Goal: Task Accomplishment & Management: Manage account settings

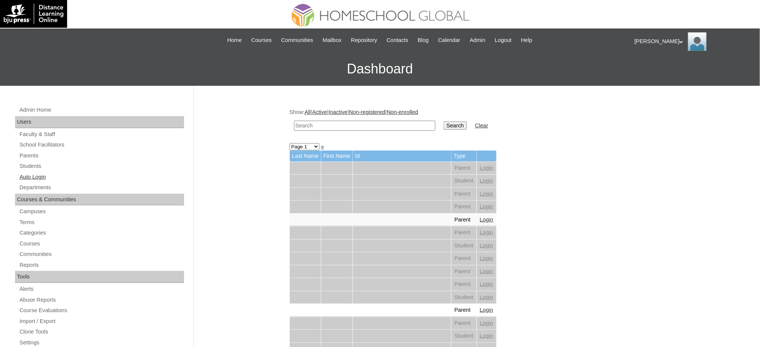
click at [28, 180] on link "Auto Login" at bounding box center [101, 176] width 165 height 9
click at [358, 127] on input "text" at bounding box center [364, 126] width 141 height 10
paste input "[EMAIL_ADDRESS][DOMAIN_NAME]"
type input "[EMAIL_ADDRESS][DOMAIN_NAME]"
drag, startPoint x: 412, startPoint y: 118, endPoint x: 418, endPoint y: 123, distance: 8.0
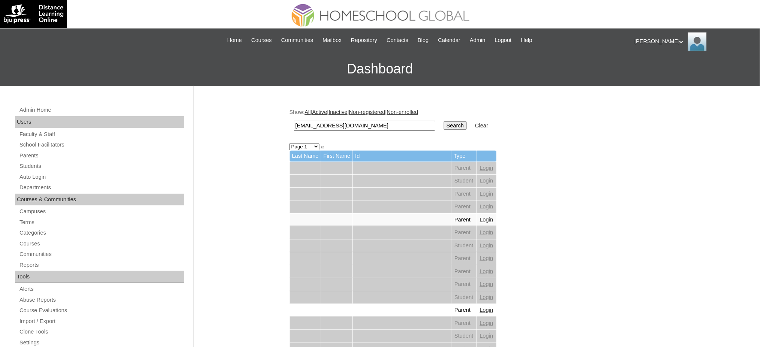
click at [412, 120] on td "moralesreginemae@gmail.com" at bounding box center [364, 126] width 149 height 18
click at [444, 123] on input "Search" at bounding box center [455, 125] width 23 height 8
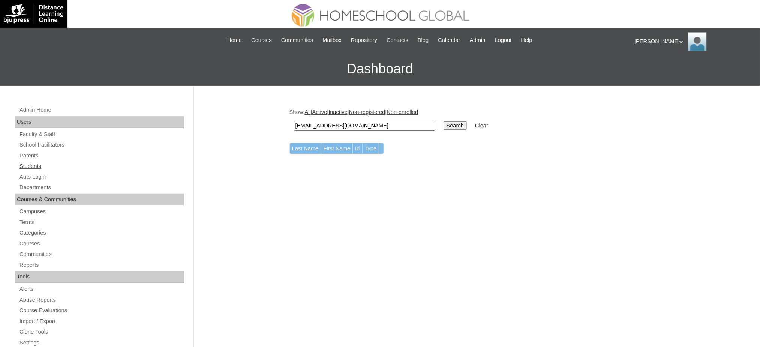
click at [32, 163] on link "Students" at bounding box center [101, 166] width 165 height 9
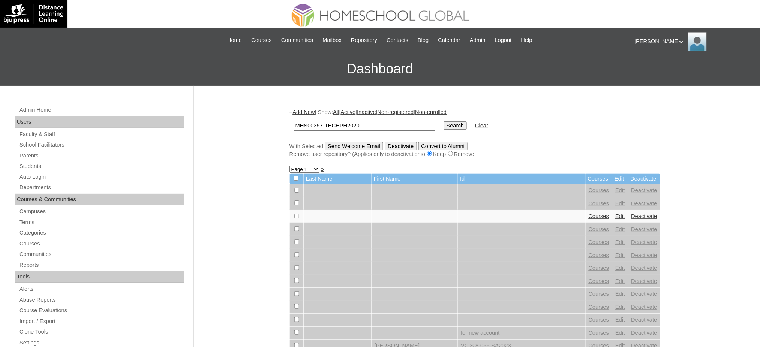
type input "MHS00357-TECHPH2020"
click at [444, 123] on input "Search" at bounding box center [455, 125] width 23 height 8
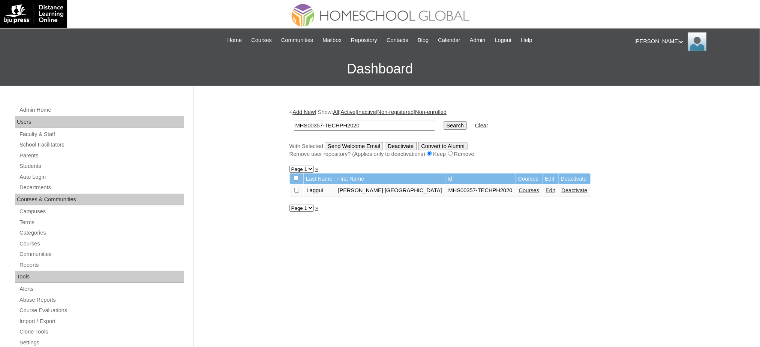
click at [546, 187] on link "Edit" at bounding box center [550, 190] width 9 height 6
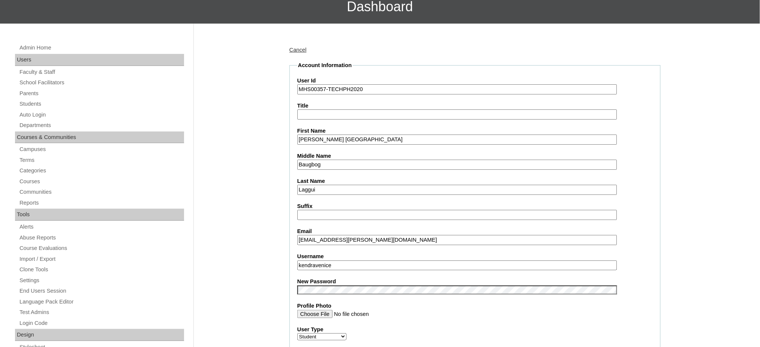
scroll to position [150, 0]
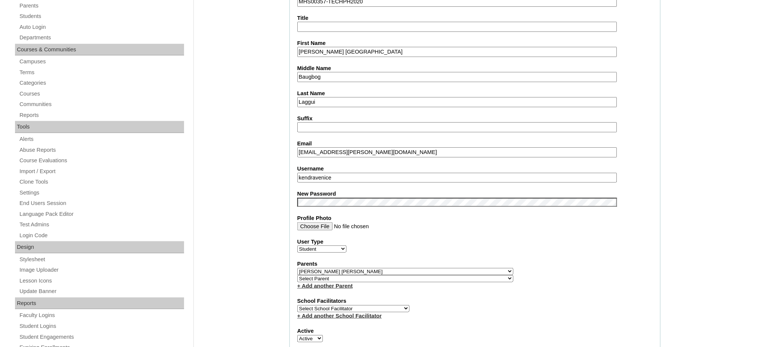
click at [337, 174] on input "kendravenice" at bounding box center [457, 178] width 320 height 10
click at [314, 47] on input "Kendra Venice" at bounding box center [457, 52] width 320 height 10
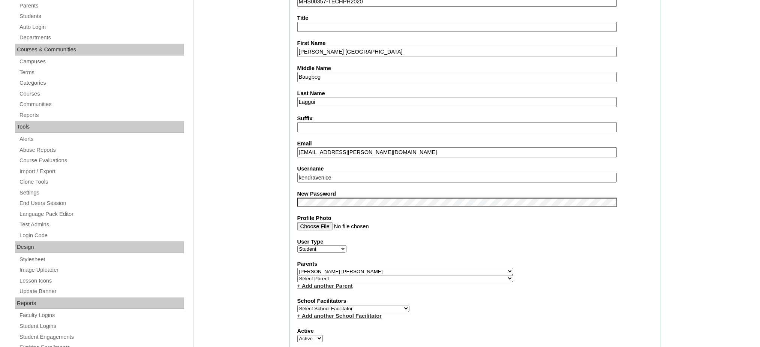
click at [314, 47] on input "Kendra Venice" at bounding box center [457, 52] width 320 height 10
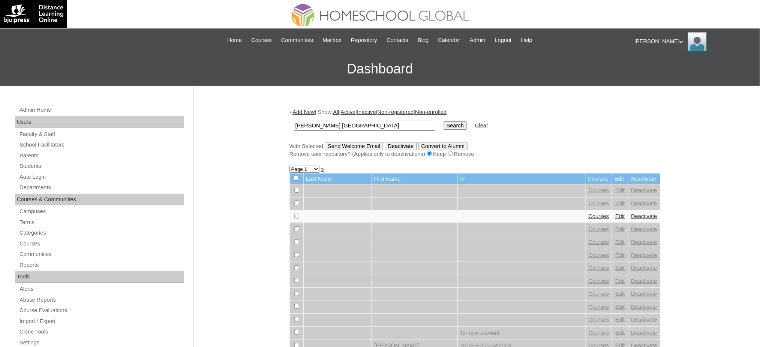
type input "[PERSON_NAME] [GEOGRAPHIC_DATA]"
drag, startPoint x: 432, startPoint y: 125, endPoint x: 471, endPoint y: 125, distance: 38.2
click at [444, 125] on input "Search" at bounding box center [455, 125] width 23 height 8
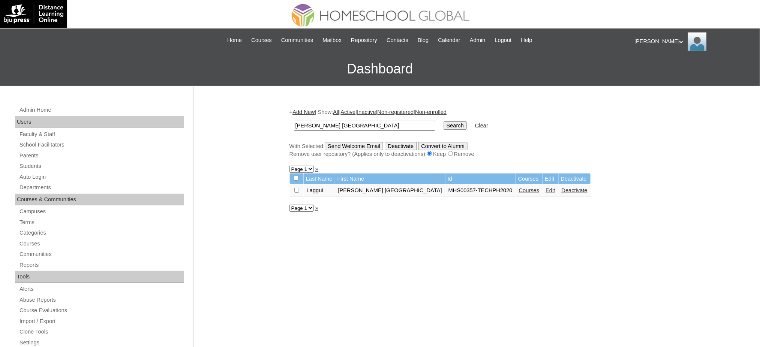
click at [519, 188] on link "Courses" at bounding box center [529, 190] width 21 height 6
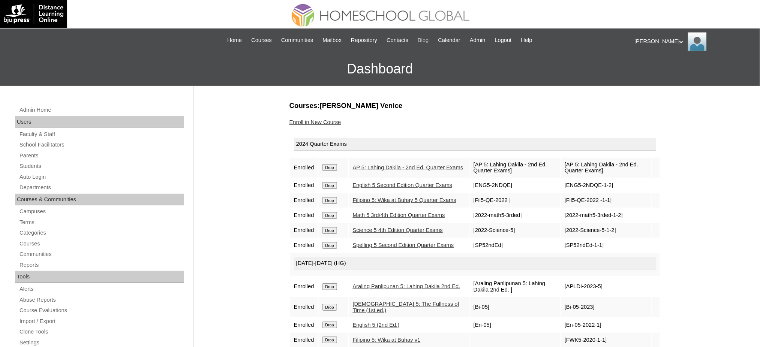
drag, startPoint x: 336, startPoint y: 167, endPoint x: 434, endPoint y: 36, distance: 163.5
click at [336, 167] on input "Drop" at bounding box center [329, 167] width 15 height 7
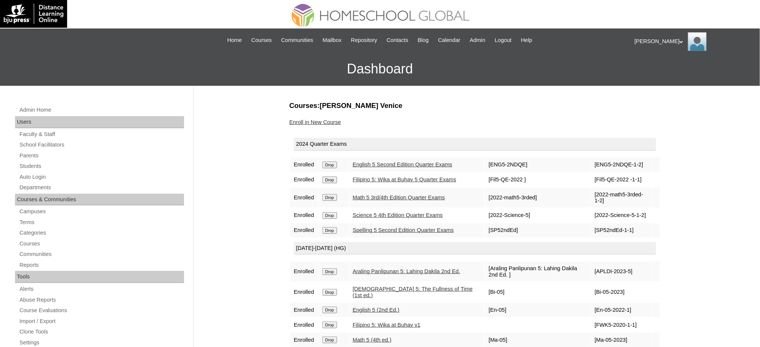
click at [333, 162] on input "Drop" at bounding box center [329, 165] width 15 height 7
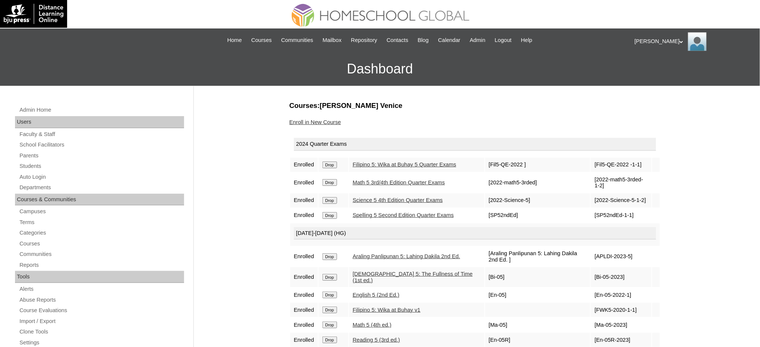
click at [334, 165] on input "Drop" at bounding box center [329, 165] width 15 height 7
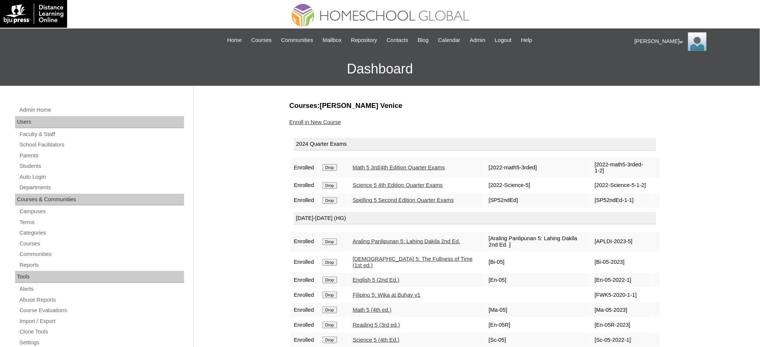
drag, startPoint x: 0, startPoint y: 0, endPoint x: 340, endPoint y: 166, distance: 378.2
click at [340, 166] on form "Drop" at bounding box center [333, 167] width 22 height 6
click at [331, 166] on input "Drop" at bounding box center [329, 167] width 15 height 7
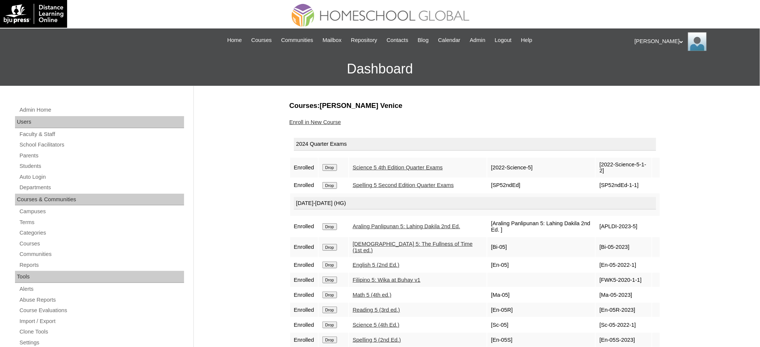
click at [333, 162] on td "Drop" at bounding box center [334, 168] width 30 height 20
click at [333, 164] on input "Drop" at bounding box center [329, 167] width 15 height 7
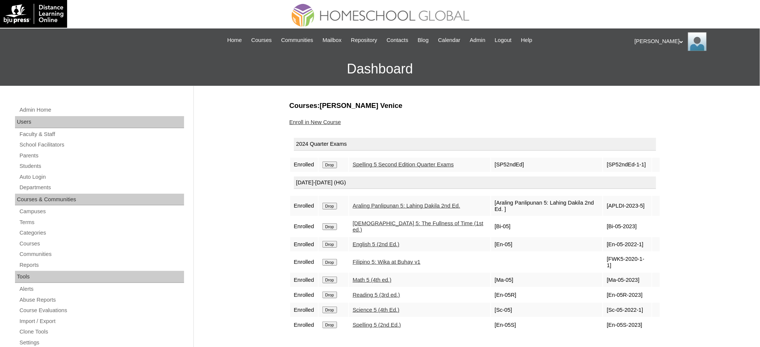
click at [331, 165] on input "Drop" at bounding box center [329, 165] width 15 height 7
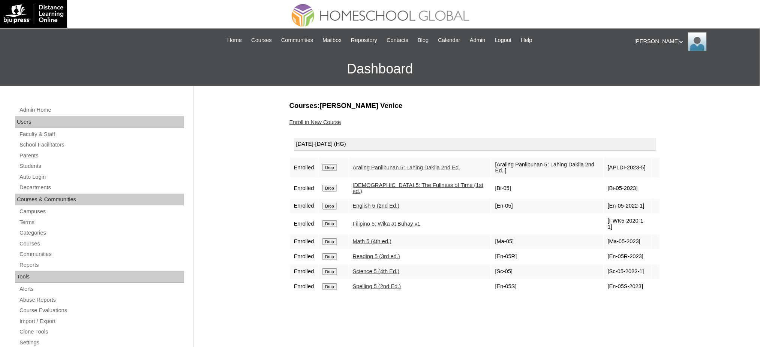
click at [331, 164] on input "Drop" at bounding box center [329, 167] width 15 height 7
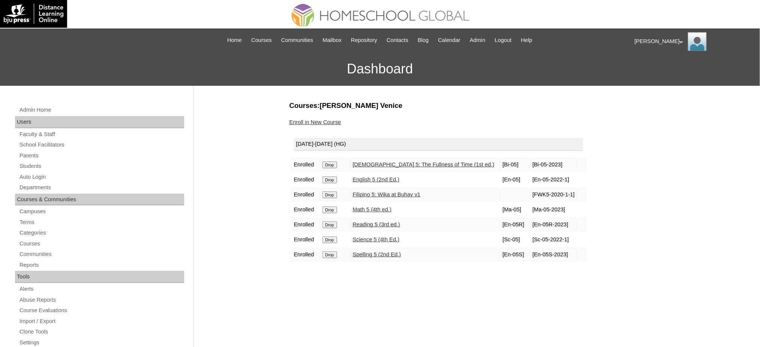
click at [337, 163] on input "Drop" at bounding box center [329, 165] width 15 height 7
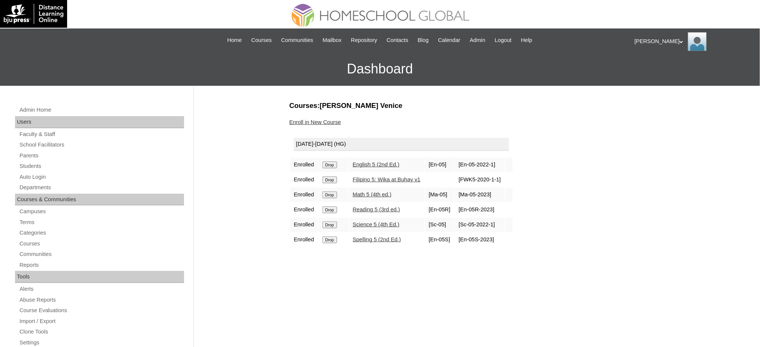
click at [333, 165] on input "Drop" at bounding box center [329, 165] width 15 height 7
click at [331, 162] on input "Drop" at bounding box center [329, 165] width 15 height 7
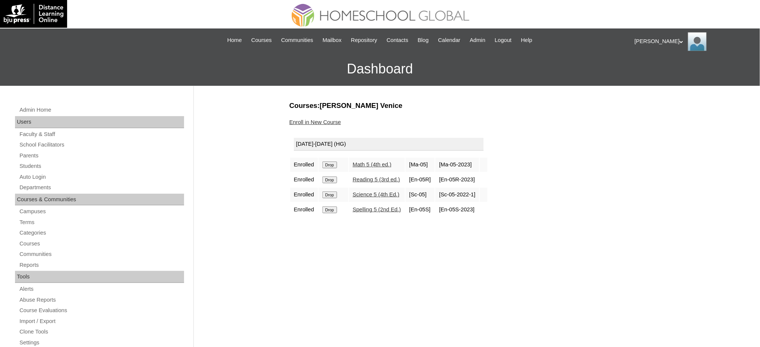
click at [331, 162] on input "Drop" at bounding box center [329, 165] width 15 height 7
click at [334, 165] on input "Drop" at bounding box center [329, 165] width 15 height 7
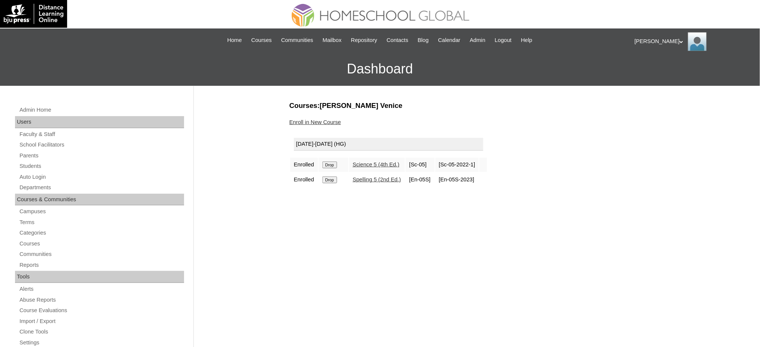
click at [333, 162] on input "Drop" at bounding box center [329, 165] width 15 height 7
click at [332, 163] on input "Drop" at bounding box center [329, 165] width 15 height 7
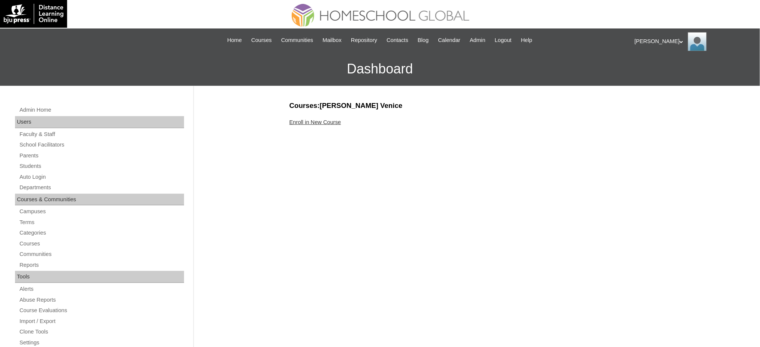
click at [301, 120] on link "Enroll in New Course" at bounding box center [315, 122] width 52 height 6
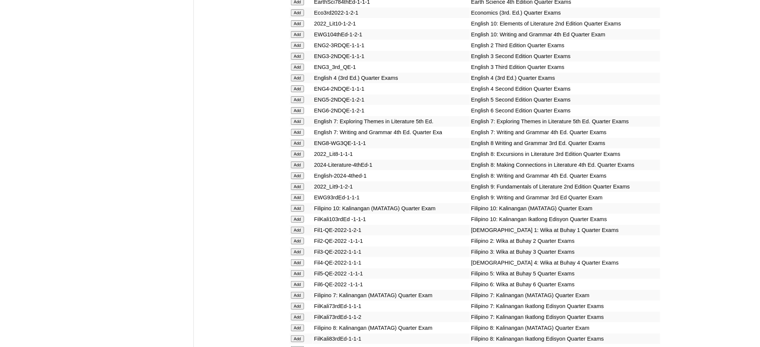
scroll to position [1000, 0]
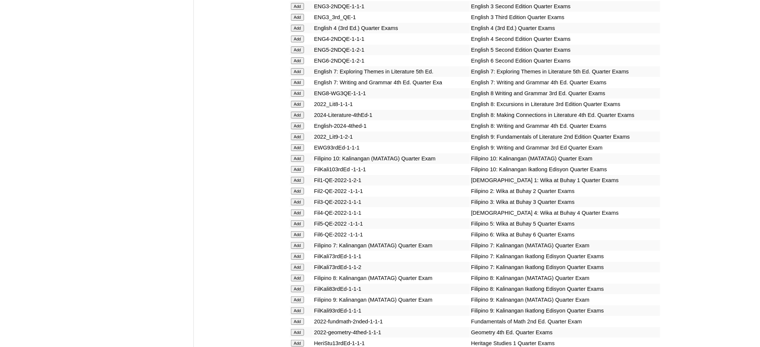
click at [295, 57] on input "Add" at bounding box center [297, 60] width 13 height 7
click at [296, 231] on input "Add" at bounding box center [297, 234] width 13 height 7
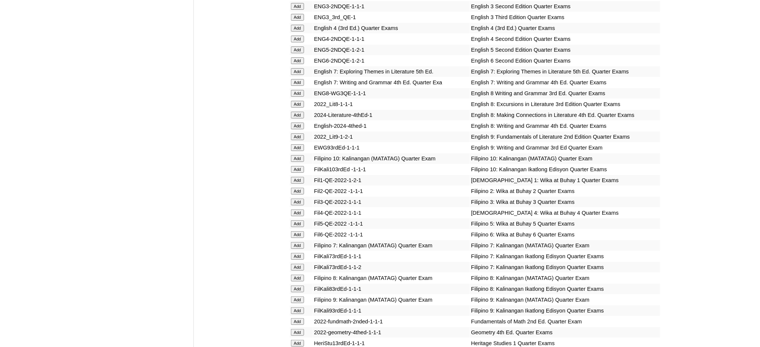
click at [296, 231] on input "Add" at bounding box center [297, 234] width 13 height 7
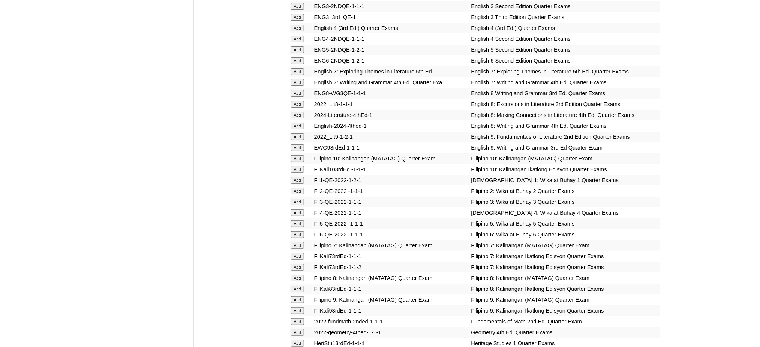
click at [296, 231] on input "Add" at bounding box center [297, 234] width 13 height 7
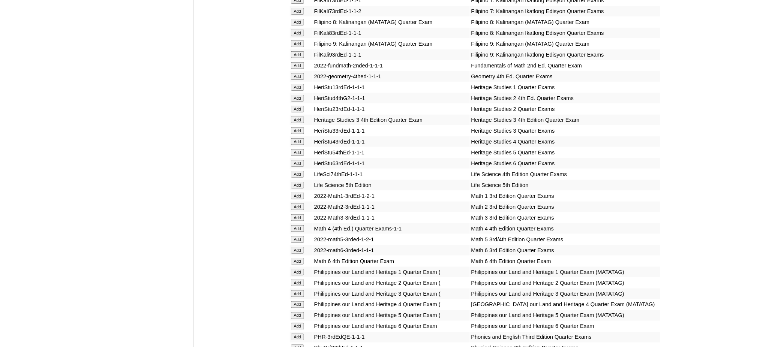
scroll to position [1300, 0]
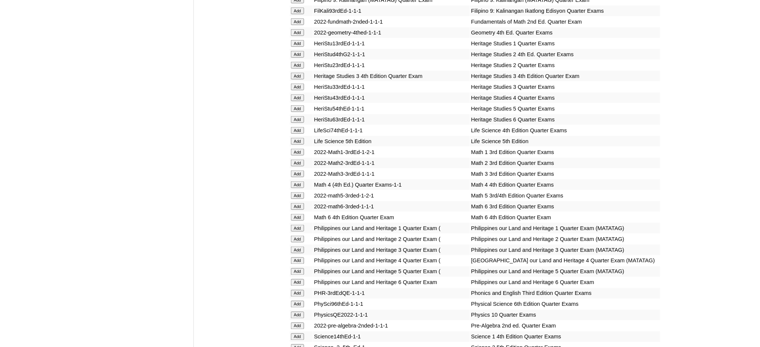
click at [297, 212] on td "Add" at bounding box center [301, 217] width 23 height 10
click at [295, 214] on input "Add" at bounding box center [297, 217] width 13 height 7
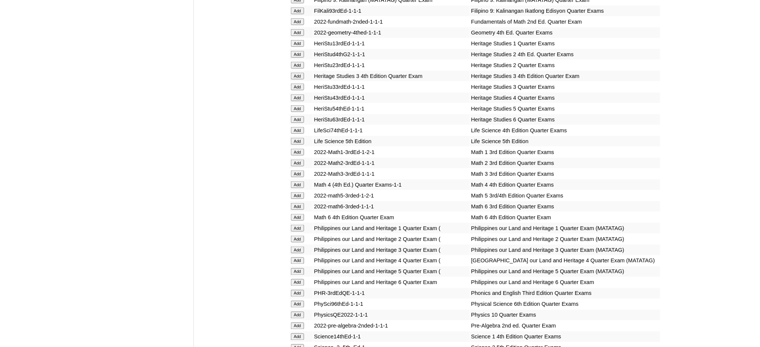
click at [295, 214] on input "Add" at bounding box center [297, 217] width 13 height 7
click at [302, 279] on input "Add" at bounding box center [297, 282] width 13 height 7
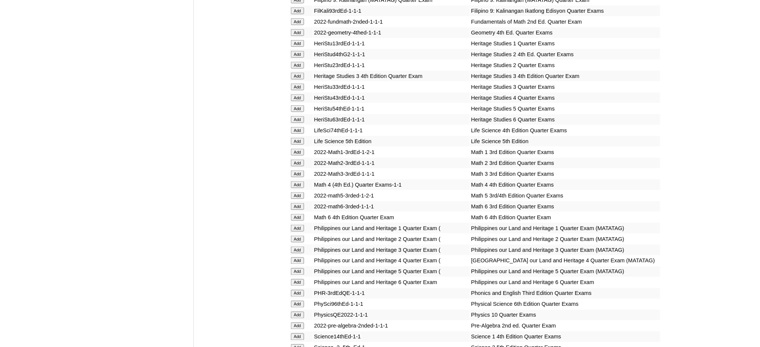
click at [302, 279] on input "Add" at bounding box center [297, 282] width 13 height 7
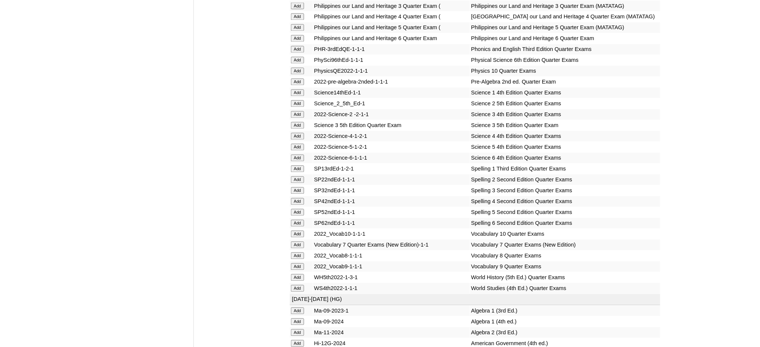
scroll to position [1550, 0]
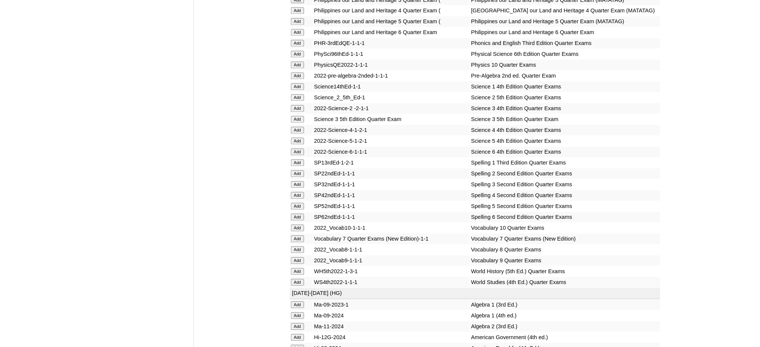
click at [296, 149] on input "Add" at bounding box center [297, 152] width 13 height 7
click at [300, 214] on input "Add" at bounding box center [297, 217] width 13 height 7
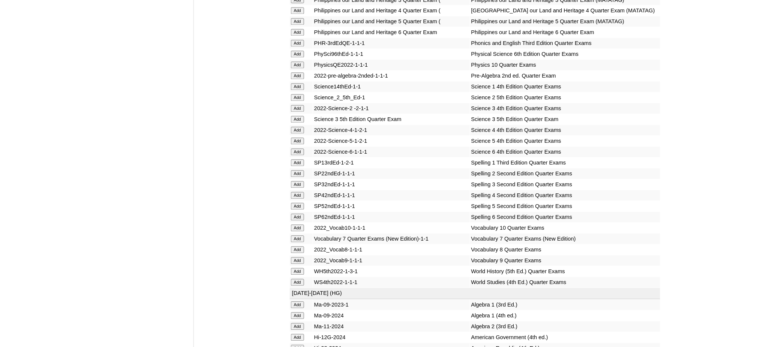
click at [300, 214] on input "Add" at bounding box center [297, 217] width 13 height 7
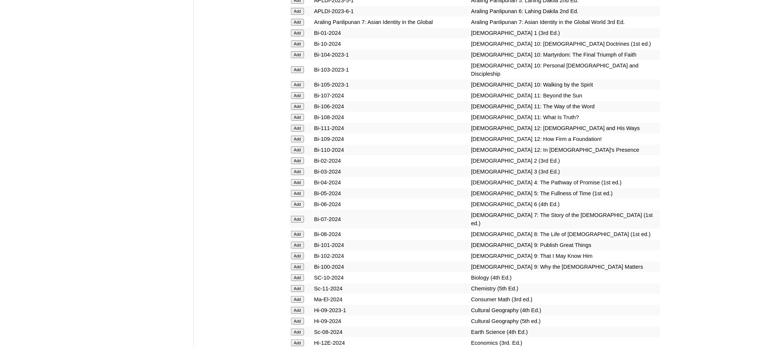
scroll to position [2000, 0]
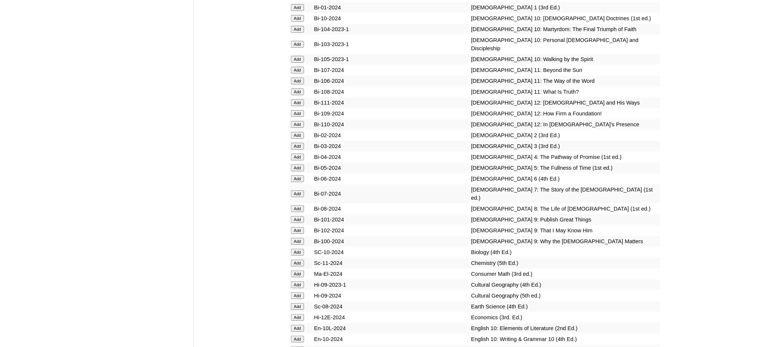
click at [296, 175] on input "Add" at bounding box center [297, 178] width 13 height 7
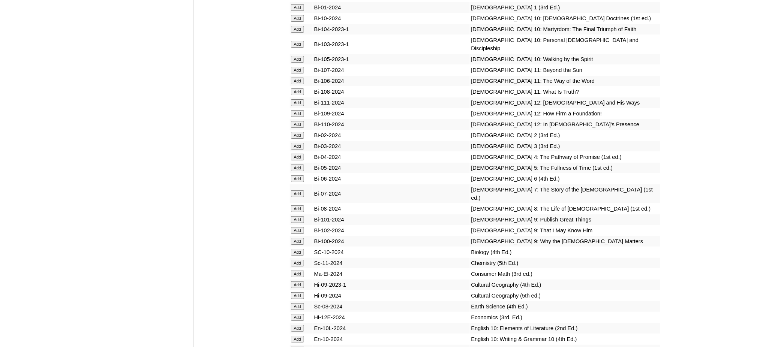
click at [296, 175] on input "Add" at bounding box center [297, 178] width 13 height 7
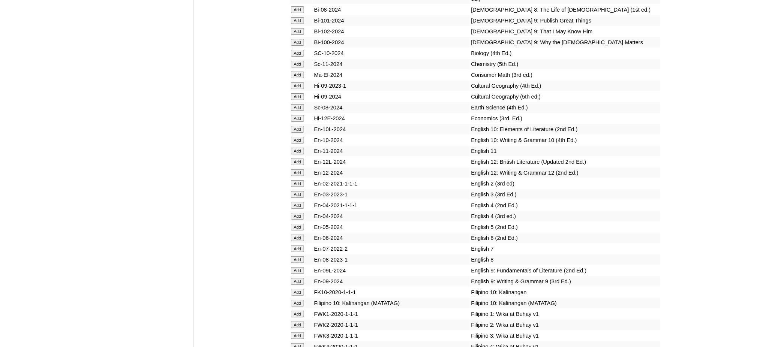
scroll to position [2250, 0]
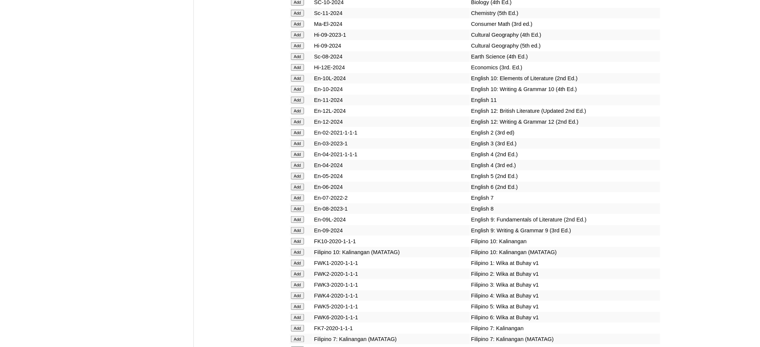
click at [298, 184] on input "Add" at bounding box center [297, 187] width 13 height 7
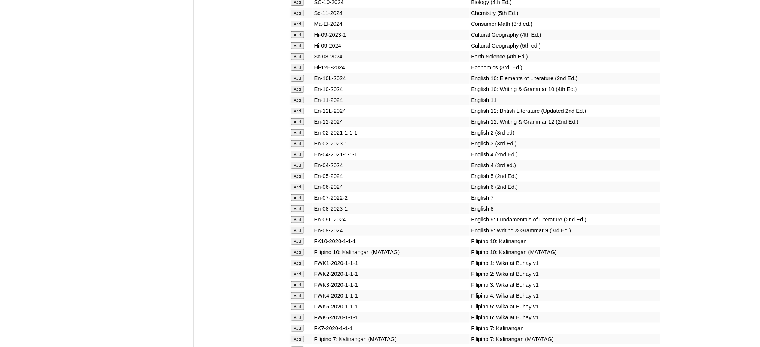
click at [295, 314] on input "Add" at bounding box center [297, 317] width 13 height 7
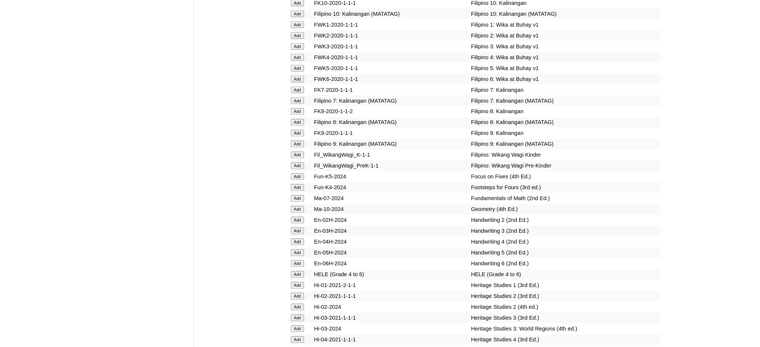
scroll to position [2500, 0]
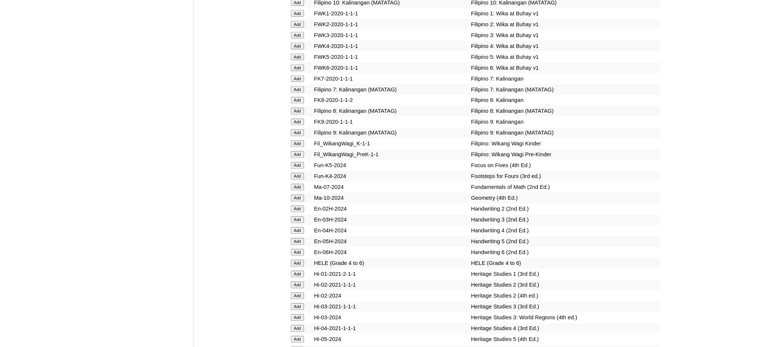
click at [301, 260] on input "Add" at bounding box center [297, 263] width 13 height 7
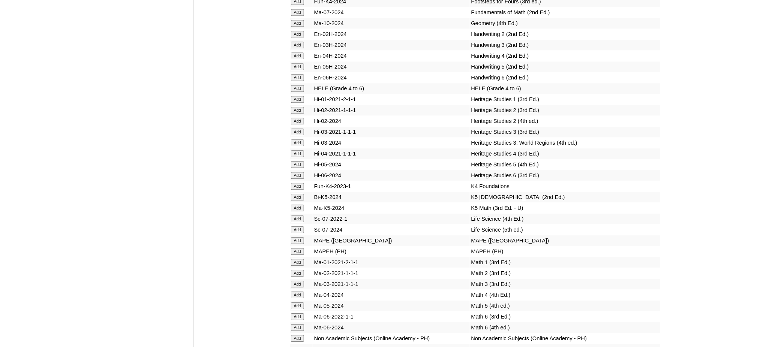
scroll to position [2700, 0]
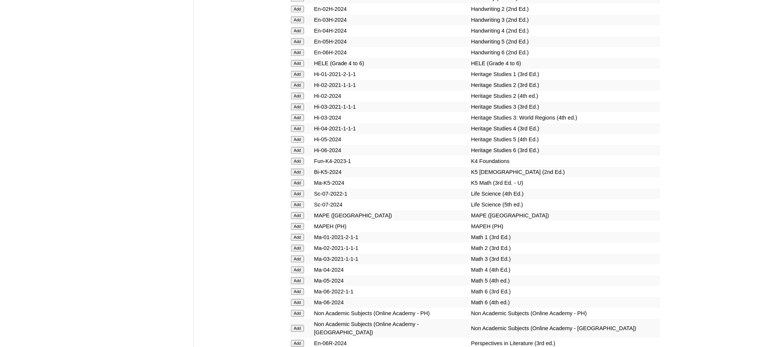
click at [299, 223] on input "Add" at bounding box center [297, 226] width 13 height 7
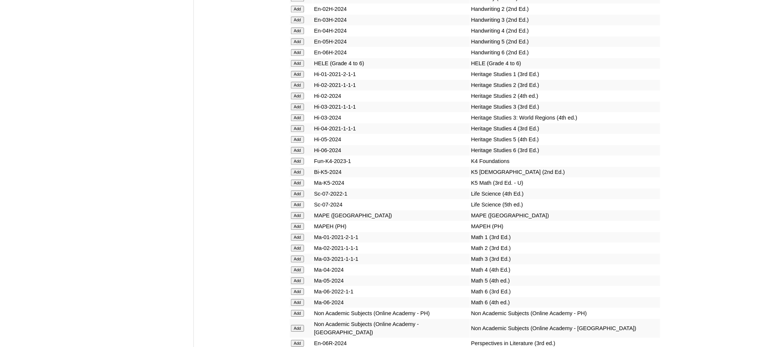
click at [299, 223] on input "Add" at bounding box center [297, 226] width 13 height 7
click at [300, 340] on input "Add" at bounding box center [297, 343] width 13 height 7
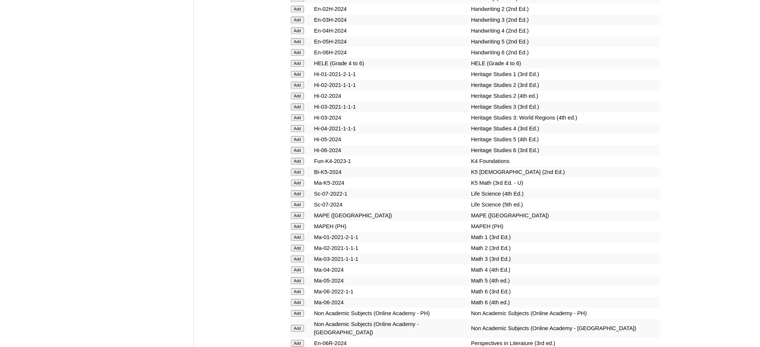
click at [301, 299] on input "Add" at bounding box center [297, 302] width 13 height 7
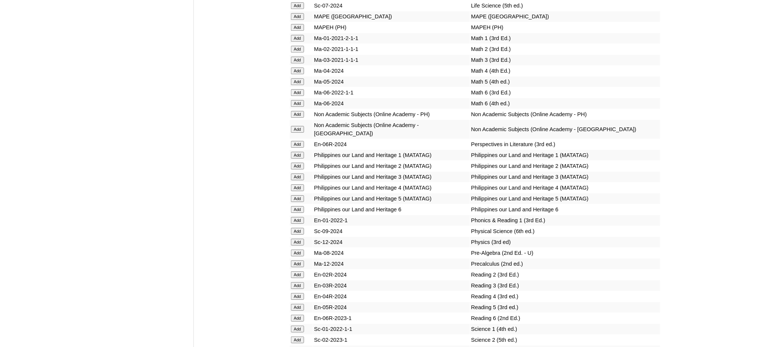
scroll to position [2900, 0]
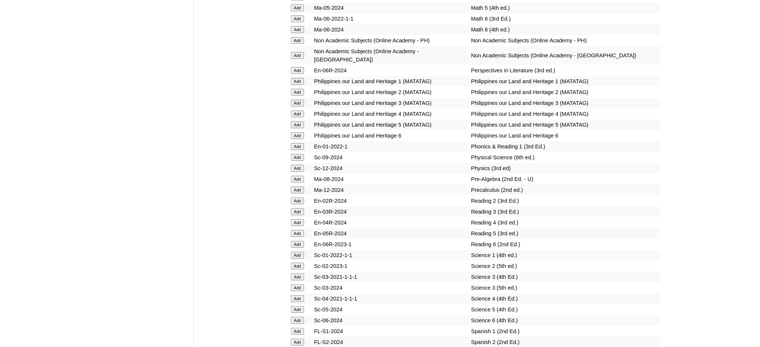
scroll to position [3050, 0]
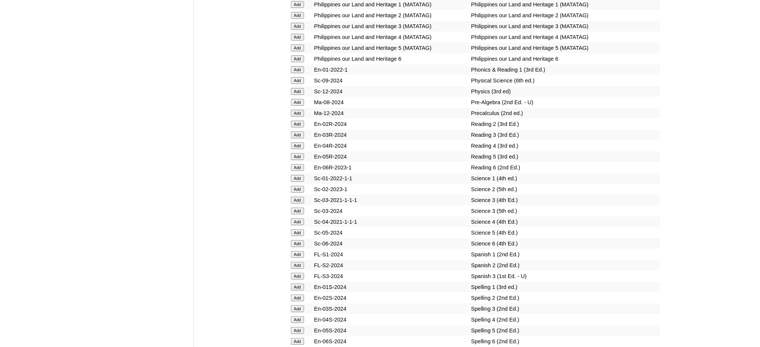
click at [298, 338] on input "Add" at bounding box center [297, 341] width 13 height 7
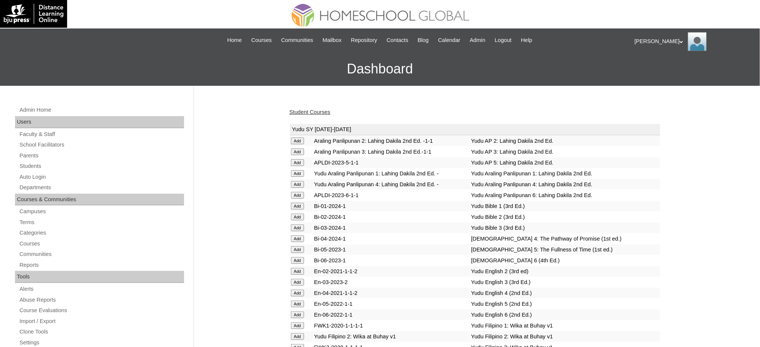
click at [309, 114] on link "Student Courses" at bounding box center [309, 112] width 41 height 6
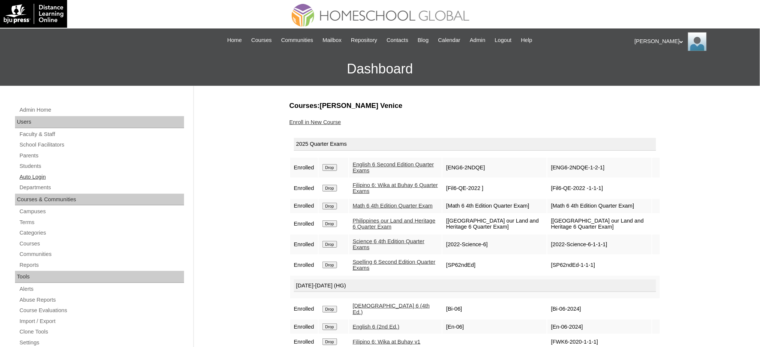
click at [39, 175] on link "Auto Login" at bounding box center [101, 176] width 165 height 9
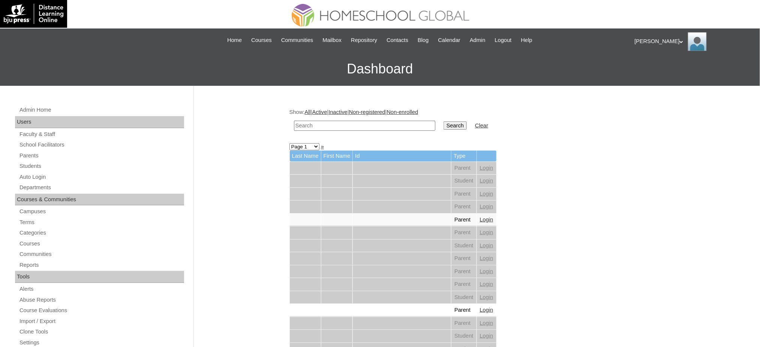
drag, startPoint x: 0, startPoint y: 0, endPoint x: 332, endPoint y: 124, distance: 354.3
click at [332, 124] on input "text" at bounding box center [364, 126] width 141 height 10
paste input "Ceana Ja'aziel P"
type input "Ceana Ja'aziel"
click at [444, 121] on input "Search" at bounding box center [455, 125] width 23 height 8
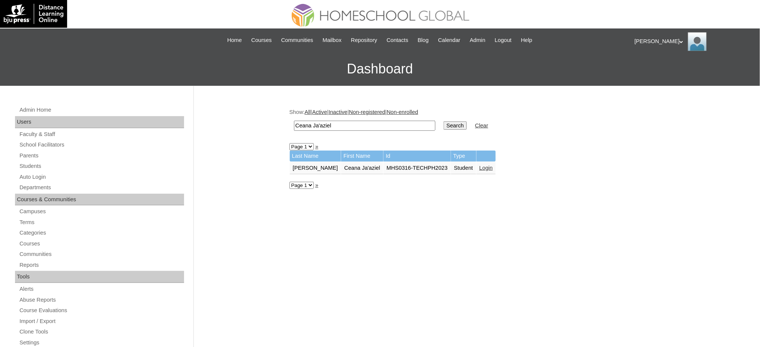
drag, startPoint x: 466, startPoint y: 165, endPoint x: 416, endPoint y: 136, distance: 57.6
click at [480, 165] on link "Login" at bounding box center [486, 168] width 13 height 6
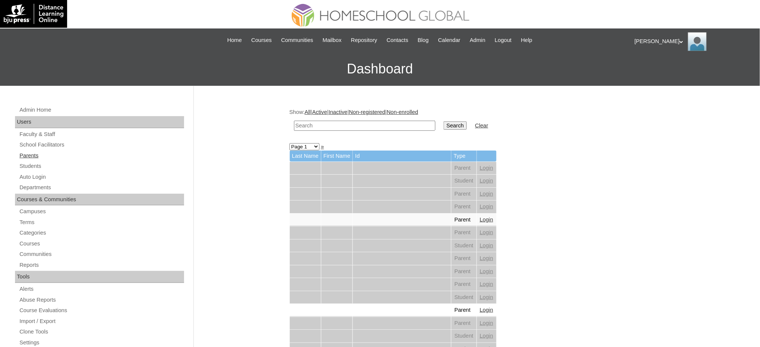
click at [35, 159] on link "Parents" at bounding box center [101, 155] width 165 height 9
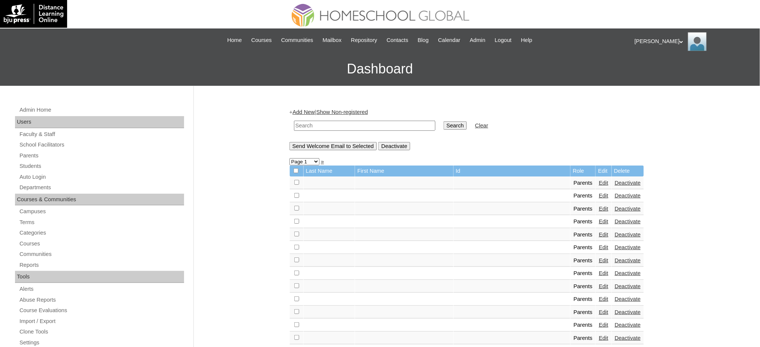
click at [331, 125] on input "text" at bounding box center [364, 126] width 141 height 10
type input "MHP0137-TECHPH2024"
click at [444, 126] on input "Search" at bounding box center [455, 125] width 23 height 8
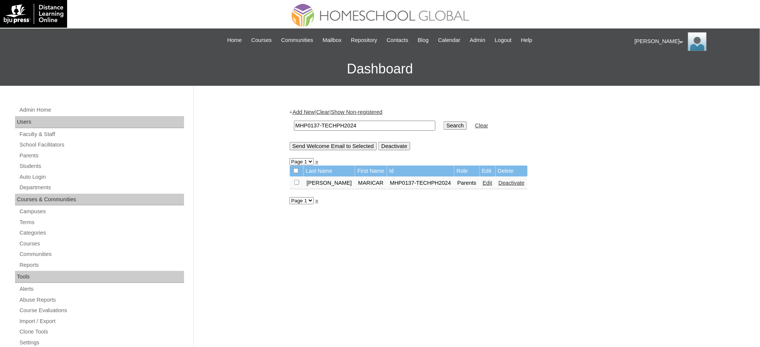
click at [483, 182] on link "Edit" at bounding box center [487, 183] width 9 height 6
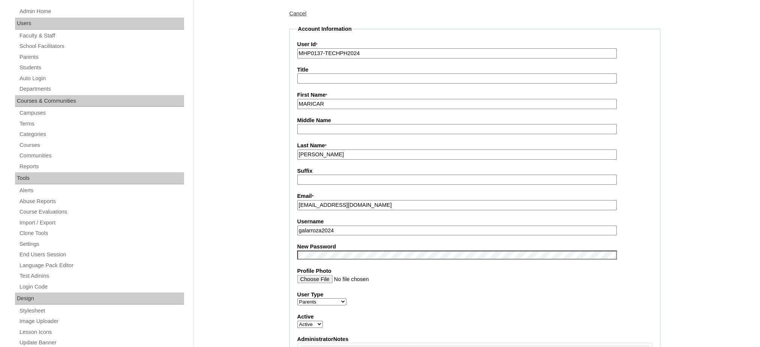
scroll to position [100, 0]
click at [377, 228] on input "galarroza2024" at bounding box center [457, 230] width 320 height 10
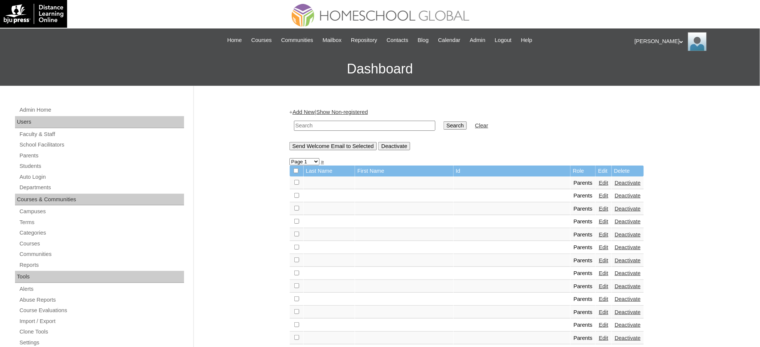
click at [399, 124] on input "text" at bounding box center [364, 126] width 141 height 10
paste input "MHS0158-TECHPH2024"
type input "MHS0158-TECHPH2024"
click at [444, 125] on input "Search" at bounding box center [455, 125] width 23 height 8
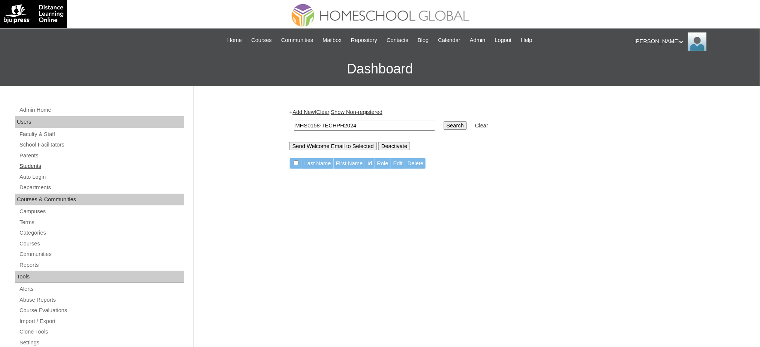
click at [37, 164] on link "Students" at bounding box center [101, 166] width 165 height 9
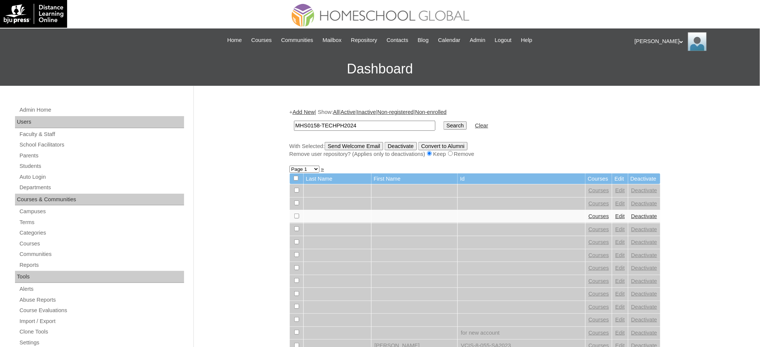
type input "MHS0158-TECHPH2024"
click at [444, 124] on input "Search" at bounding box center [455, 125] width 23 height 8
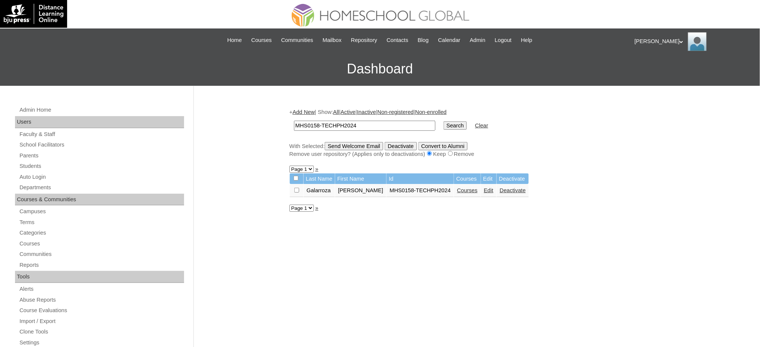
click at [484, 190] on link "Edit" at bounding box center [488, 190] width 9 height 6
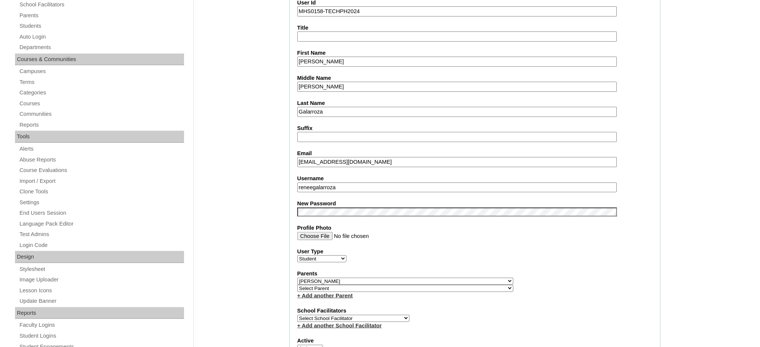
scroll to position [150, 0]
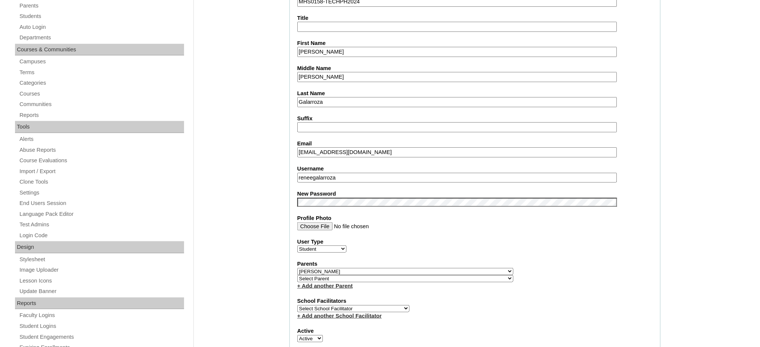
click at [347, 173] on input "reneegalarroza" at bounding box center [457, 178] width 320 height 10
click at [316, 52] on input "Renee Carlize" at bounding box center [457, 52] width 320 height 10
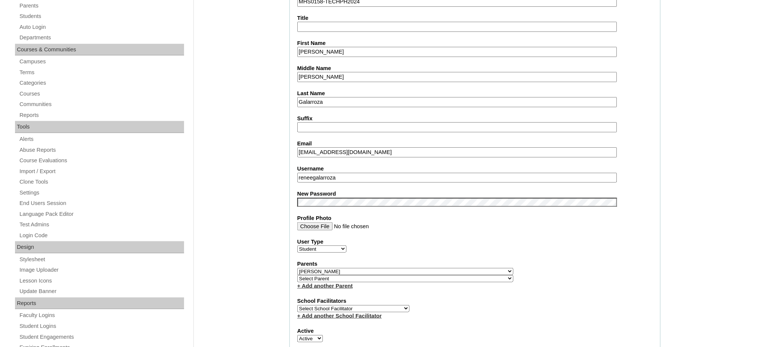
click at [316, 52] on input "Renee Carlize" at bounding box center [457, 52] width 320 height 10
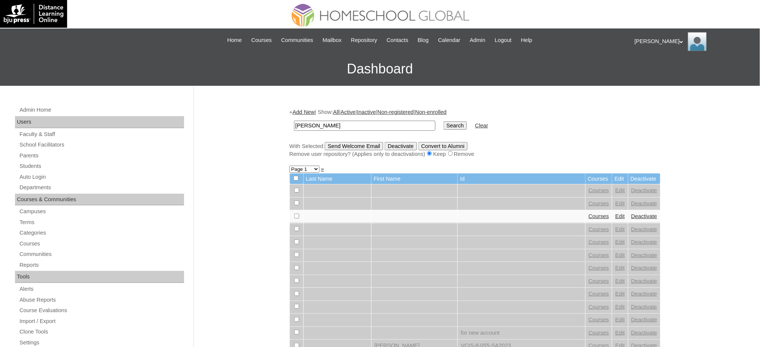
type input "[PERSON_NAME]"
click at [444, 122] on input "Search" at bounding box center [455, 125] width 23 height 8
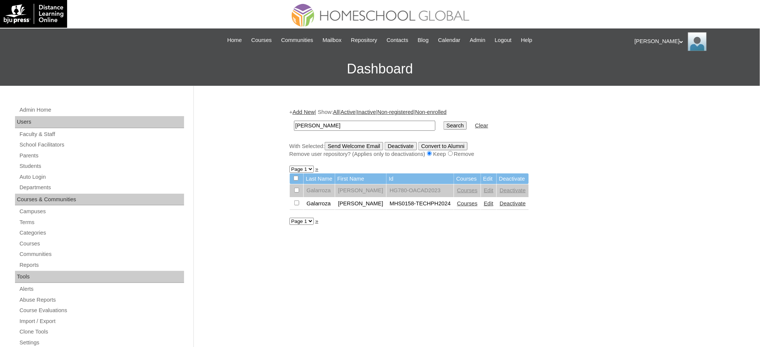
click at [459, 201] on link "Courses" at bounding box center [467, 204] width 21 height 6
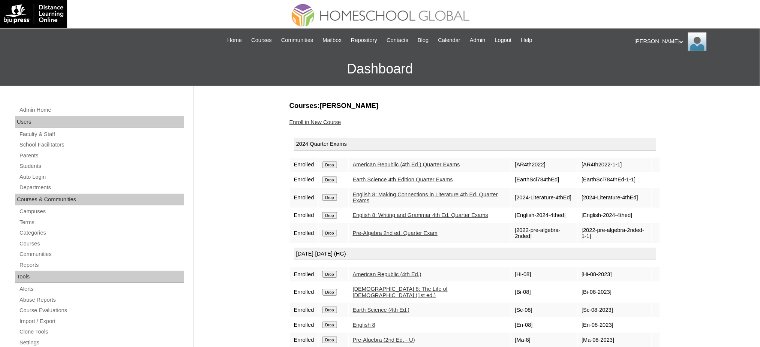
click at [335, 162] on input "Drop" at bounding box center [329, 165] width 15 height 7
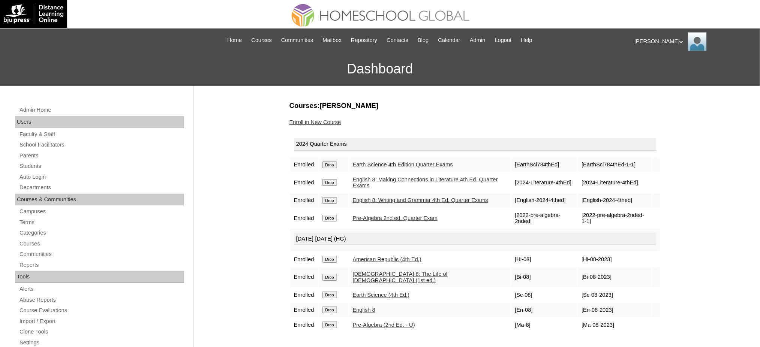
drag, startPoint x: 0, startPoint y: 0, endPoint x: 424, endPoint y: 32, distance: 424.9
click at [328, 162] on input "Drop" at bounding box center [329, 165] width 15 height 7
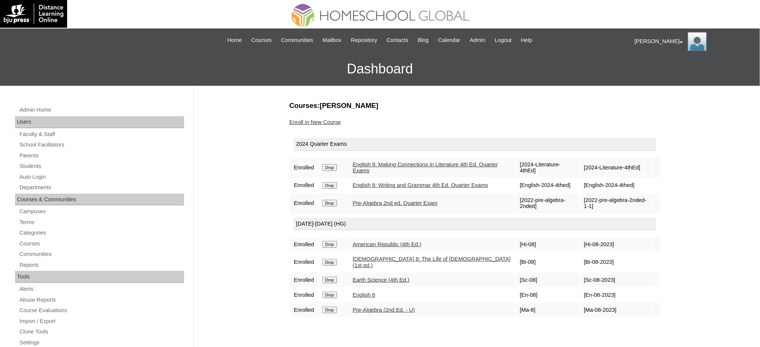
click at [331, 165] on input "Drop" at bounding box center [329, 167] width 15 height 7
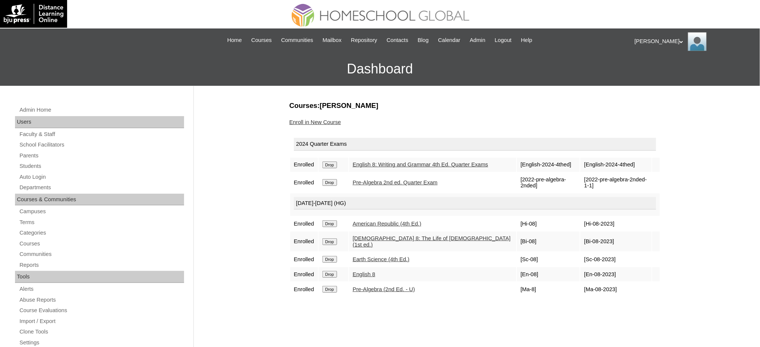
click at [336, 167] on input "Drop" at bounding box center [329, 165] width 15 height 7
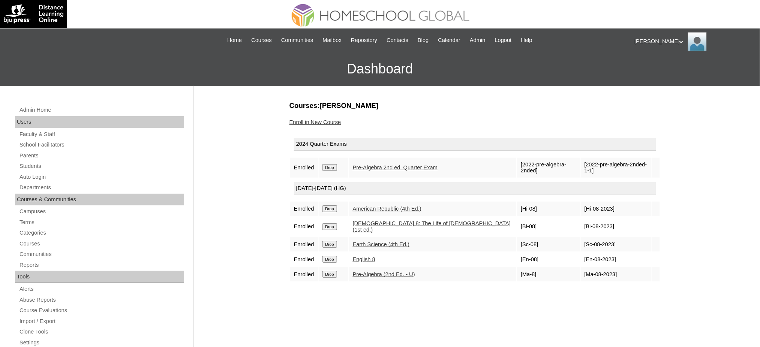
click at [330, 166] on td "Drop" at bounding box center [334, 168] width 30 height 20
click at [333, 164] on input "Drop" at bounding box center [329, 167] width 15 height 7
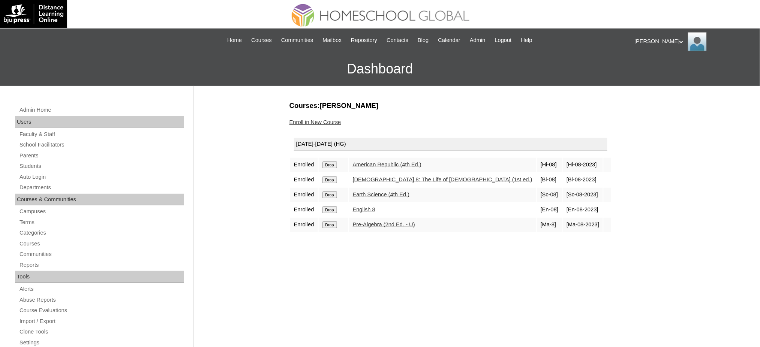
click at [329, 165] on input "Drop" at bounding box center [329, 165] width 15 height 7
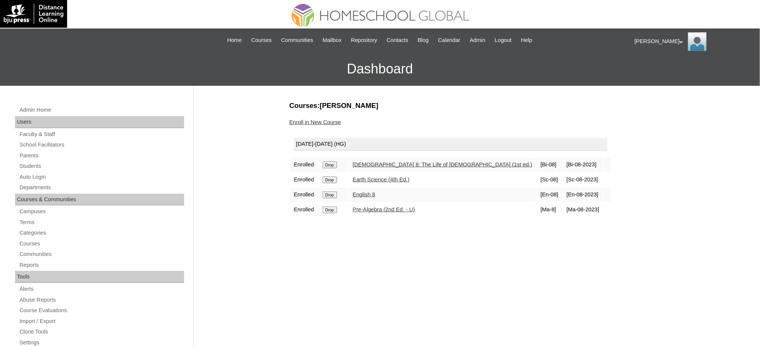
click at [321, 162] on td "Drop" at bounding box center [334, 165] width 30 height 14
click at [325, 163] on input "Drop" at bounding box center [329, 165] width 15 height 7
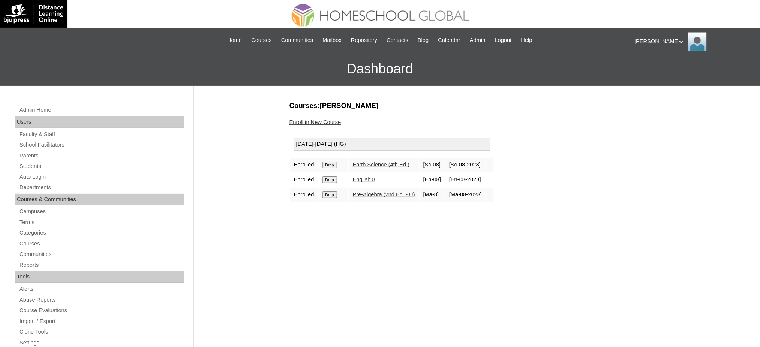
drag, startPoint x: 0, startPoint y: 0, endPoint x: 330, endPoint y: 165, distance: 369.3
click at [330, 165] on input "Drop" at bounding box center [329, 165] width 15 height 7
click at [336, 162] on input "Drop" at bounding box center [329, 165] width 15 height 7
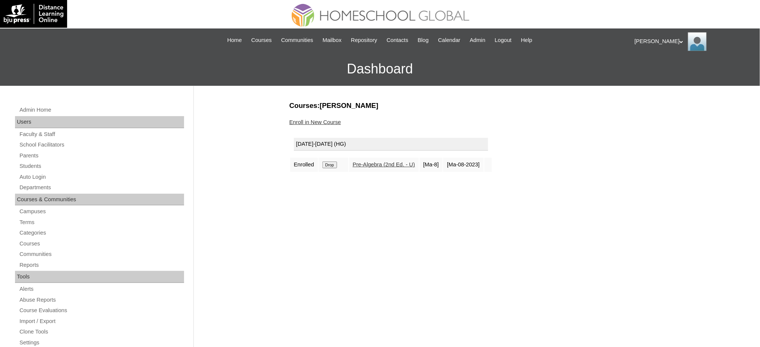
click at [334, 162] on input "Drop" at bounding box center [329, 165] width 15 height 7
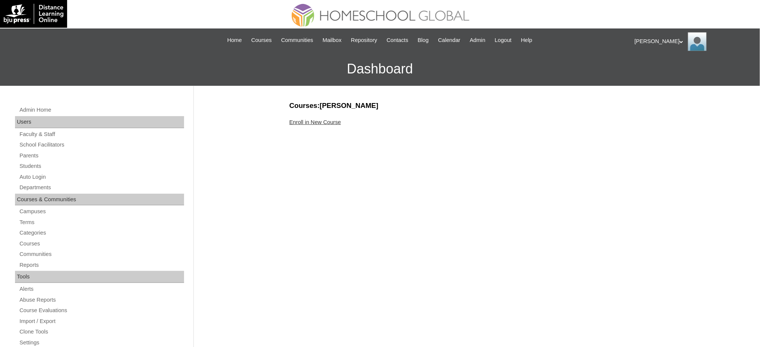
click at [305, 120] on link "Enroll in New Course" at bounding box center [315, 122] width 52 height 6
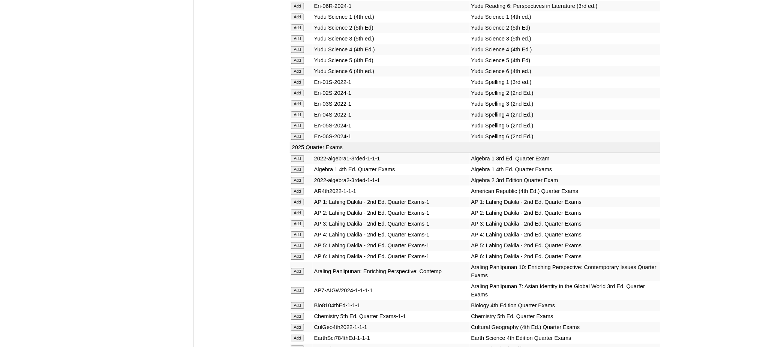
scroll to position [650, 0]
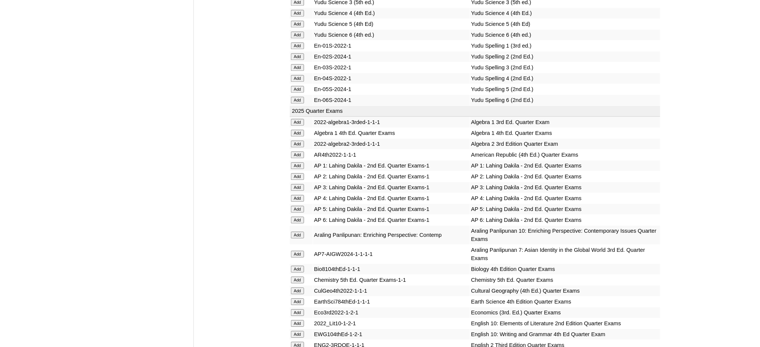
click at [293, 130] on input "Add" at bounding box center [297, 133] width 13 height 7
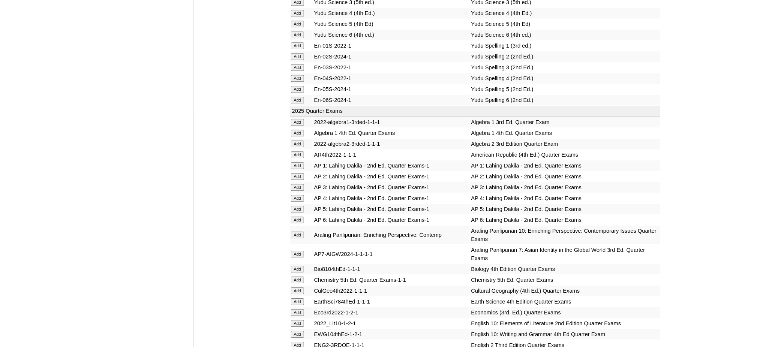
click at [293, 130] on input "Add" at bounding box center [297, 133] width 13 height 7
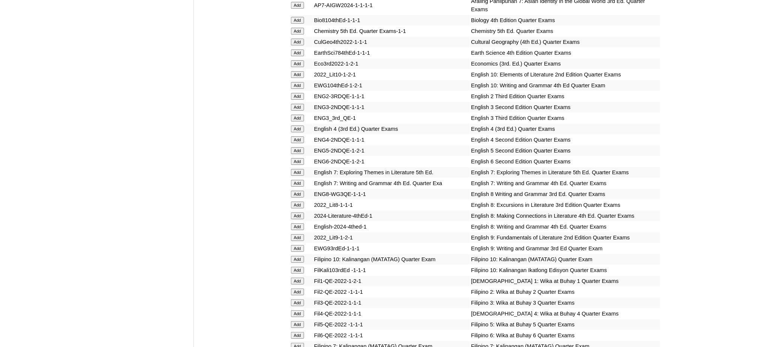
scroll to position [900, 0]
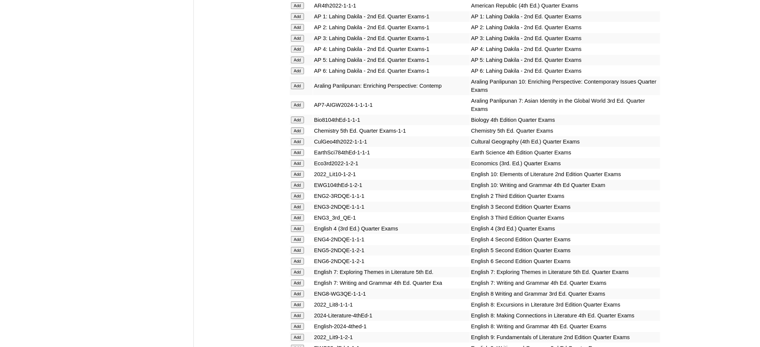
scroll to position [800, 0]
click at [297, 138] on input "Add" at bounding box center [297, 141] width 13 height 7
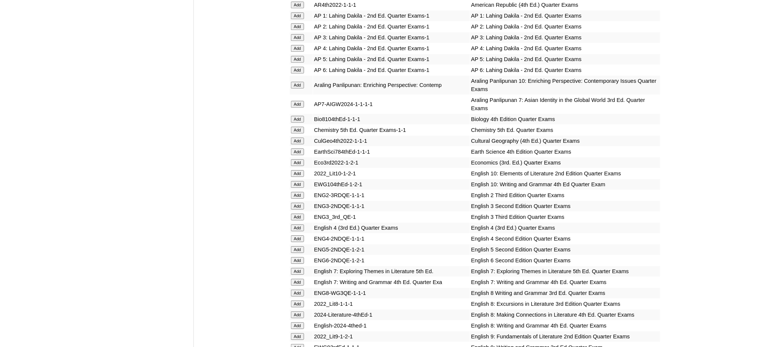
click at [297, 138] on input "Add" at bounding box center [297, 141] width 13 height 7
click at [299, 333] on input "Add" at bounding box center [297, 336] width 13 height 7
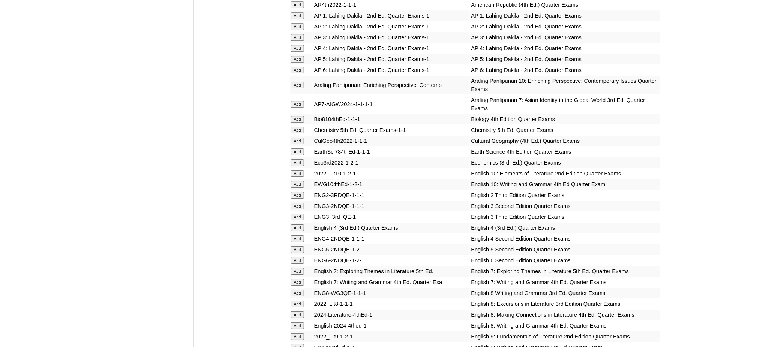
click at [299, 333] on input "Add" at bounding box center [297, 336] width 13 height 7
click at [299, 344] on input "Add" at bounding box center [297, 347] width 13 height 7
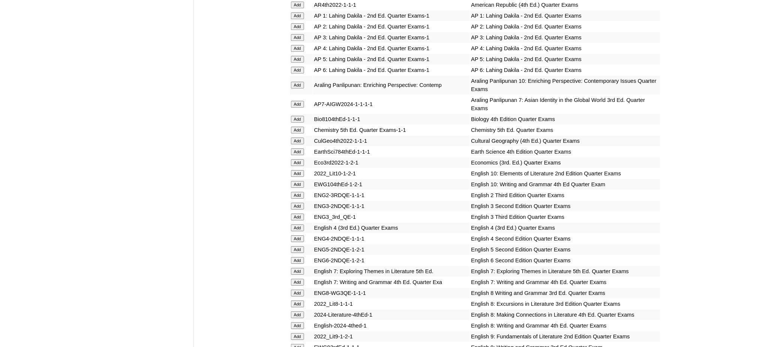
click at [299, 344] on input "Add" at bounding box center [297, 347] width 13 height 7
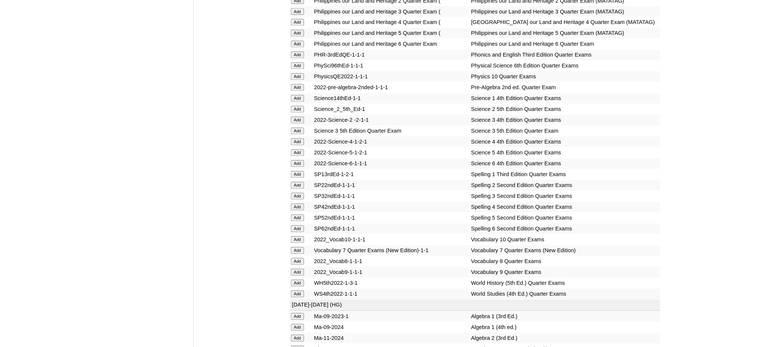
scroll to position [1550, 0]
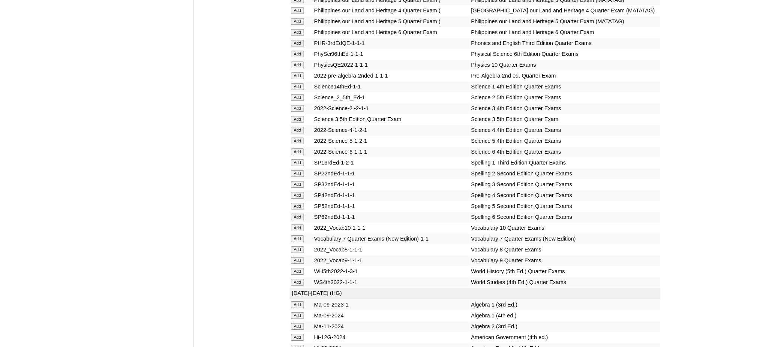
click at [295, 51] on input "Add" at bounding box center [297, 54] width 13 height 7
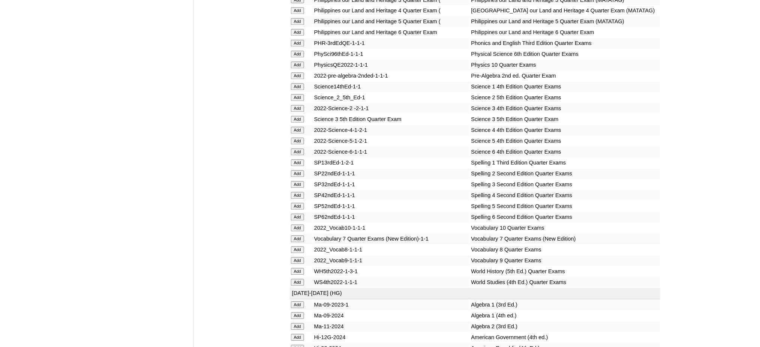
click at [291, 258] on input "Add" at bounding box center [297, 261] width 13 height 7
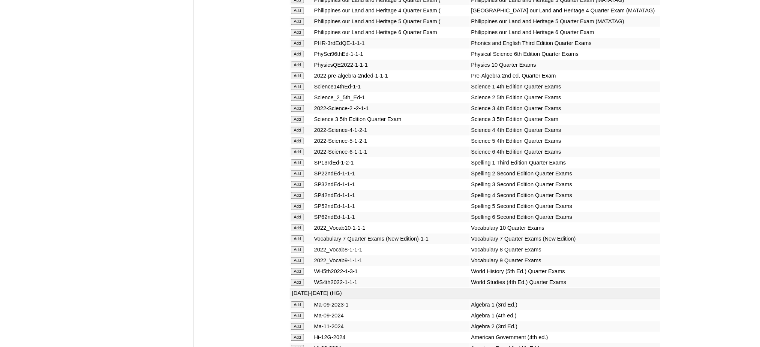
click at [291, 258] on input "Add" at bounding box center [297, 261] width 13 height 7
click at [292, 313] on input "Add" at bounding box center [297, 316] width 13 height 7
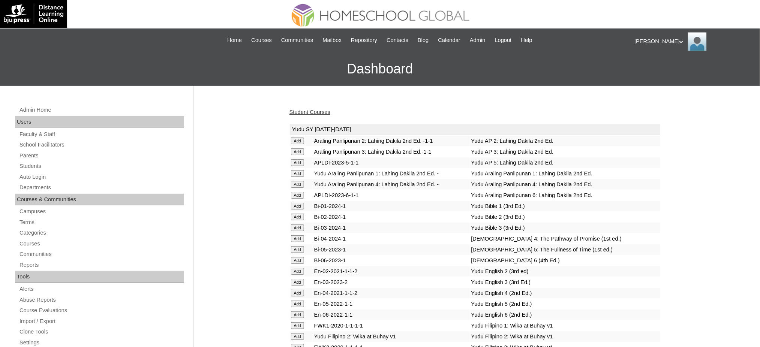
click at [306, 111] on link "Student Courses" at bounding box center [309, 112] width 41 height 6
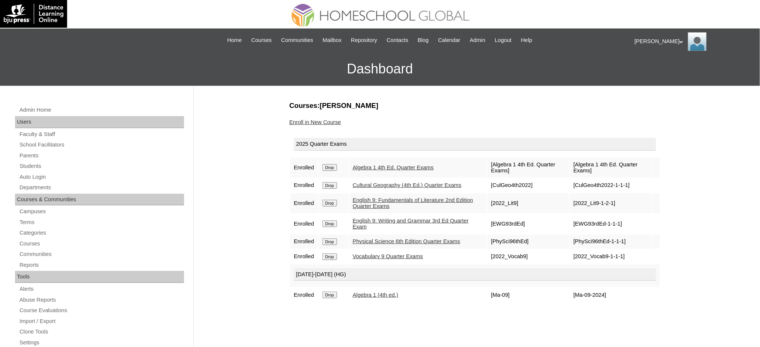
click at [314, 122] on link "Enroll in New Course" at bounding box center [315, 122] width 52 height 6
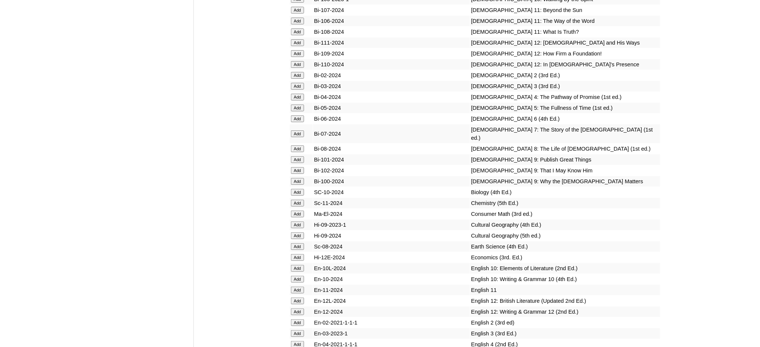
scroll to position [2100, 0]
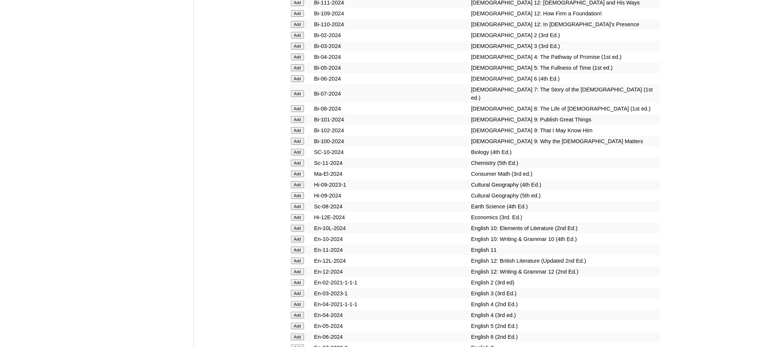
click at [298, 116] on input "Add" at bounding box center [297, 119] width 13 height 7
click at [298, 127] on input "Add" at bounding box center [297, 130] width 13 height 7
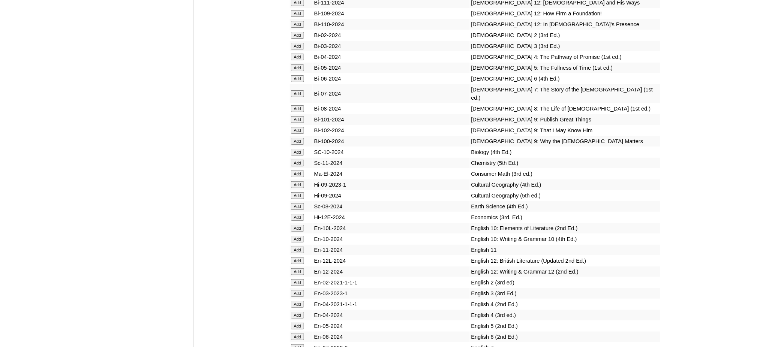
click at [295, 138] on input "Add" at bounding box center [297, 141] width 13 height 7
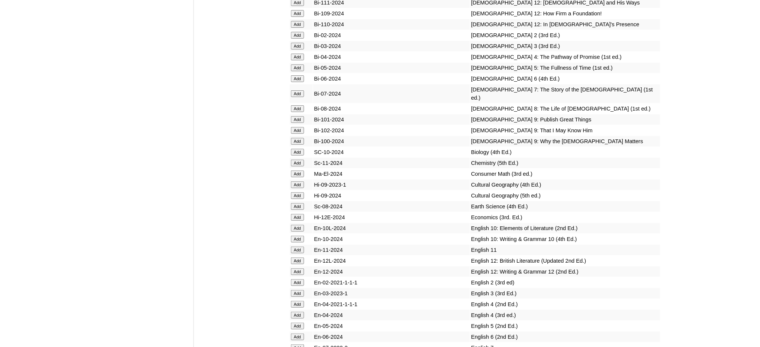
click at [295, 138] on input "Add" at bounding box center [297, 141] width 13 height 7
click at [297, 181] on input "Add" at bounding box center [297, 184] width 13 height 7
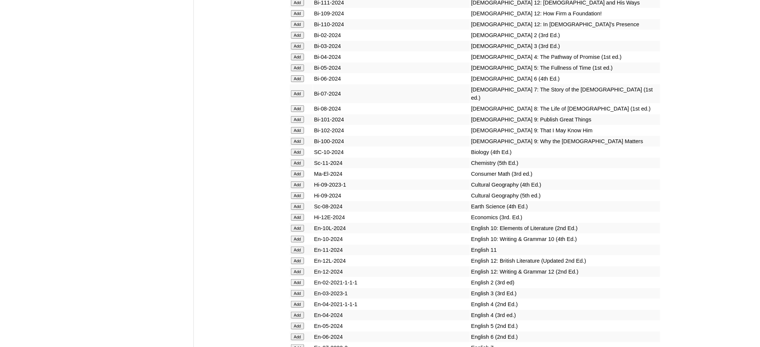
click at [297, 181] on input "Add" at bounding box center [297, 184] width 13 height 7
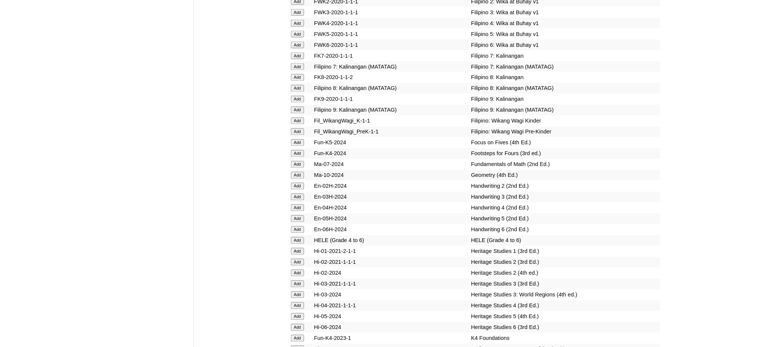
scroll to position [2600, 0]
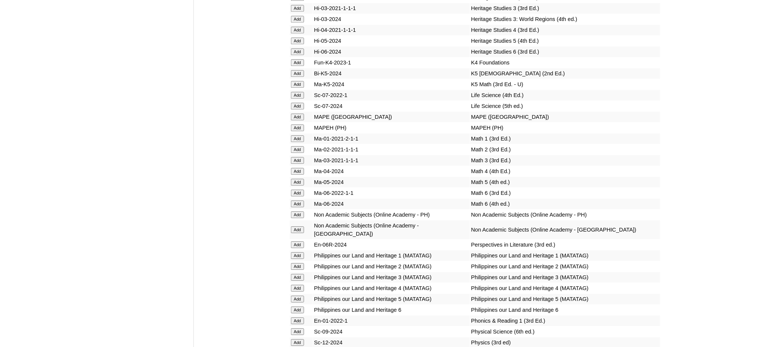
scroll to position [2800, 0]
click at [300, 112] on input "Add" at bounding box center [297, 115] width 13 height 7
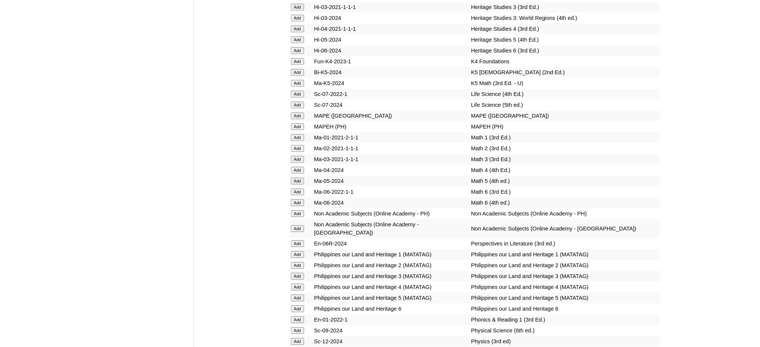
click at [300, 112] on input "Add" at bounding box center [297, 115] width 13 height 7
click at [296, 327] on input "Add" at bounding box center [297, 330] width 13 height 7
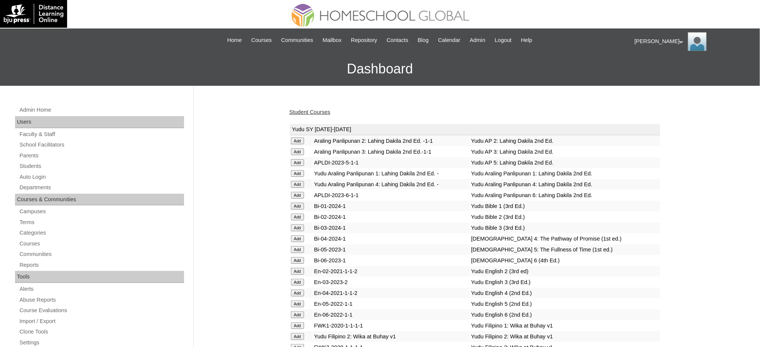
click at [309, 112] on link "Student Courses" at bounding box center [309, 112] width 41 height 6
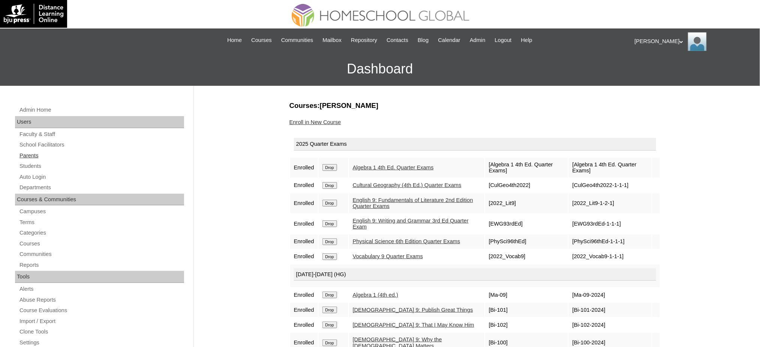
click at [40, 156] on link "Parents" at bounding box center [101, 155] width 165 height 9
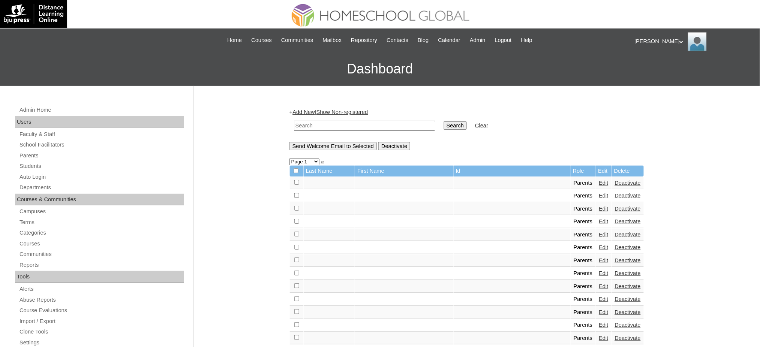
click at [310, 114] on link "Add New" at bounding box center [303, 112] width 22 height 6
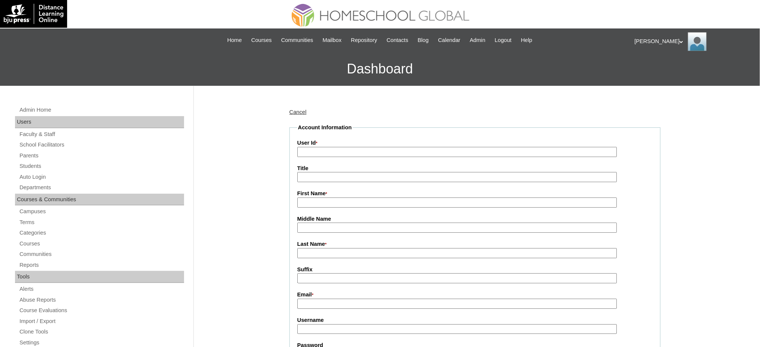
click at [328, 150] on input "User Id *" at bounding box center [457, 152] width 320 height 10
paste input "MHP0201-TECHPH2025"
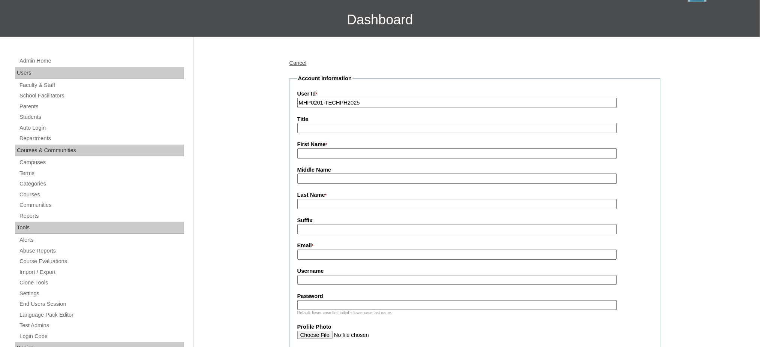
scroll to position [50, 0]
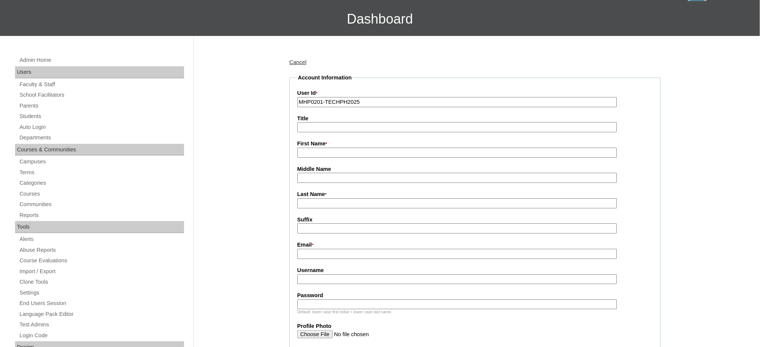
type input "MHP0201-TECHPH2025"
click at [320, 130] on input "Title" at bounding box center [457, 127] width 320 height 10
type input "Ms."
click at [317, 155] on input "First Name *" at bounding box center [457, 153] width 320 height 10
paste input "Regine Mae"
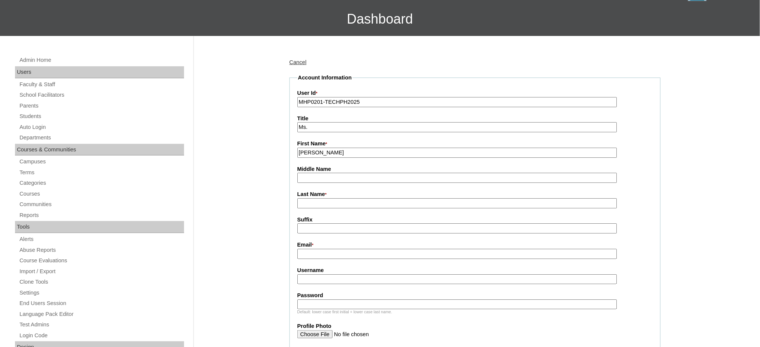
type input "Regine Mae"
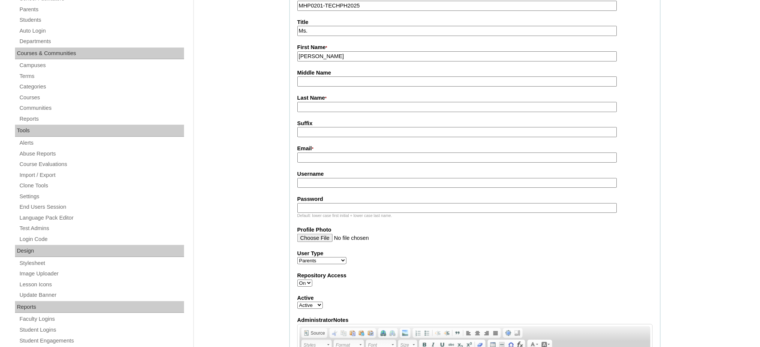
scroll to position [150, 0]
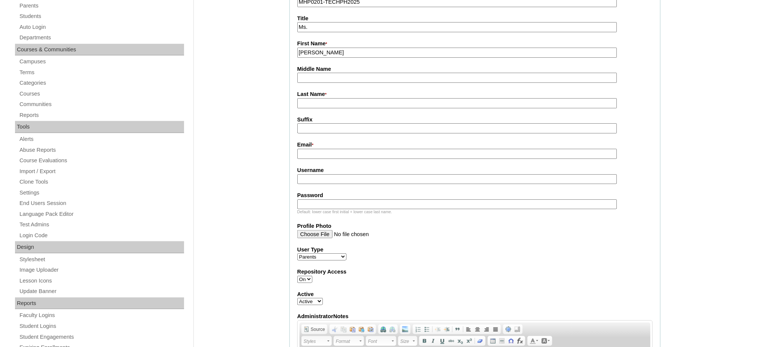
click at [312, 105] on input "Last Name *" at bounding box center [457, 103] width 320 height 10
paste input "Flores"
type input "Flores"
click at [315, 144] on label "Email *" at bounding box center [474, 145] width 355 height 8
click at [315, 149] on input "Email *" at bounding box center [457, 154] width 320 height 10
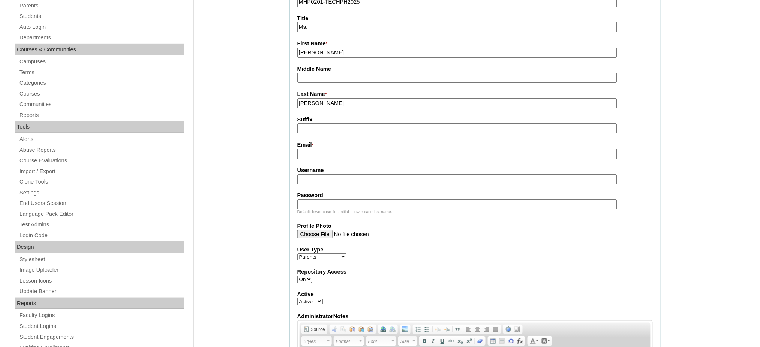
click at [314, 149] on input "Email *" at bounding box center [457, 154] width 320 height 10
paste input "moralesreginemae@gmail.com"
type input "moralesreginemae@gmail.com"
click at [372, 174] on input "Username" at bounding box center [457, 179] width 320 height 10
paste input "moralesF2025"
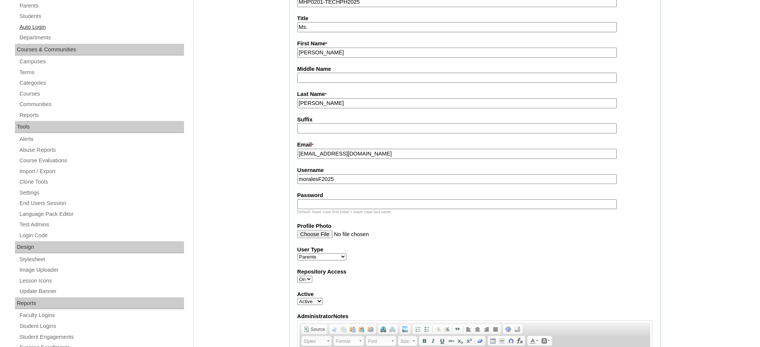
type input "moralesF2025"
click at [307, 199] on input "Password" at bounding box center [457, 204] width 320 height 10
paste input "techNAM738"
type input "techNAM738"
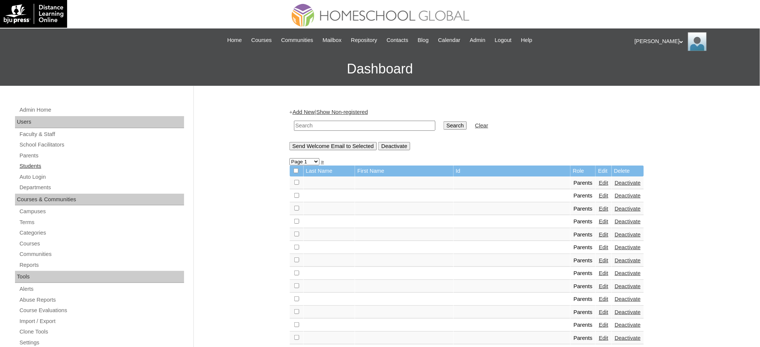
click at [36, 168] on link "Students" at bounding box center [101, 166] width 165 height 9
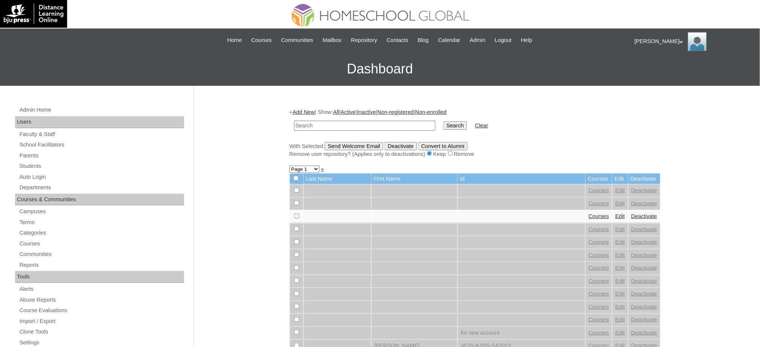
click at [311, 111] on link "Add New" at bounding box center [303, 112] width 22 height 6
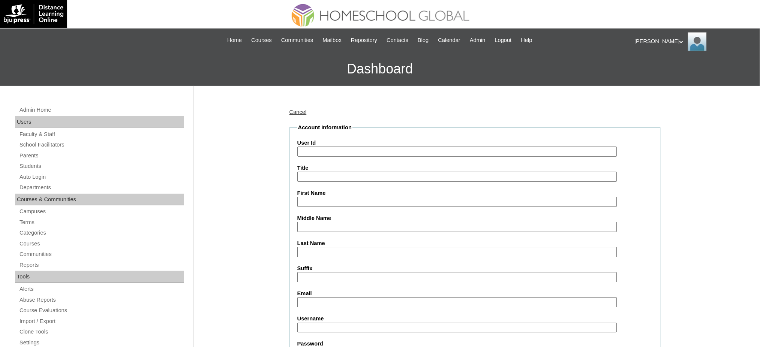
click at [324, 152] on input "User Id" at bounding box center [457, 152] width 320 height 10
paste input "MHS00259-TECHPH2025"
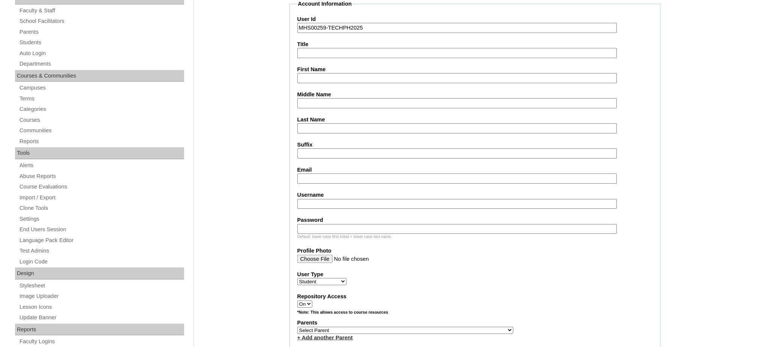
scroll to position [150, 0]
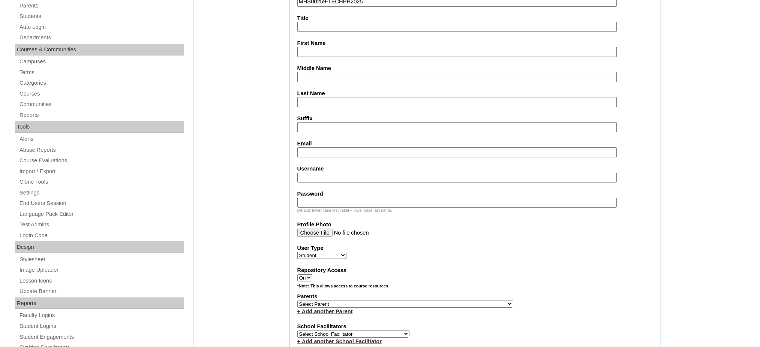
type input "MHS00259-TECHPH2025"
click at [309, 48] on input "First Name" at bounding box center [457, 52] width 320 height 10
paste input "Naz Aston"
type input "Naz Aston"
click at [301, 78] on input "Middle Name" at bounding box center [457, 77] width 320 height 10
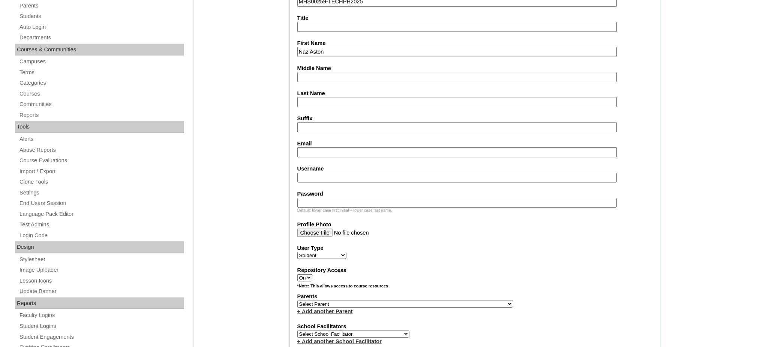
paste input "Flores"
type input "Flores"
click at [327, 97] on input "Last Name" at bounding box center [457, 102] width 320 height 10
paste input "Morales"
type input "Morales"
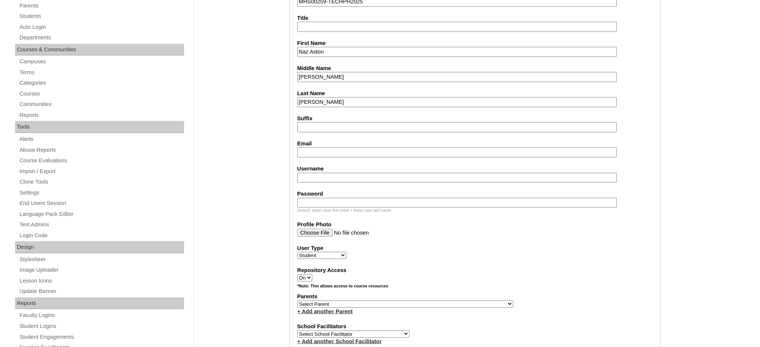
click at [331, 150] on input "Email" at bounding box center [457, 152] width 320 height 10
paste input "moralesreginemae@gmail.com"
type input "moralesreginemae@gmail.com"
click at [357, 173] on input "Username" at bounding box center [457, 178] width 320 height 10
paste input "nazmorales"
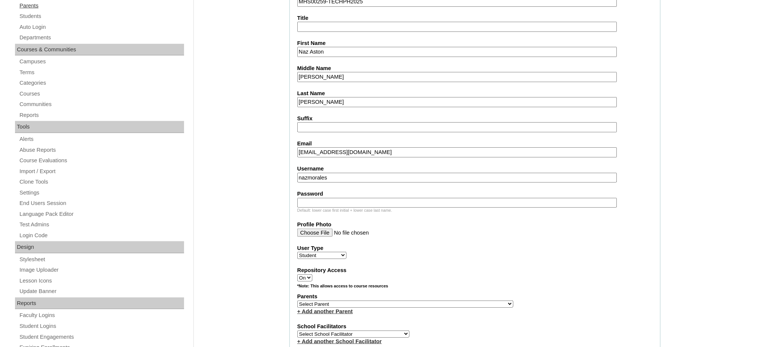
type input "nazmorales"
click at [311, 198] on input "Password" at bounding box center [457, 203] width 320 height 10
paste input "250007020"
type input "250007020"
click at [426, 301] on select "Select Parent , , , , , , , , , , , , , , , , , , , , , , , , , , , , , , , , ,…" at bounding box center [405, 304] width 216 height 7
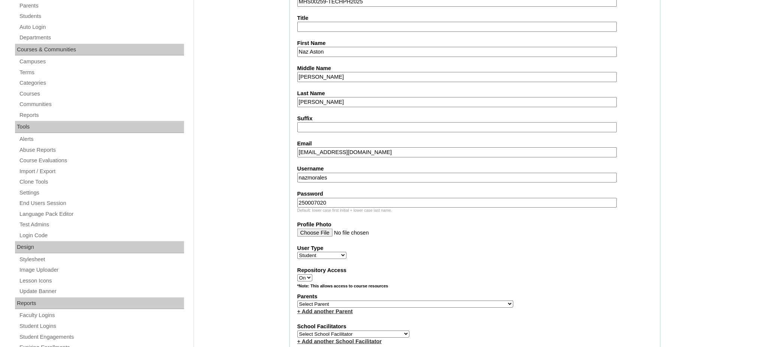
select select "43959"
click at [297, 301] on select "Select Parent , , , , , , , , , , , , , , , , , , , , , , , , , , , , , , , , ,…" at bounding box center [405, 304] width 216 height 7
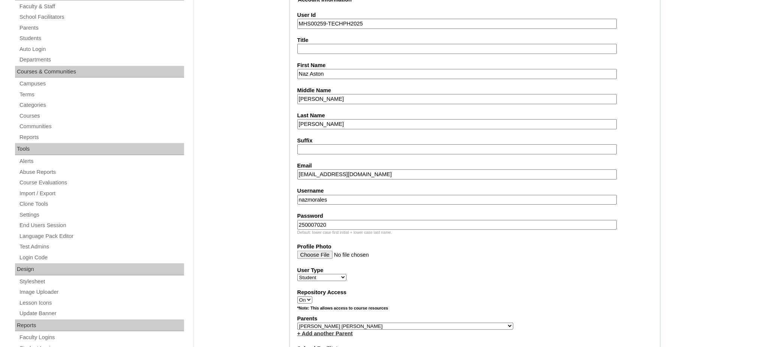
scroll to position [100, 0]
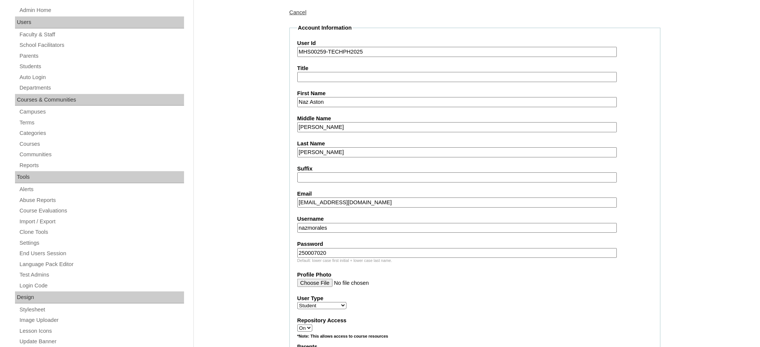
click at [327, 102] on input "Naz Aston" at bounding box center [457, 102] width 320 height 10
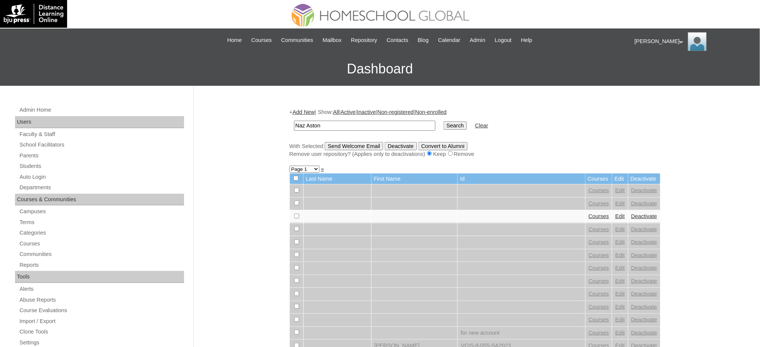
type input "Naz Aston"
click at [444, 126] on input "Search" at bounding box center [455, 125] width 23 height 8
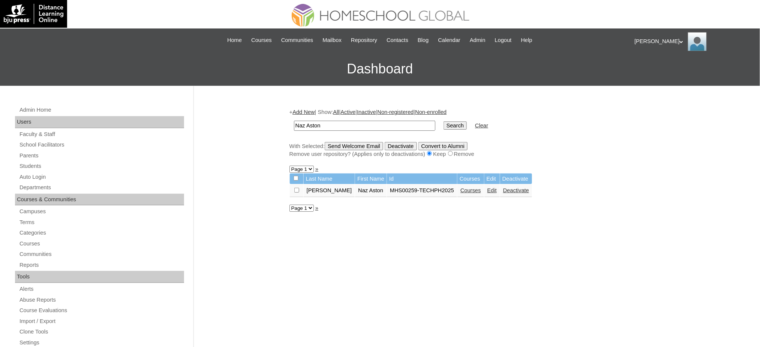
click at [460, 189] on link "Courses" at bounding box center [470, 190] width 21 height 6
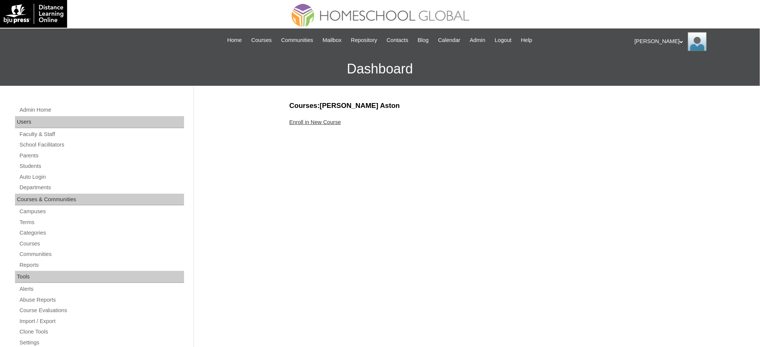
click at [307, 123] on link "Enroll in New Course" at bounding box center [315, 122] width 52 height 6
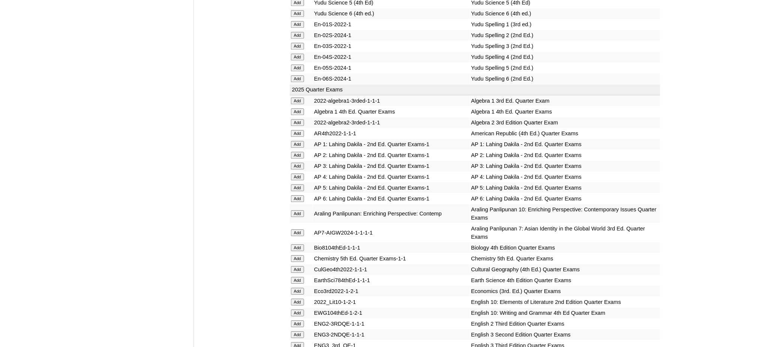
scroll to position [700, 0]
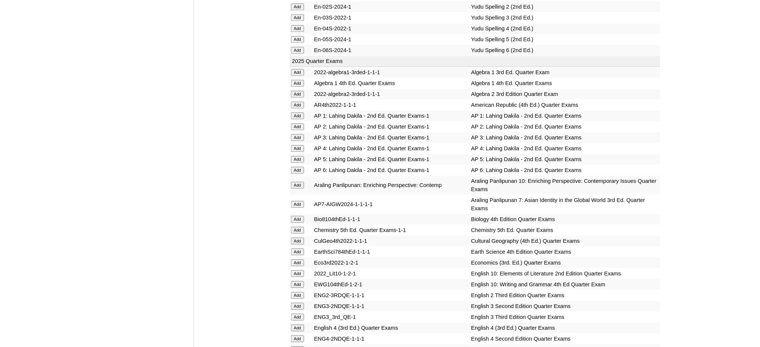
click at [295, 80] on input "Add" at bounding box center [297, 83] width 13 height 7
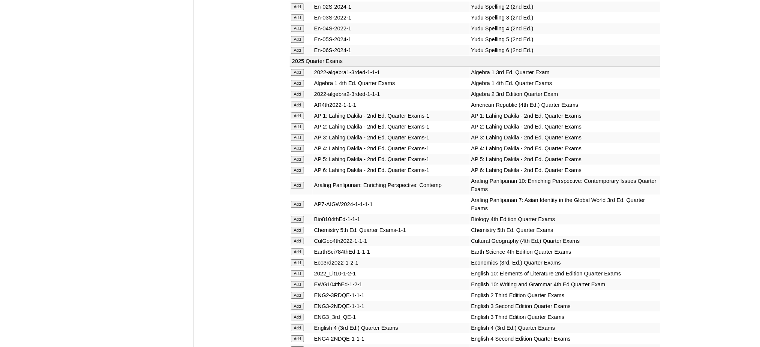
click at [297, 216] on input "Add" at bounding box center [297, 219] width 13 height 7
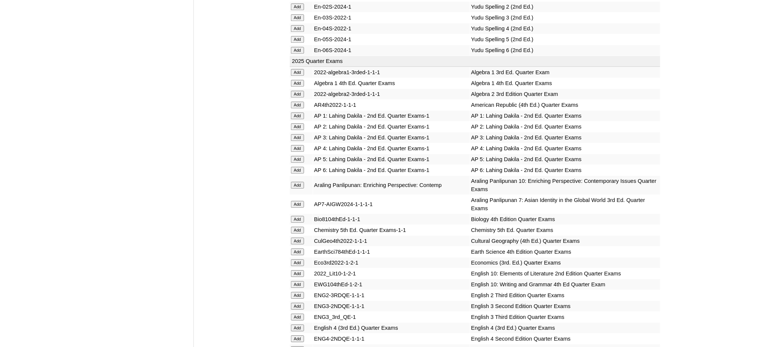
click at [297, 216] on input "Add" at bounding box center [297, 219] width 13 height 7
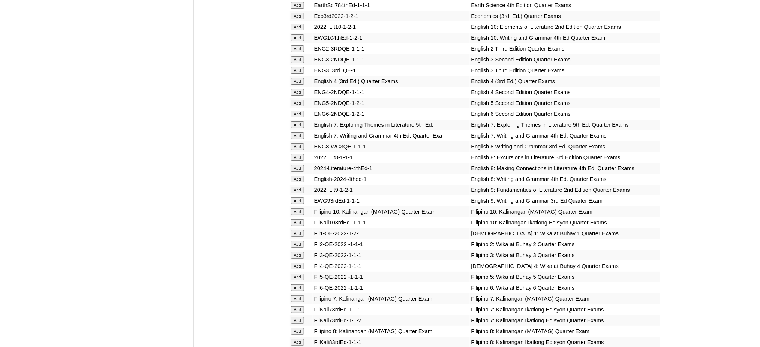
scroll to position [950, 0]
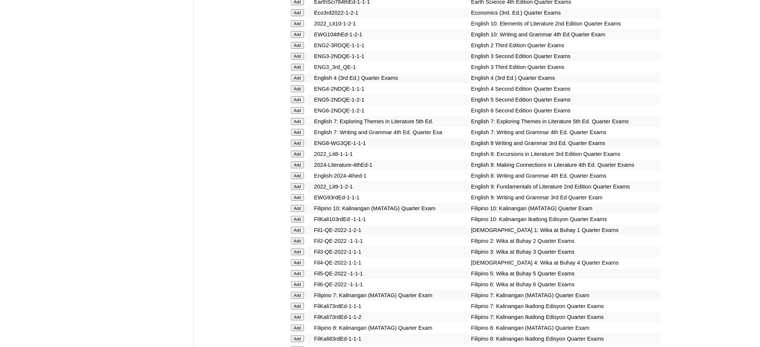
click at [297, 162] on input "Add" at bounding box center [297, 165] width 13 height 7
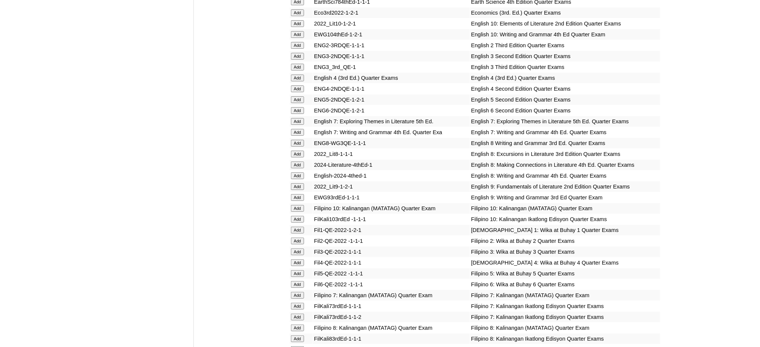
click at [299, 172] on input "Add" at bounding box center [297, 175] width 13 height 7
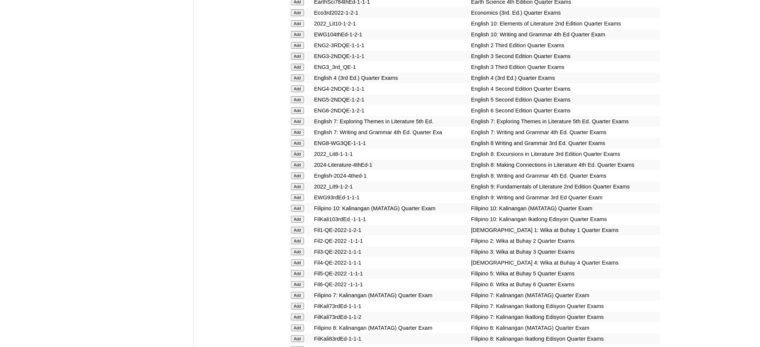
click at [299, 172] on input "Add" at bounding box center [297, 175] width 13 height 7
click at [301, 325] on input "Add" at bounding box center [297, 328] width 13 height 7
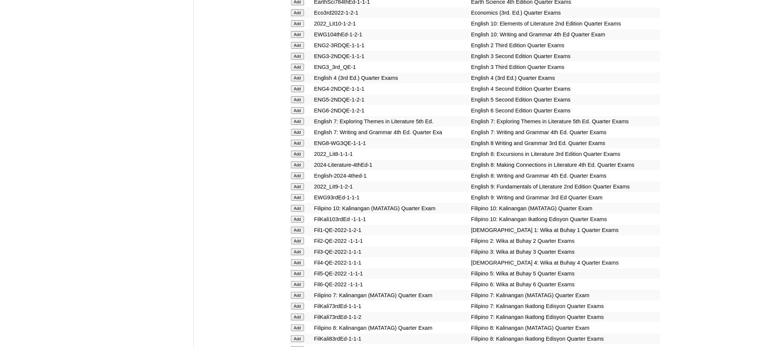
click at [301, 325] on input "Add" at bounding box center [297, 328] width 13 height 7
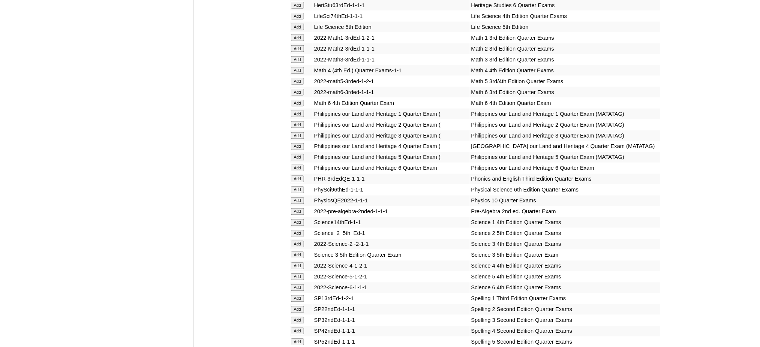
scroll to position [1450, 0]
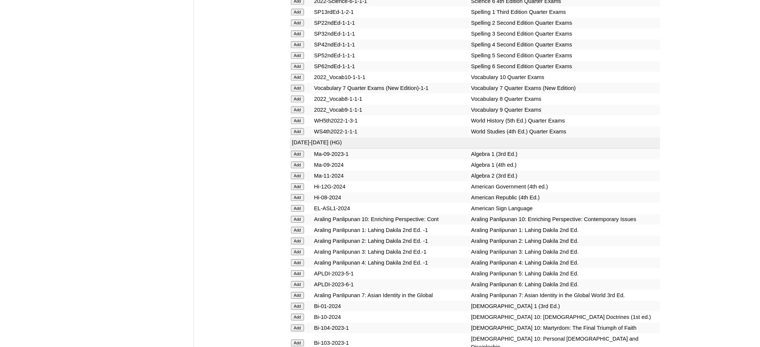
scroll to position [1750, 0]
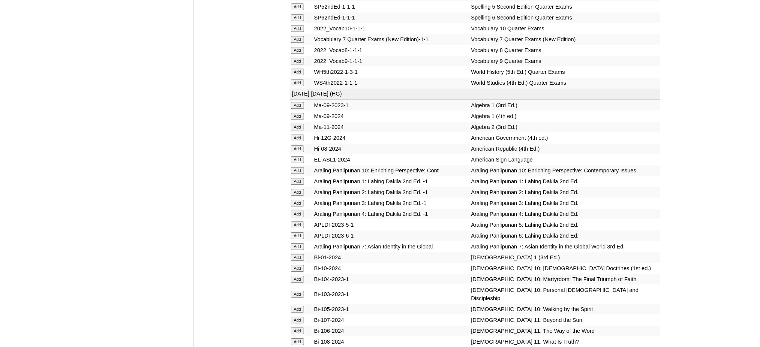
click at [295, 69] on input "Add" at bounding box center [297, 72] width 13 height 7
click at [299, 113] on input "Add" at bounding box center [297, 116] width 13 height 7
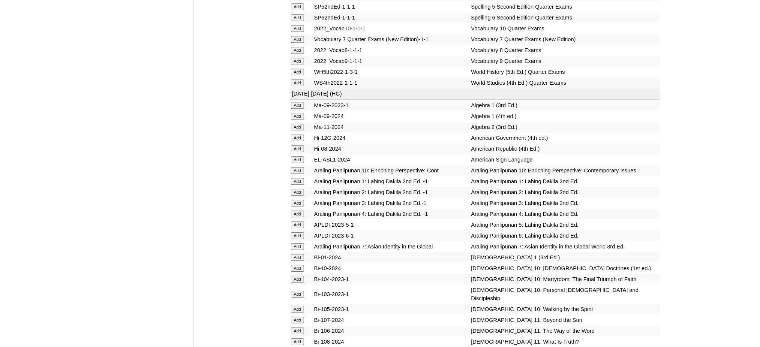
click at [299, 113] on input "Add" at bounding box center [297, 116] width 13 height 7
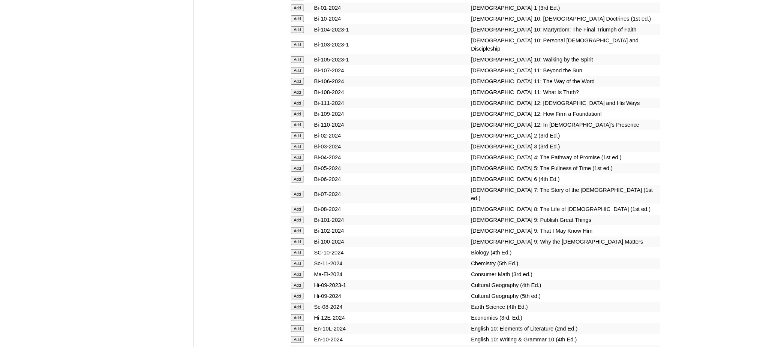
scroll to position [2000, 0]
click at [293, 205] on input "Add" at bounding box center [297, 208] width 13 height 7
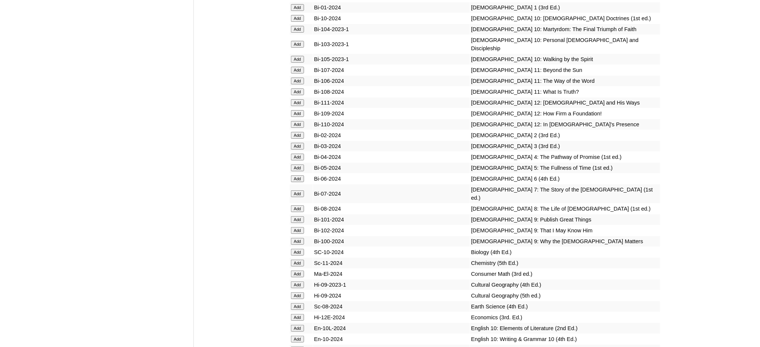
click at [293, 205] on input "Add" at bounding box center [297, 208] width 13 height 7
click at [301, 249] on input "Add" at bounding box center [297, 252] width 13 height 7
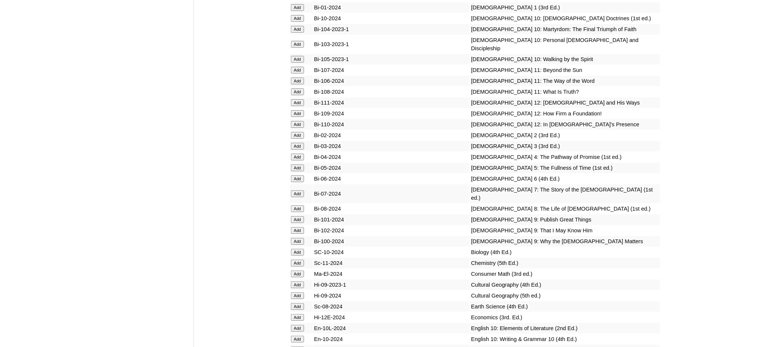
click at [301, 249] on input "Add" at bounding box center [297, 252] width 13 height 7
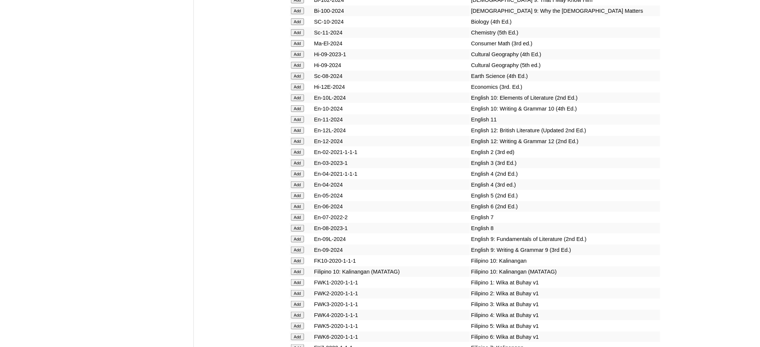
scroll to position [2250, 0]
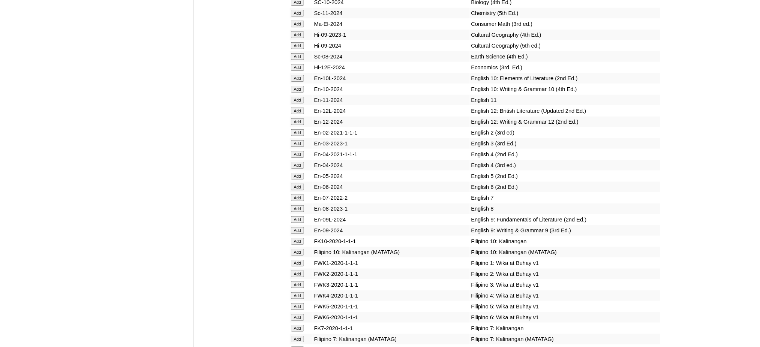
click at [302, 205] on input "Add" at bounding box center [297, 208] width 13 height 7
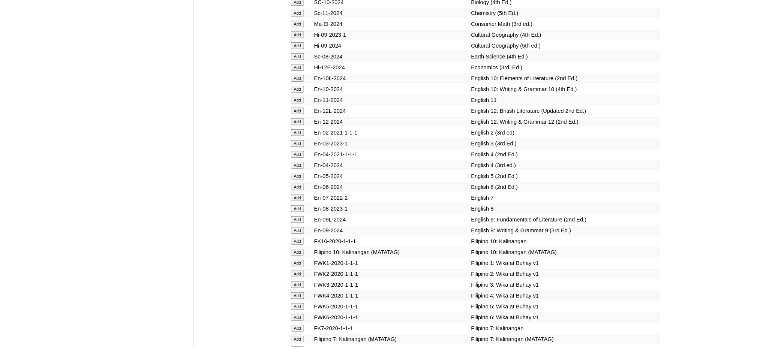
click at [302, 205] on input "Add" at bounding box center [297, 208] width 13 height 7
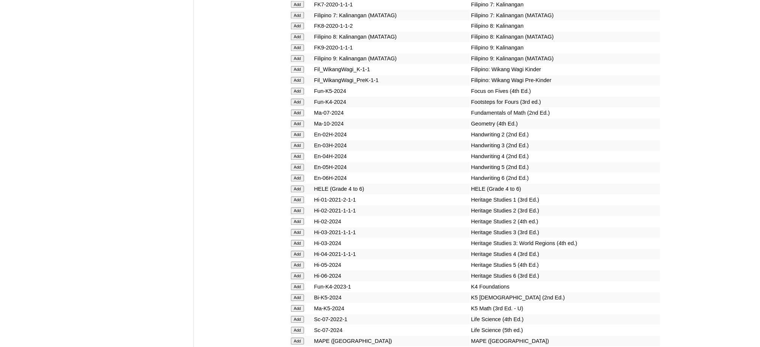
scroll to position [2600, 0]
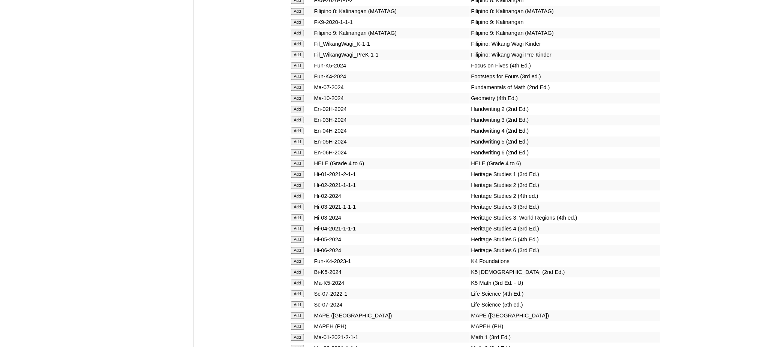
click at [301, 323] on input "Add" at bounding box center [297, 326] width 13 height 7
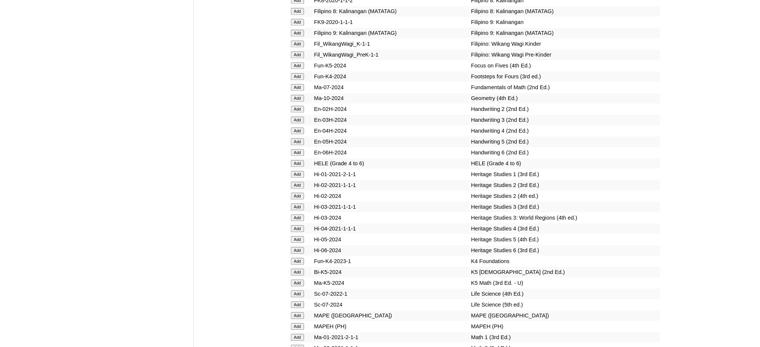
click at [301, 323] on input "Add" at bounding box center [297, 326] width 13 height 7
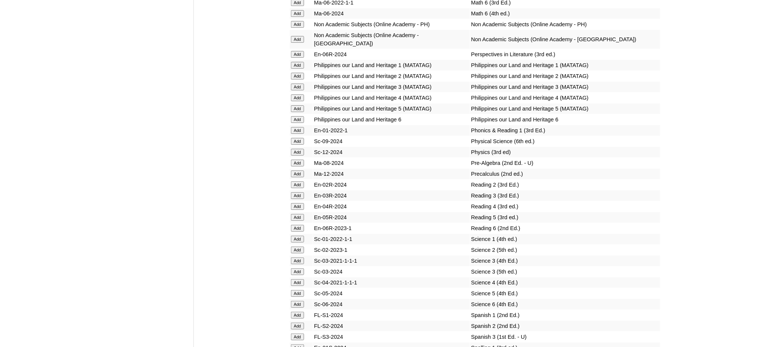
scroll to position [3000, 0]
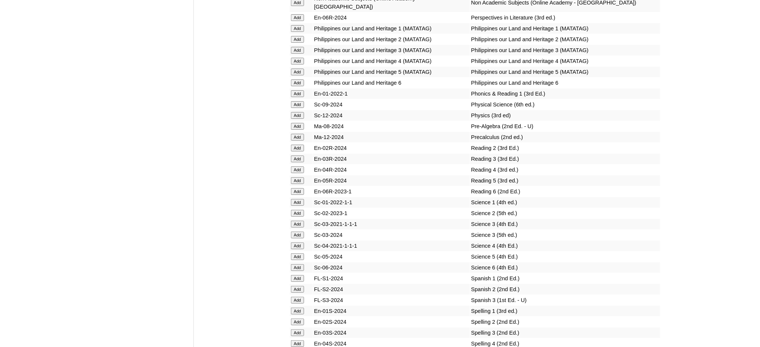
scroll to position [3200, 0]
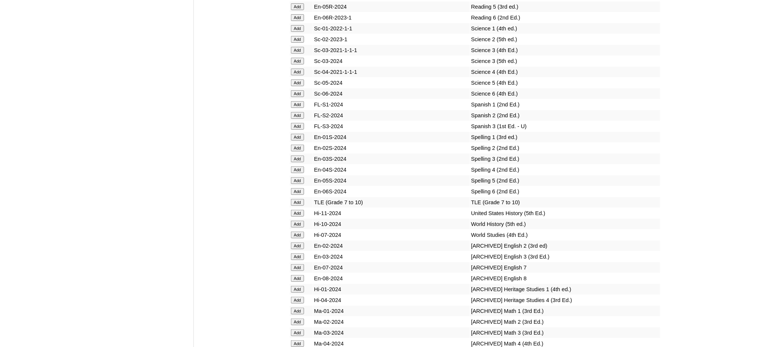
click at [295, 199] on input "Add" at bounding box center [297, 202] width 13 height 7
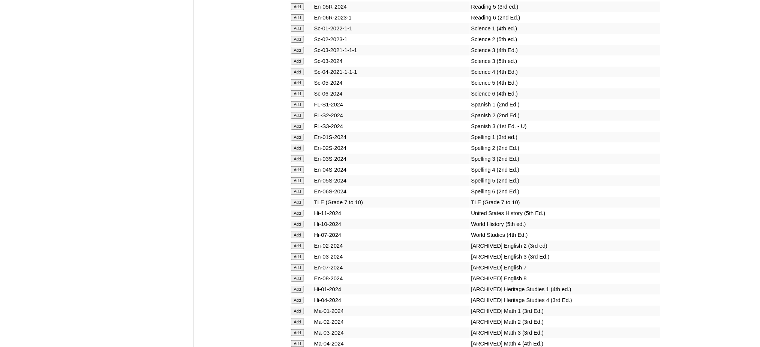
click at [295, 199] on input "Add" at bounding box center [297, 202] width 13 height 7
click at [294, 221] on input "Add" at bounding box center [297, 224] width 13 height 7
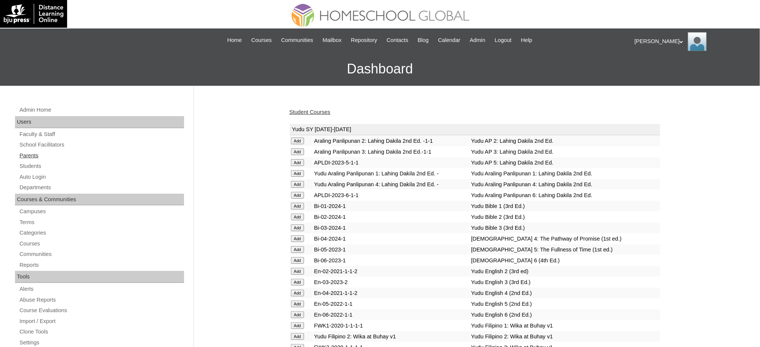
click at [28, 153] on link "Parents" at bounding box center [101, 155] width 165 height 9
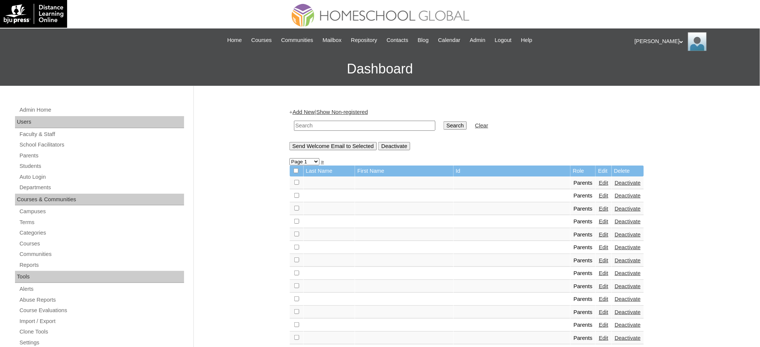
click at [380, 128] on input "text" at bounding box center [364, 126] width 141 height 10
paste input "MHP012830-TECHPH2020"
type input "MHP012830-TECHPH2020"
click at [444, 128] on input "Search" at bounding box center [455, 125] width 23 height 8
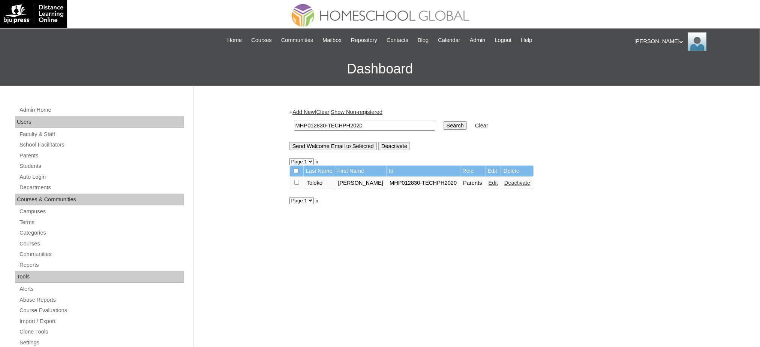
click at [489, 183] on link "Edit" at bounding box center [493, 183] width 9 height 6
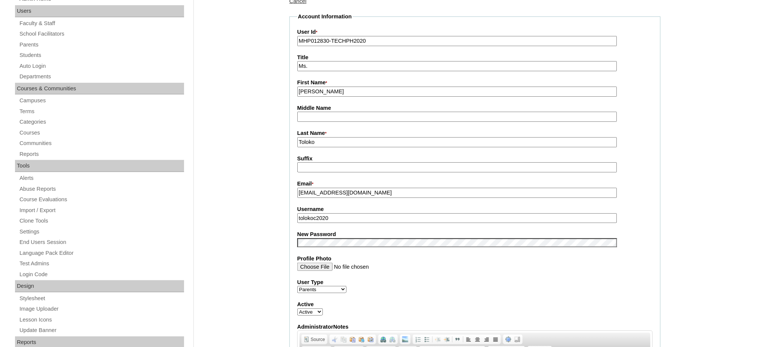
scroll to position [150, 0]
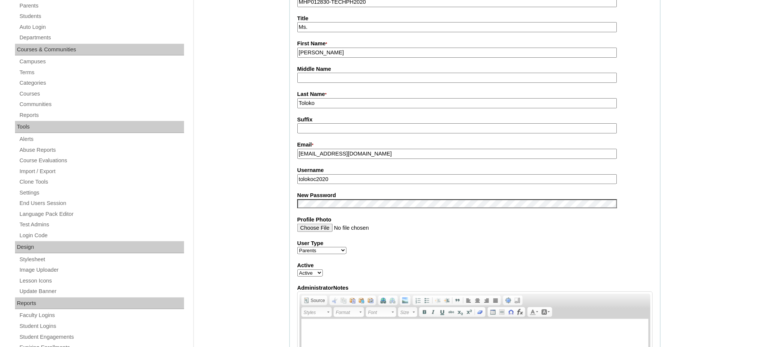
click at [341, 174] on input "tolokoc2020" at bounding box center [457, 179] width 320 height 10
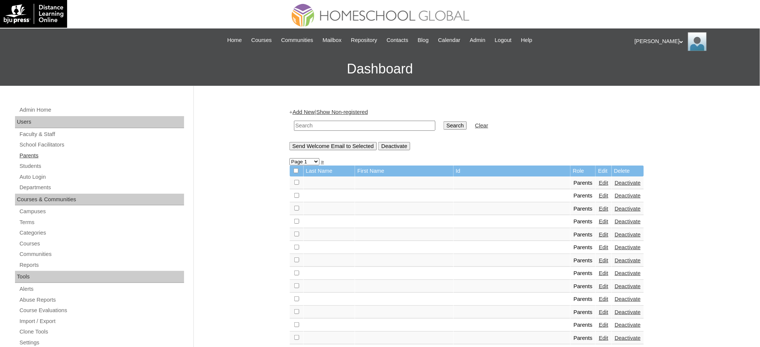
drag, startPoint x: 32, startPoint y: 163, endPoint x: 35, endPoint y: 155, distance: 8.4
click at [32, 163] on link "Students" at bounding box center [101, 166] width 165 height 9
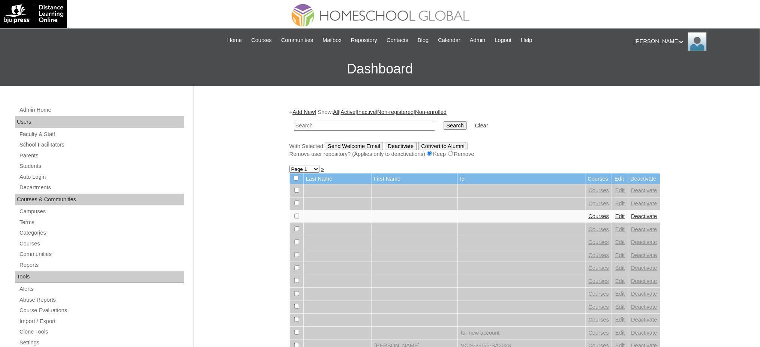
paste input "MHS009708-TECHPH2020"
type input "MHS009708-TECHPH2020"
click at [444, 124] on input "Search" at bounding box center [455, 125] width 23 height 8
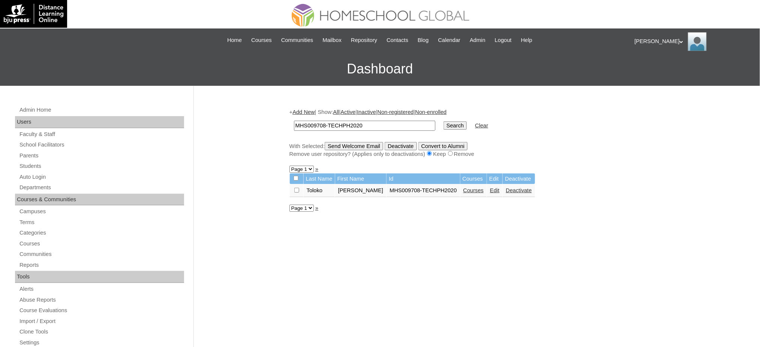
click at [490, 188] on link "Edit" at bounding box center [494, 190] width 9 height 6
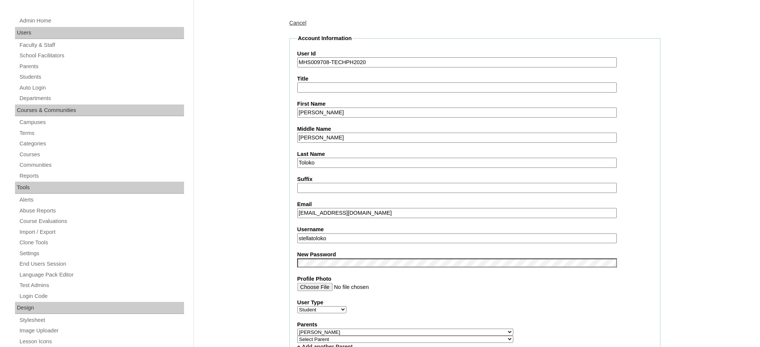
scroll to position [100, 0]
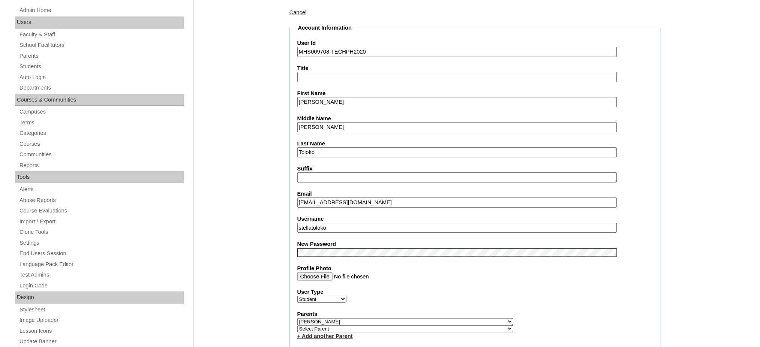
click at [327, 224] on input "stellatoloko" at bounding box center [457, 228] width 320 height 10
click at [322, 51] on input "MHS009708-TECHPH2020" at bounding box center [457, 52] width 320 height 10
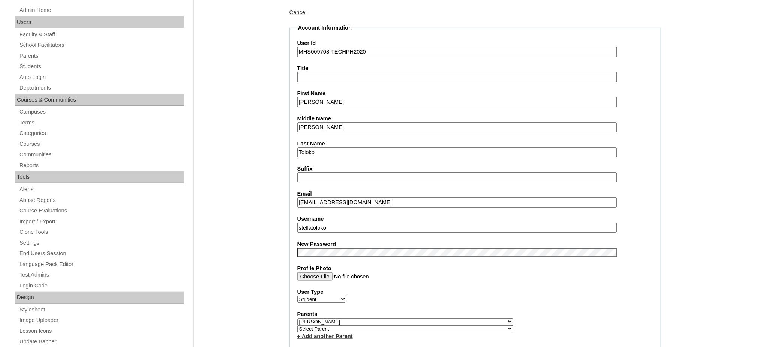
click at [322, 51] on input "MHS009708-TECHPH2020" at bounding box center [457, 52] width 320 height 10
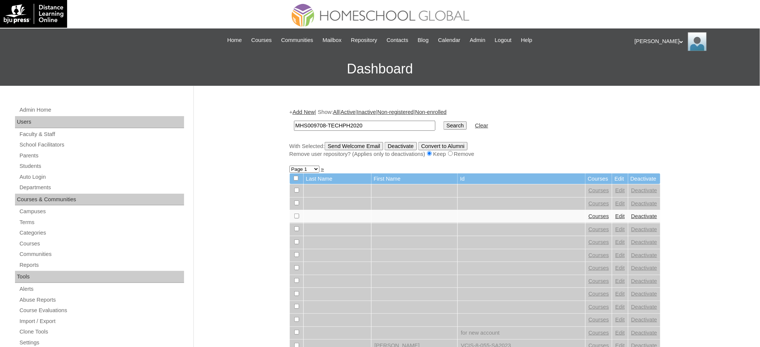
type input "MHS009708-TECHPH2020"
click at [444, 124] on input "Search" at bounding box center [455, 125] width 23 height 8
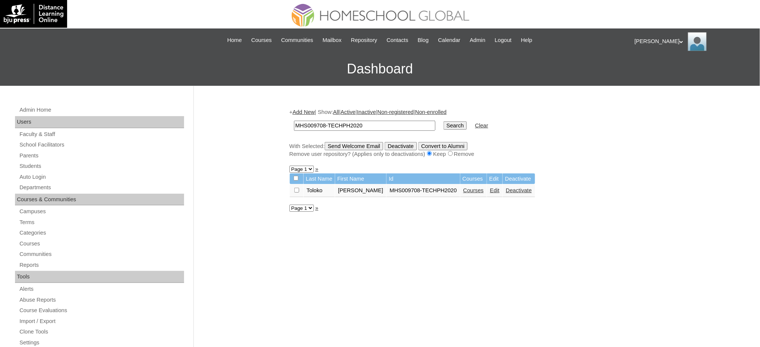
click at [463, 189] on link "Courses" at bounding box center [473, 190] width 21 height 6
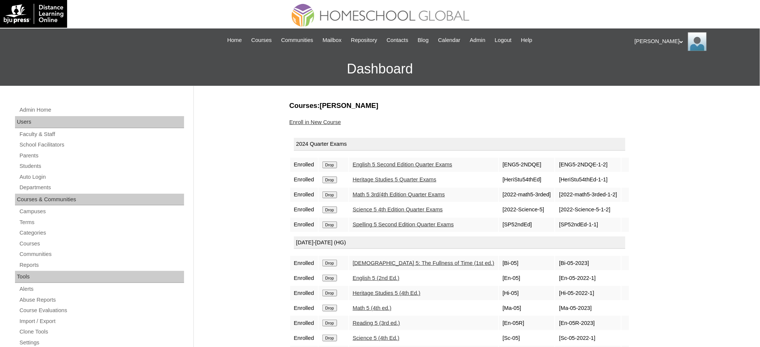
click at [328, 167] on td "Drop" at bounding box center [334, 165] width 30 height 14
click at [337, 163] on input "Drop" at bounding box center [329, 165] width 15 height 7
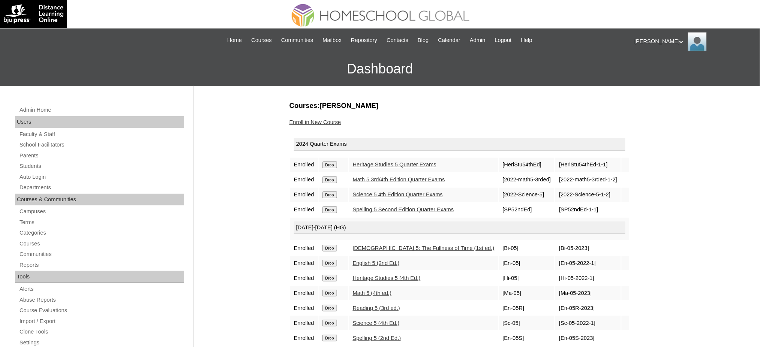
click at [336, 165] on input "Drop" at bounding box center [329, 165] width 15 height 7
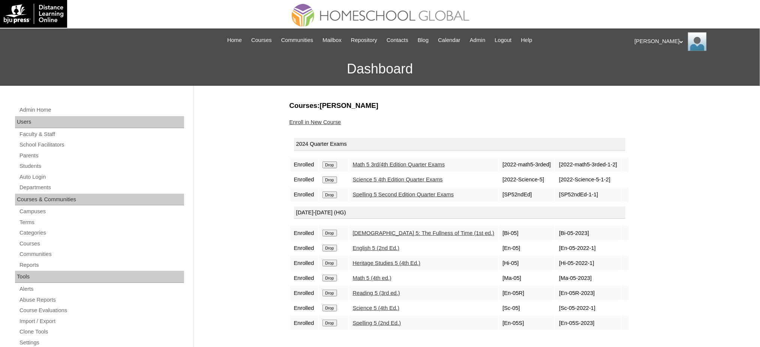
click at [330, 165] on input "Drop" at bounding box center [329, 165] width 15 height 7
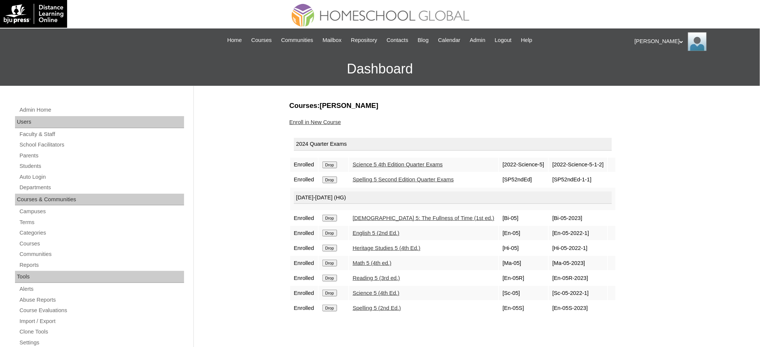
click at [334, 165] on input "Drop" at bounding box center [329, 165] width 15 height 7
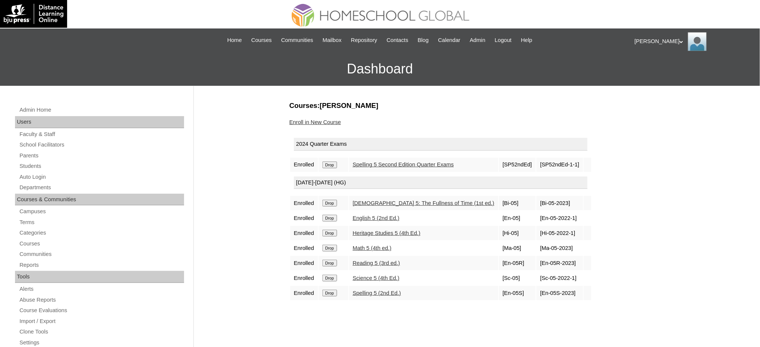
click at [331, 163] on input "Drop" at bounding box center [329, 165] width 15 height 7
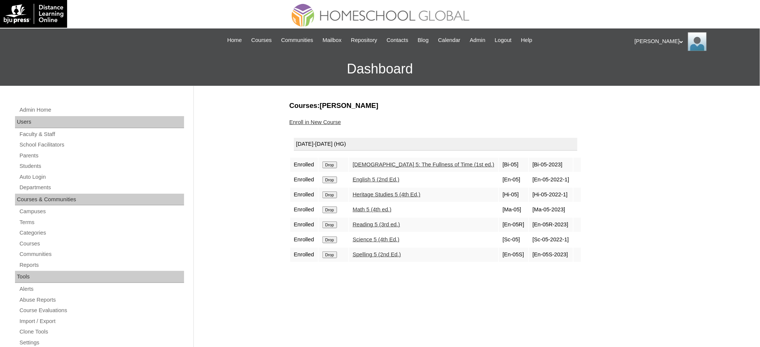
click at [333, 164] on input "Drop" at bounding box center [329, 165] width 15 height 7
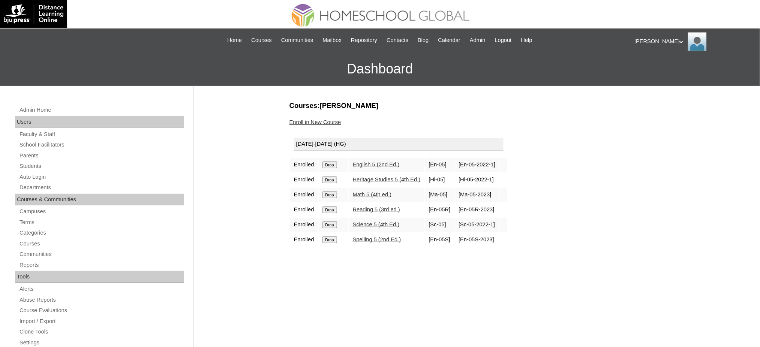
click at [332, 162] on input "Drop" at bounding box center [329, 165] width 15 height 7
click at [333, 165] on input "Drop" at bounding box center [329, 165] width 15 height 7
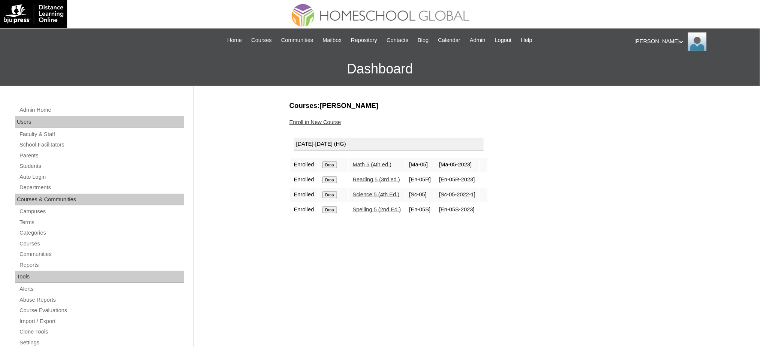
click at [331, 163] on input "Drop" at bounding box center [329, 165] width 15 height 7
click at [329, 162] on input "Drop" at bounding box center [329, 165] width 15 height 7
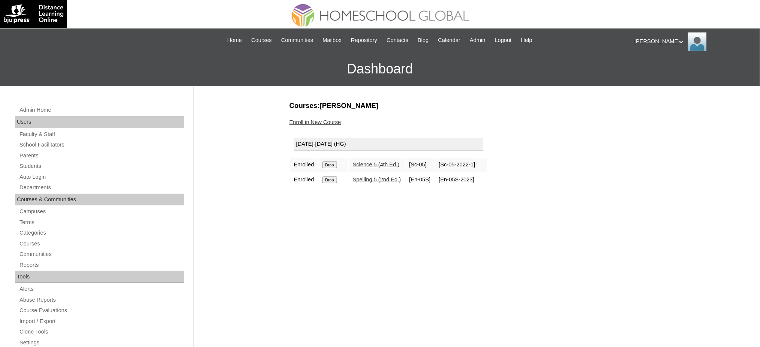
click at [333, 165] on input "Drop" at bounding box center [329, 165] width 15 height 7
click at [330, 166] on input "Drop" at bounding box center [329, 165] width 15 height 7
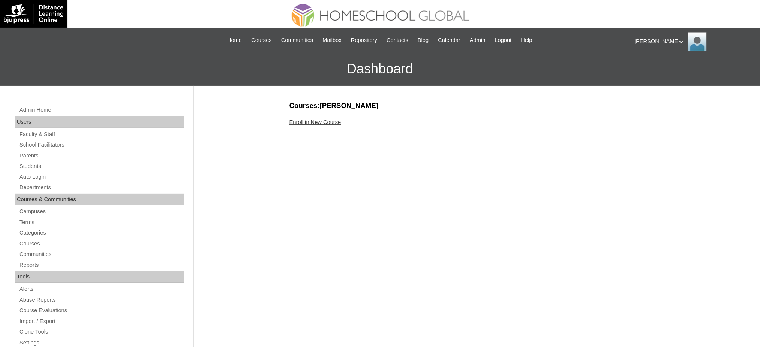
click at [320, 123] on link "Enroll in New Course" at bounding box center [315, 122] width 52 height 6
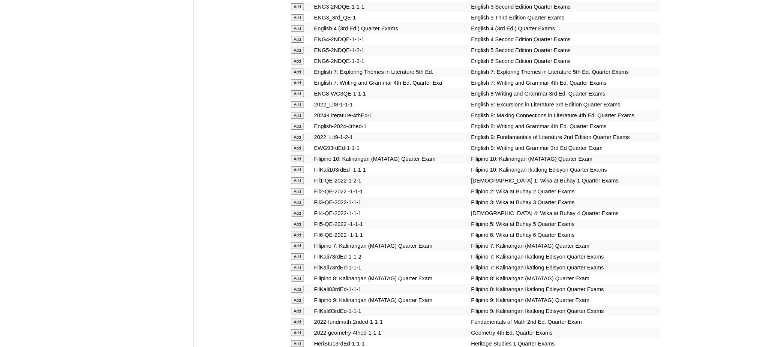
scroll to position [1000, 0]
click at [294, 57] on input "Add" at bounding box center [297, 60] width 13 height 7
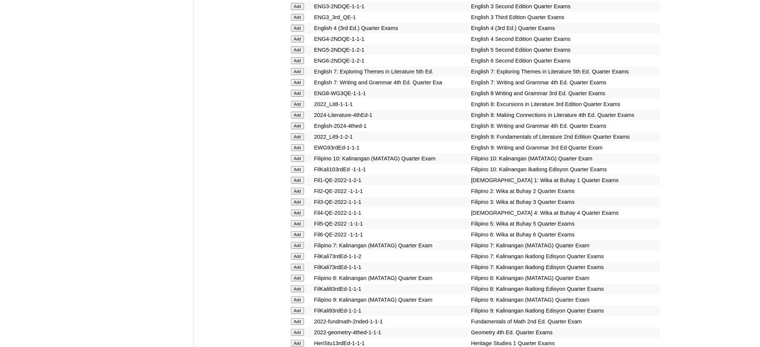
click at [294, 57] on input "Add" at bounding box center [297, 60] width 13 height 7
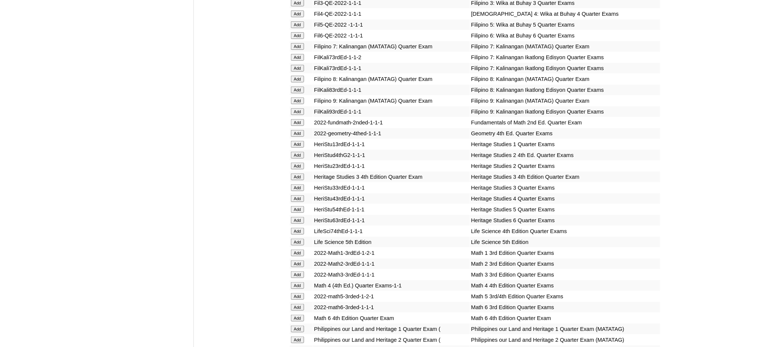
scroll to position [1200, 0]
click at [298, 216] on input "Add" at bounding box center [297, 219] width 13 height 7
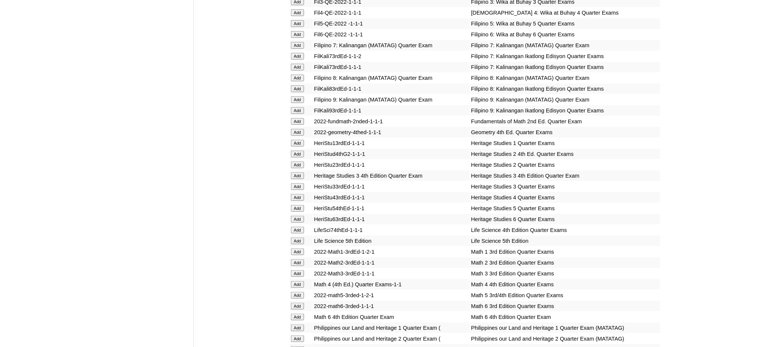
click at [298, 216] on input "Add" at bounding box center [297, 219] width 13 height 7
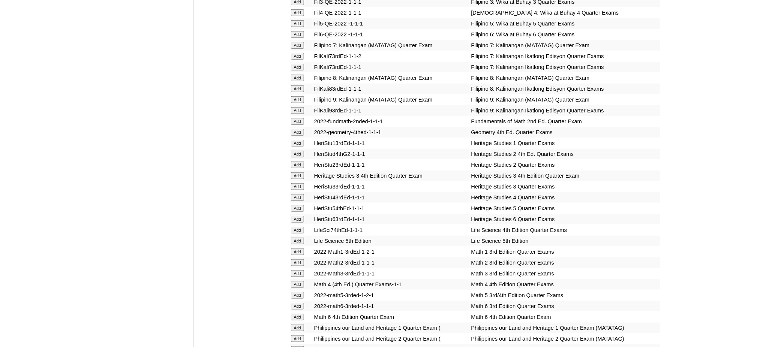
click at [298, 216] on input "Add" at bounding box center [297, 219] width 13 height 7
click at [303, 314] on input "Add" at bounding box center [297, 317] width 13 height 7
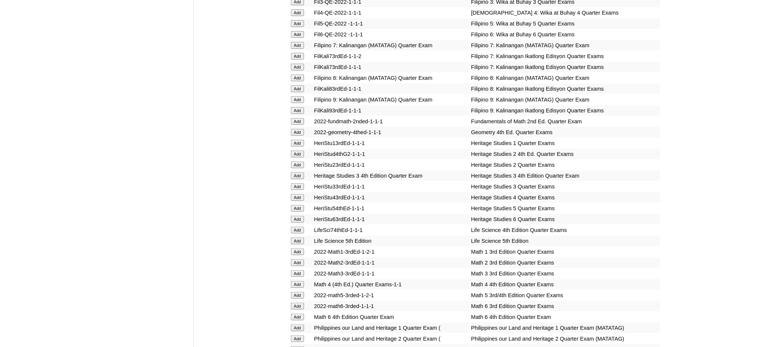
click at [303, 314] on input "Add" at bounding box center [297, 317] width 13 height 7
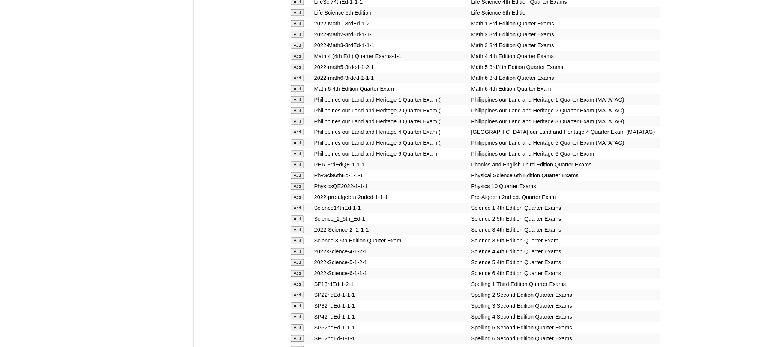
scroll to position [1500, 0]
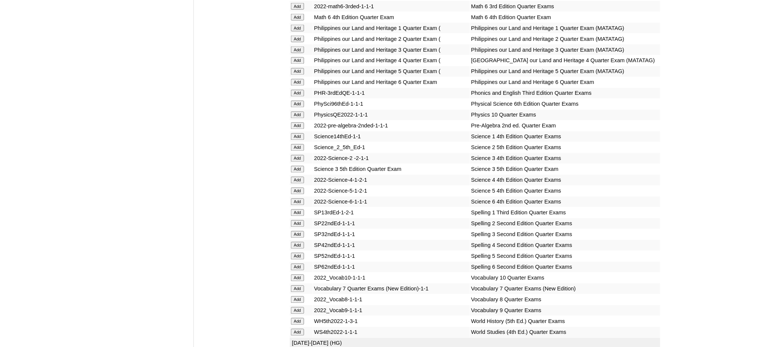
click at [300, 199] on input "Add" at bounding box center [297, 202] width 13 height 7
click at [297, 264] on input "Add" at bounding box center [297, 267] width 13 height 7
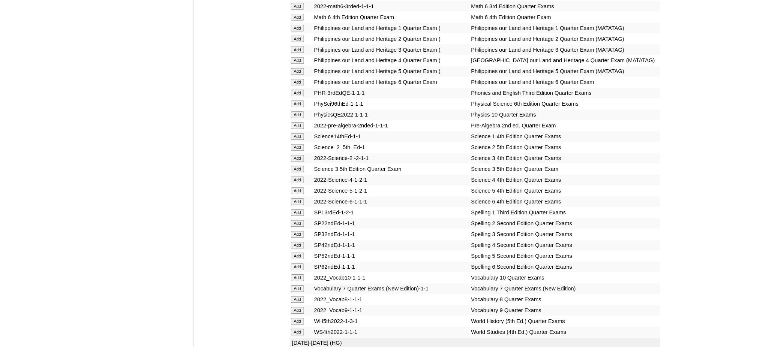
click at [297, 264] on input "Add" at bounding box center [297, 267] width 13 height 7
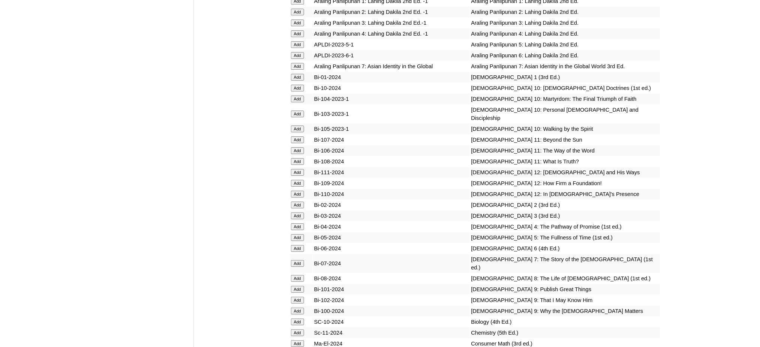
scroll to position [1950, 0]
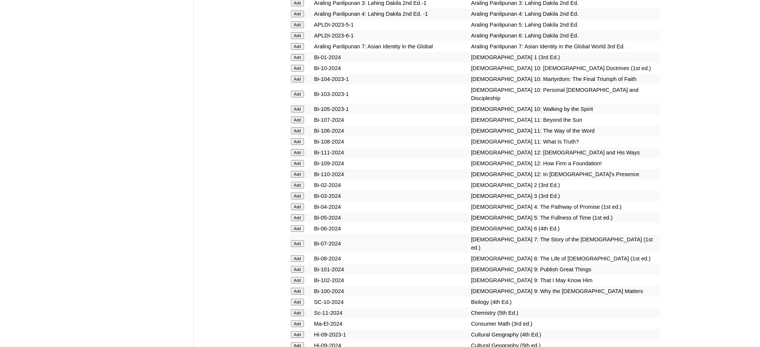
click at [300, 225] on input "Add" at bounding box center [297, 228] width 13 height 7
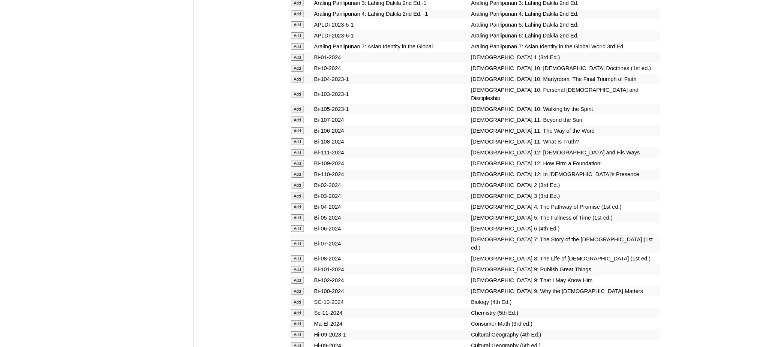
click at [300, 225] on input "Add" at bounding box center [297, 228] width 13 height 7
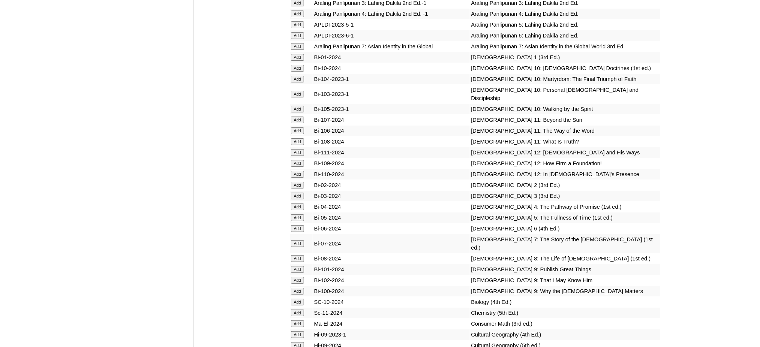
click at [300, 225] on input "Add" at bounding box center [297, 228] width 13 height 7
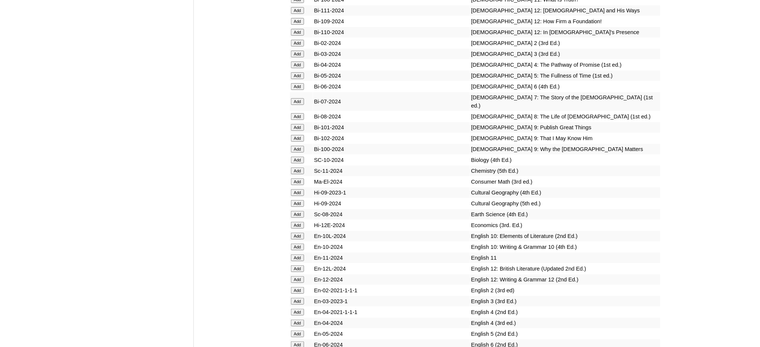
scroll to position [2200, 0]
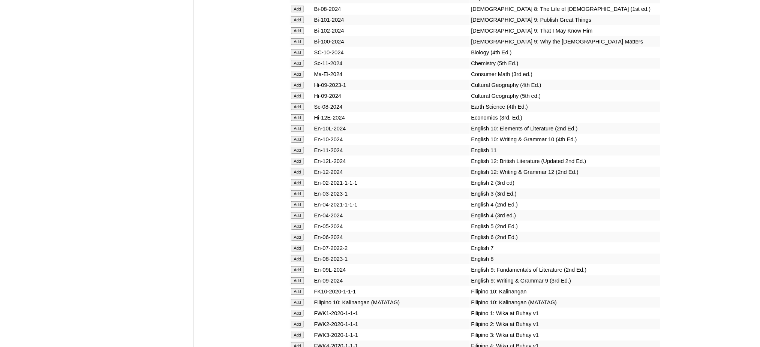
click at [297, 234] on input "Add" at bounding box center [297, 237] width 13 height 7
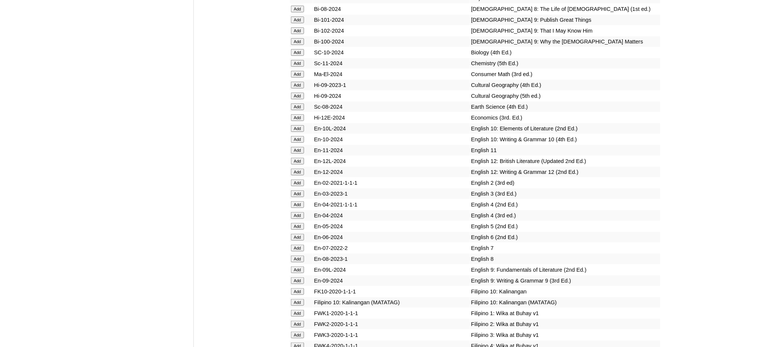
click at [297, 234] on input "Add" at bounding box center [297, 237] width 13 height 7
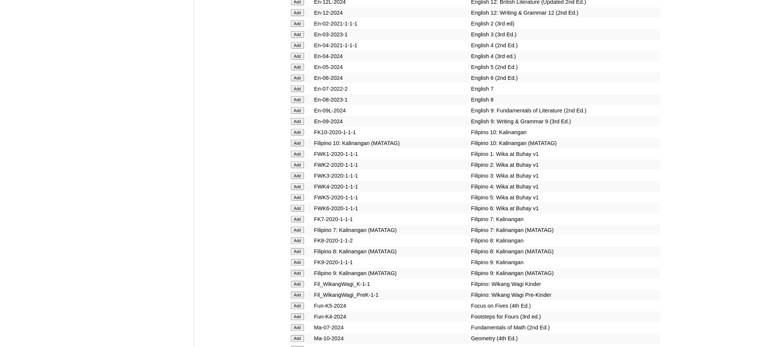
scroll to position [2450, 0]
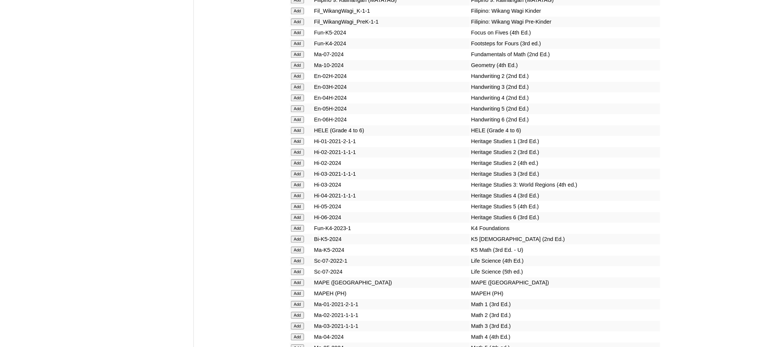
scroll to position [2650, 0]
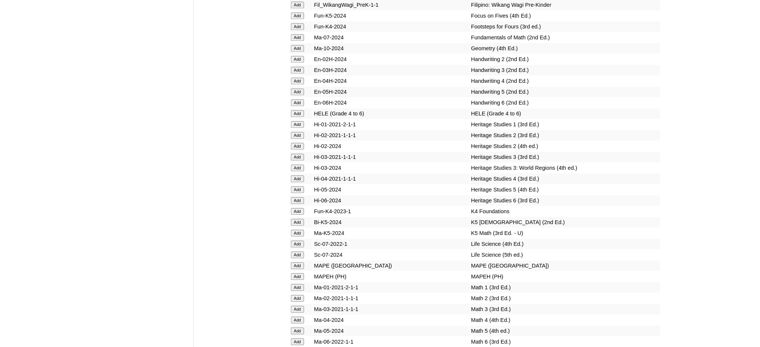
click at [298, 262] on input "Add" at bounding box center [297, 265] width 13 height 7
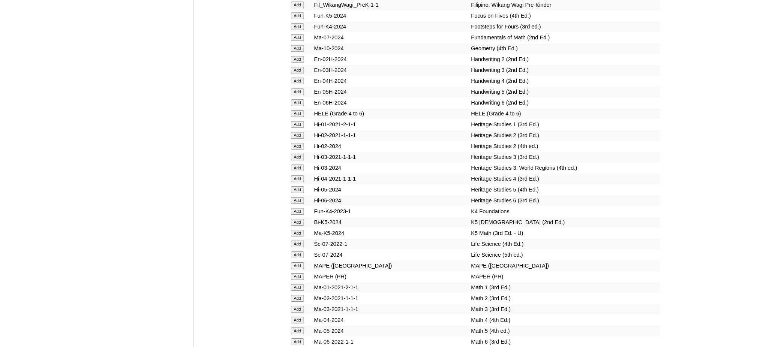
click at [298, 262] on input "Add" at bounding box center [297, 265] width 13 height 7
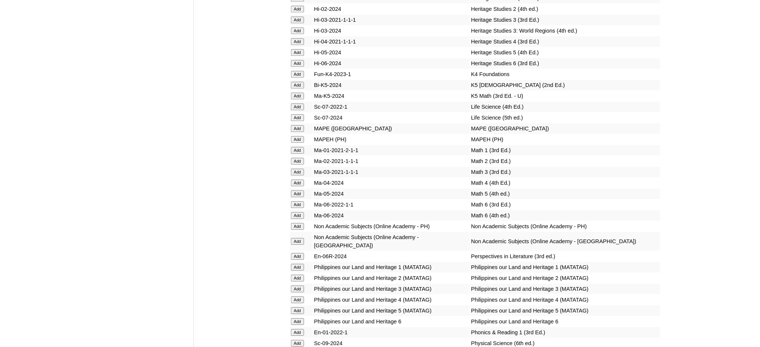
scroll to position [2900, 0]
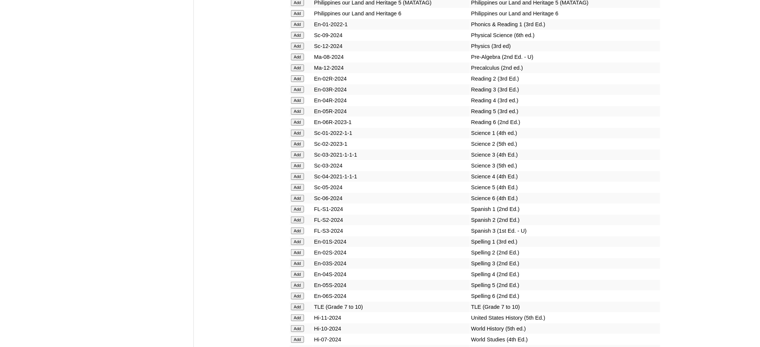
scroll to position [3100, 0]
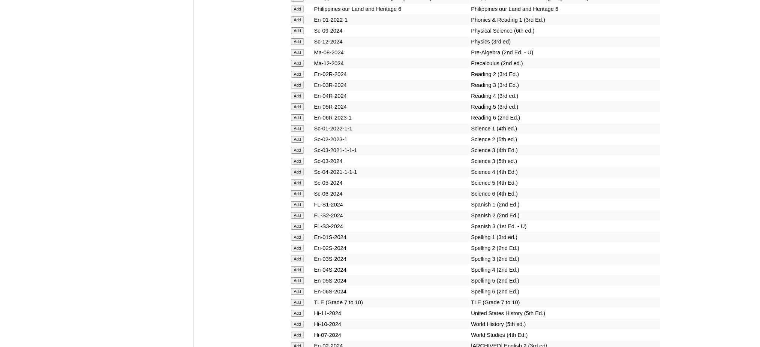
click at [296, 190] on input "Add" at bounding box center [297, 193] width 13 height 7
click at [304, 288] on input "Add" at bounding box center [297, 291] width 13 height 7
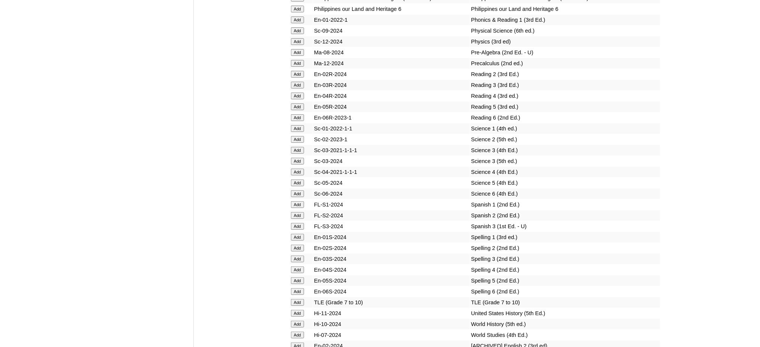
click at [304, 288] on input "Add" at bounding box center [297, 291] width 13 height 7
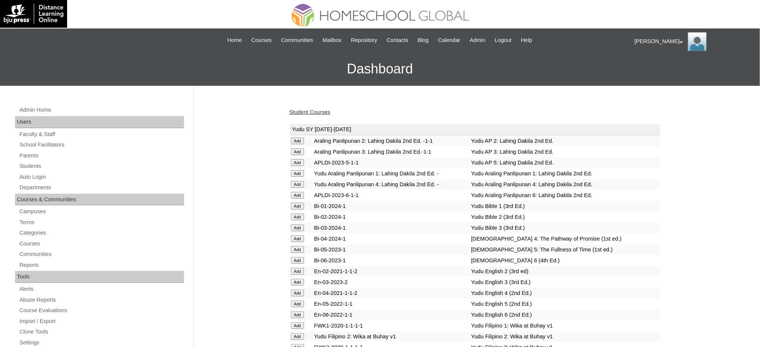
click at [306, 110] on link "Student Courses" at bounding box center [309, 112] width 41 height 6
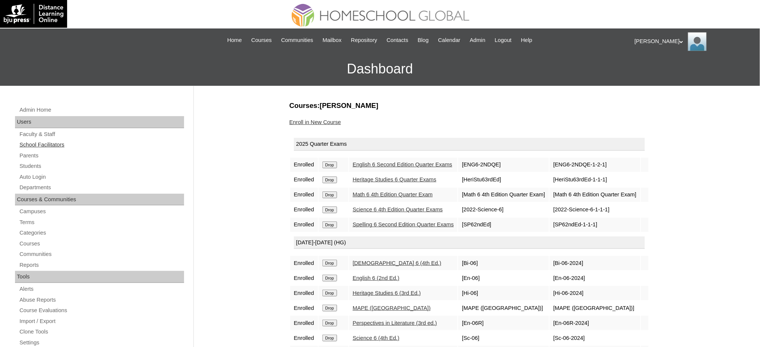
drag, startPoint x: 36, startPoint y: 157, endPoint x: 38, endPoint y: 143, distance: 13.6
click at [36, 157] on link "Parents" at bounding box center [101, 155] width 165 height 9
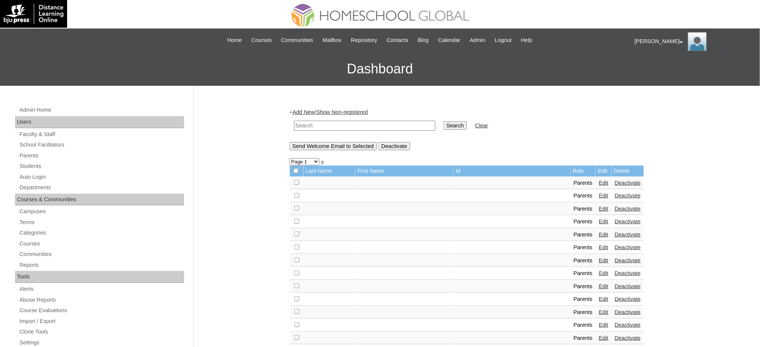
click at [355, 126] on input "text" at bounding box center [364, 126] width 141 height 10
paste input "MHP0202-TECHPH2025"
type input "MHP0202-TECHPH2025"
click at [444, 125] on input "Search" at bounding box center [455, 125] width 23 height 8
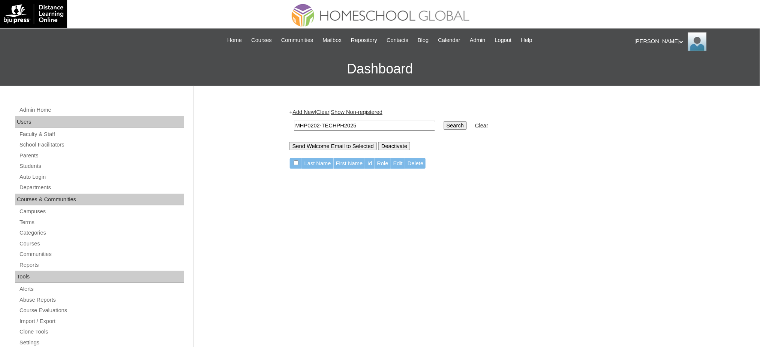
drag, startPoint x: 0, startPoint y: 0, endPoint x: 310, endPoint y: 109, distance: 328.5
click at [310, 109] on link "Add New" at bounding box center [303, 112] width 22 height 6
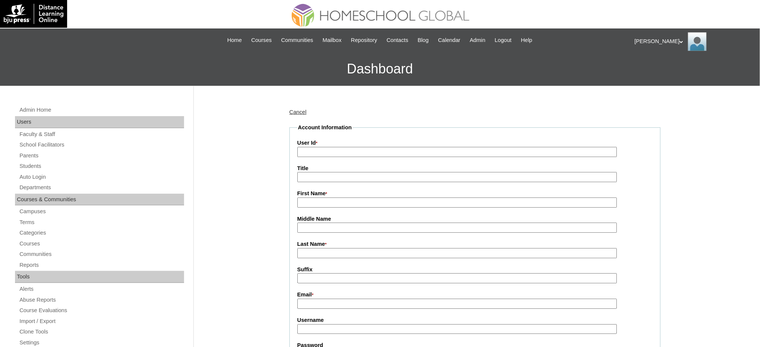
click at [310, 150] on input "User Id *" at bounding box center [457, 152] width 320 height 10
paste input "MHP0202-TECHPH2025"
type input "MHP0202-TECHPH2025"
drag, startPoint x: 315, startPoint y: 173, endPoint x: 318, endPoint y: 176, distance: 4.8
click at [315, 173] on input "Title" at bounding box center [457, 177] width 320 height 10
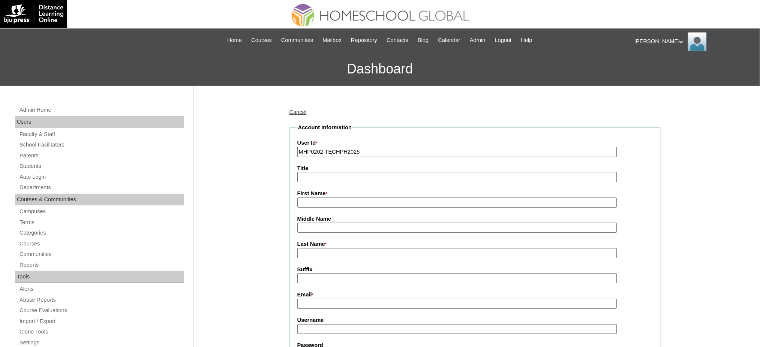
type input "Ms."
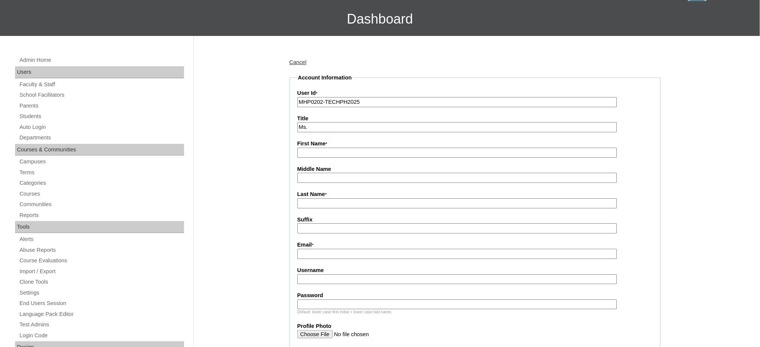
click at [322, 157] on fieldset "Account Information User Id * MHP0202-TECHPH2025 Title Ms. First Name * Middle …" at bounding box center [474, 312] width 371 height 477
click at [328, 152] on input "First Name *" at bounding box center [457, 153] width 320 height 10
paste input "Jhoanne Grace"
type input "Jhoanne Grace"
click at [334, 205] on input "Last Name *" at bounding box center [457, 203] width 320 height 10
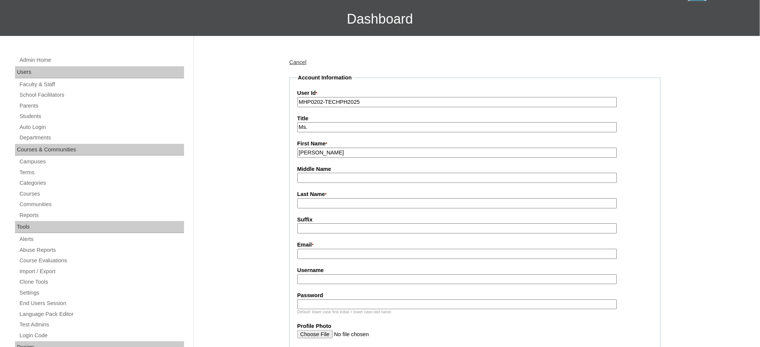
paste input "Patawaran"
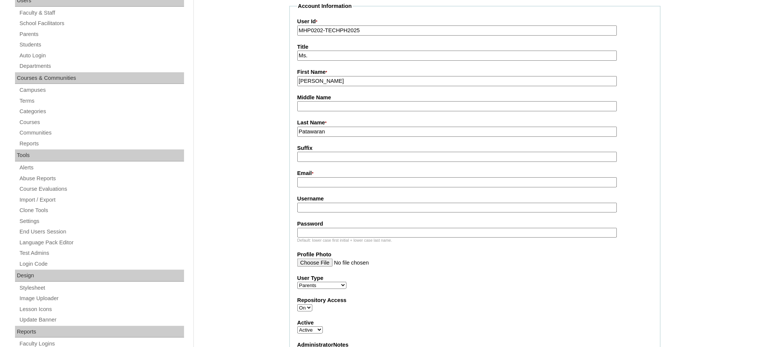
scroll to position [150, 0]
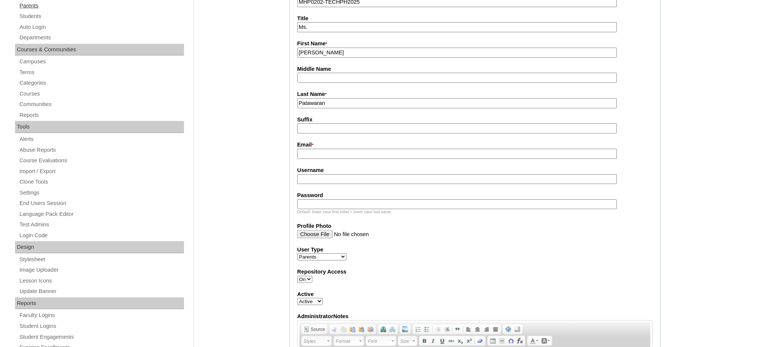
type input "Patawaran"
click at [317, 150] on input "Email *" at bounding box center [457, 154] width 320 height 10
paste input "j.patawaran15@gmail.com"
type input "j.patawaran15@gmail.com"
click at [340, 177] on input "Username" at bounding box center [457, 179] width 320 height 10
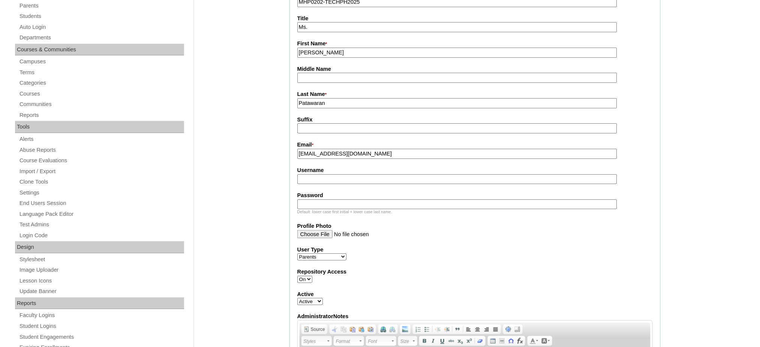
paste input "patawaranA2025"
type input "patawaranA2025"
click at [327, 202] on input "Password" at bounding box center [457, 204] width 320 height 10
paste input "techJGP740"
type input "techJGP740"
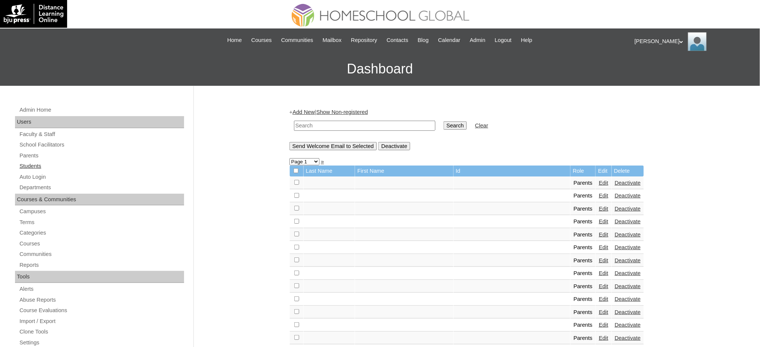
click at [27, 165] on link "Students" at bounding box center [101, 166] width 165 height 9
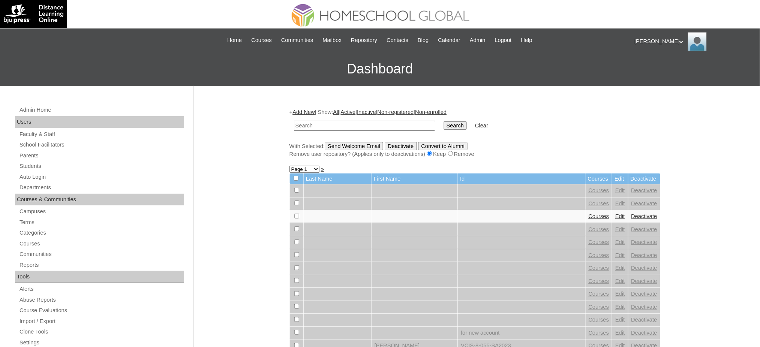
paste input "MHS00300-TECHPH2025"
type input "MHS00300-TECHPH2025"
click at [444, 125] on input "Search" at bounding box center [455, 125] width 23 height 8
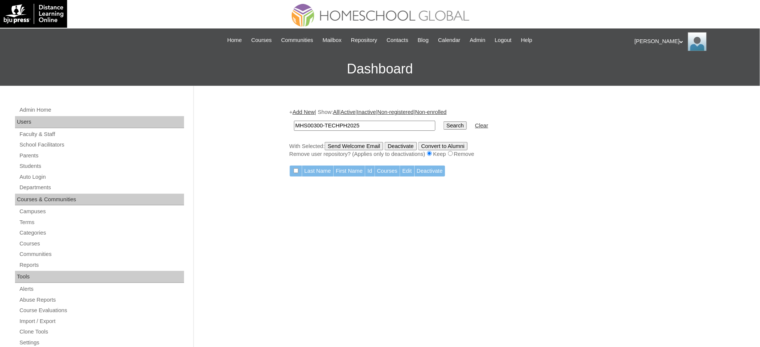
click at [308, 112] on link "Add New" at bounding box center [303, 112] width 22 height 6
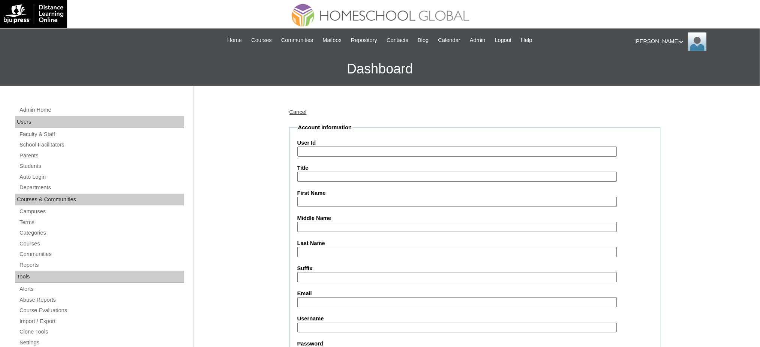
click at [315, 149] on input "User Id" at bounding box center [457, 152] width 320 height 10
paste input "MHS00300-TECHPH2025"
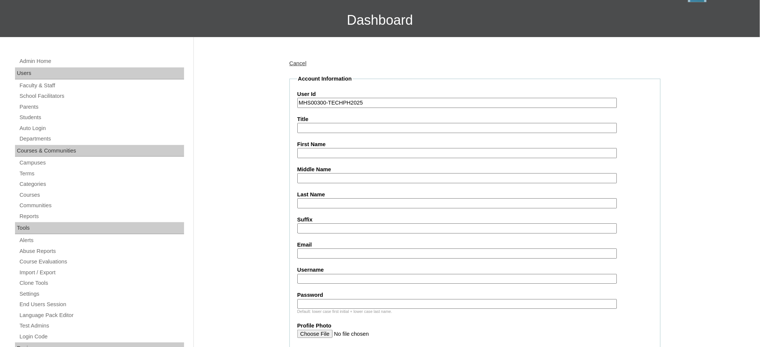
scroll to position [50, 0]
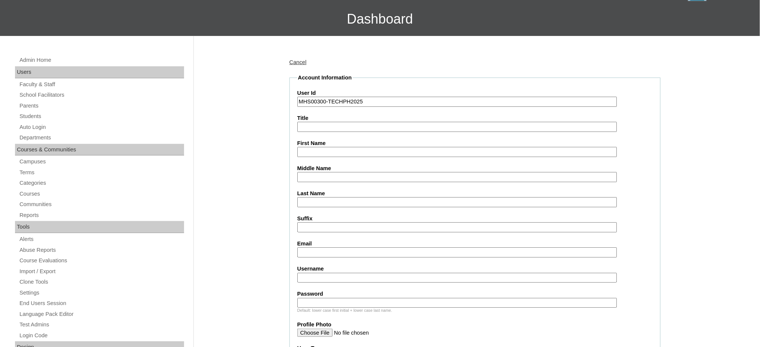
type input "MHS00300-TECHPH2025"
click at [307, 148] on input "First Name" at bounding box center [457, 152] width 320 height 10
paste input "Jacobie Gael"
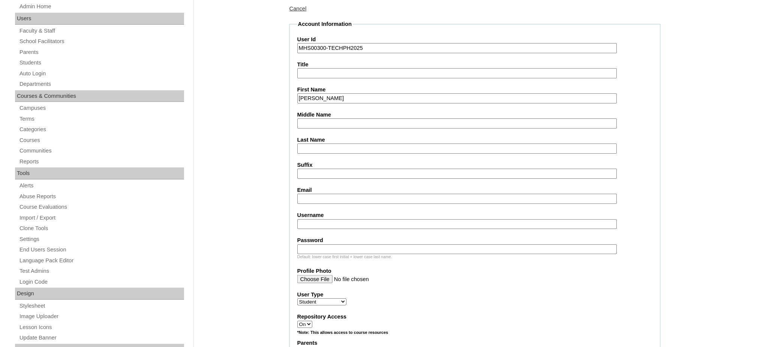
scroll to position [150, 0]
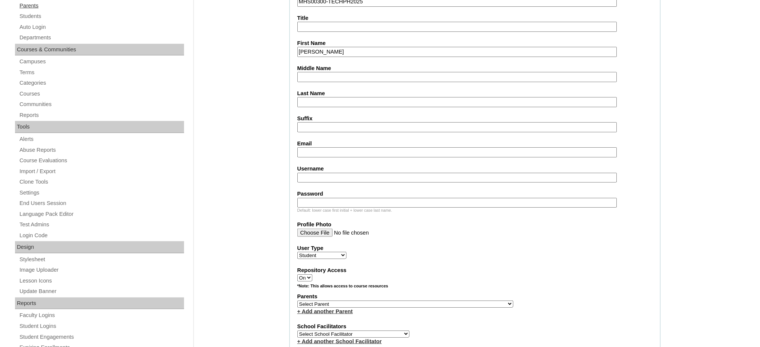
type input "Jacobie Gael"
click at [311, 75] on input "Middle Name" at bounding box center [457, 77] width 320 height 10
paste input "Abillanoza"
type input "Abillanoza"
click at [308, 102] on input "Last Name" at bounding box center [457, 102] width 320 height 10
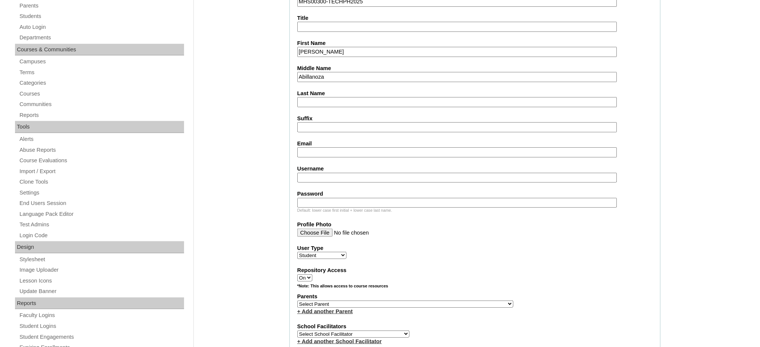
paste input "Patawaran"
type input "Patawaran"
click at [320, 147] on input "Email" at bounding box center [457, 152] width 320 height 10
paste input "j.patawaran15@gmail.com"
type input "j.patawaran15@gmail.com"
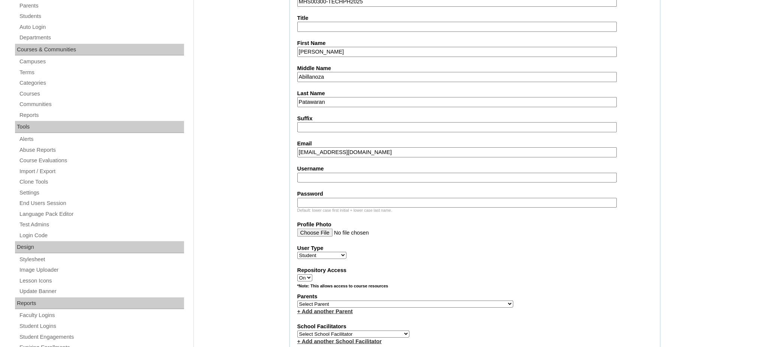
click at [309, 173] on input "Username" at bounding box center [457, 178] width 320 height 10
paste input "jacobiepatawaran"
type input "jacobiepatawaran"
click at [363, 201] on input "Password" at bounding box center [457, 203] width 320 height 10
paste input "250007031"
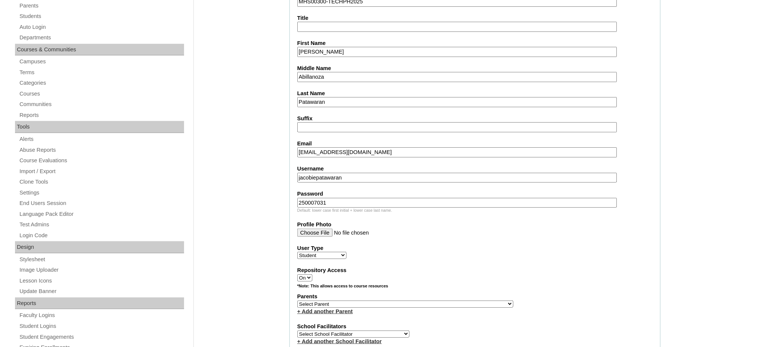
type input "250007031"
click at [426, 301] on select "Select Parent , , , , , , , , , , , , , , , , , , , , , , , , , , , , , , , , ,…" at bounding box center [405, 304] width 216 height 7
select select "43961"
click at [297, 301] on select "Select Parent , , , , , , , , , , , , , , , , , , , , , , , , , , , , , , , , ,…" at bounding box center [405, 304] width 216 height 7
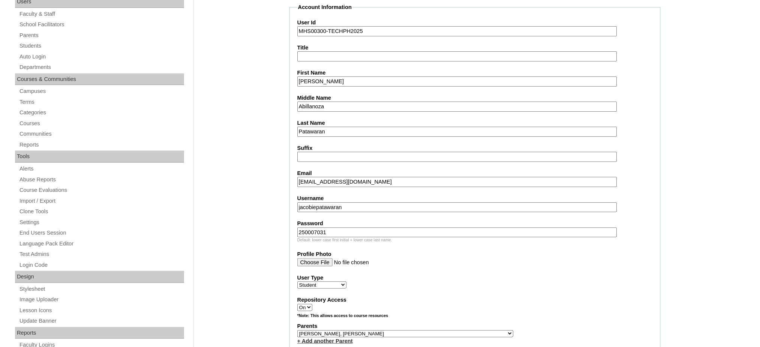
scroll to position [100, 0]
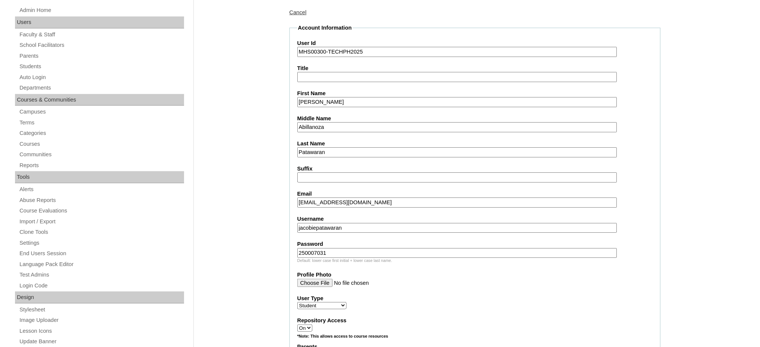
click at [341, 99] on input "Jacobie Gael" at bounding box center [457, 102] width 320 height 10
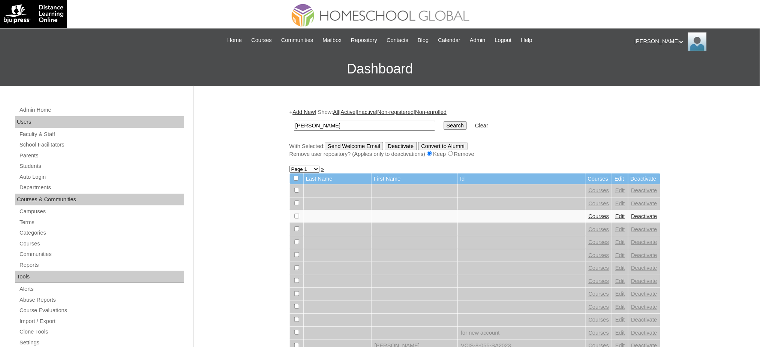
type input "[PERSON_NAME]"
click at [444, 122] on input "Search" at bounding box center [455, 125] width 23 height 8
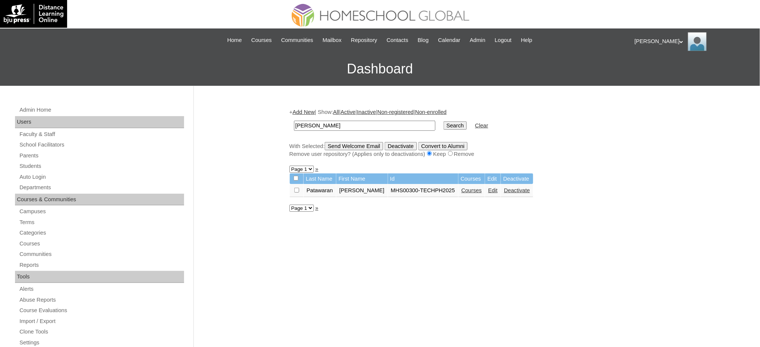
click at [462, 187] on link "Courses" at bounding box center [472, 190] width 21 height 6
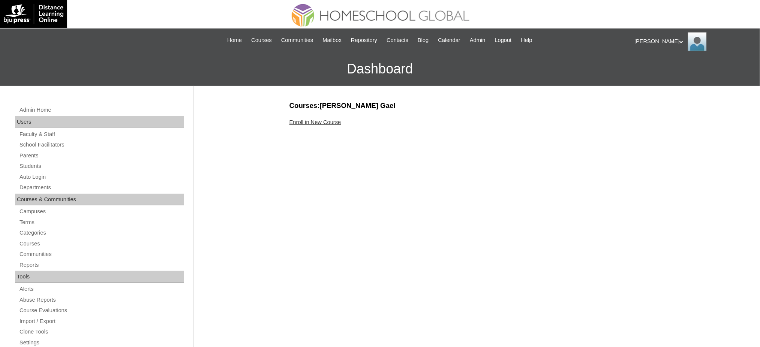
click at [332, 121] on link "Enroll in New Course" at bounding box center [315, 122] width 52 height 6
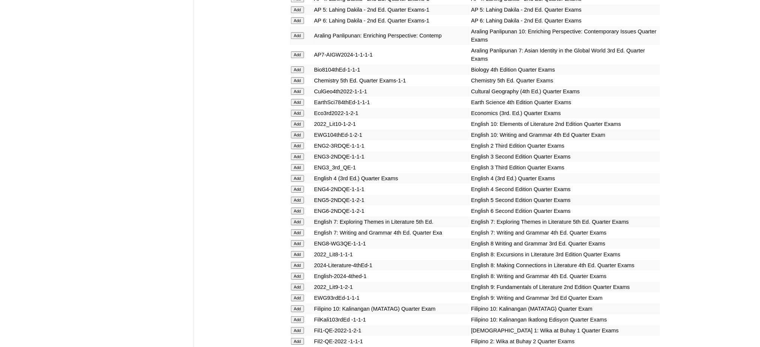
scroll to position [850, 0]
click at [298, 32] on input "Add" at bounding box center [297, 35] width 13 height 7
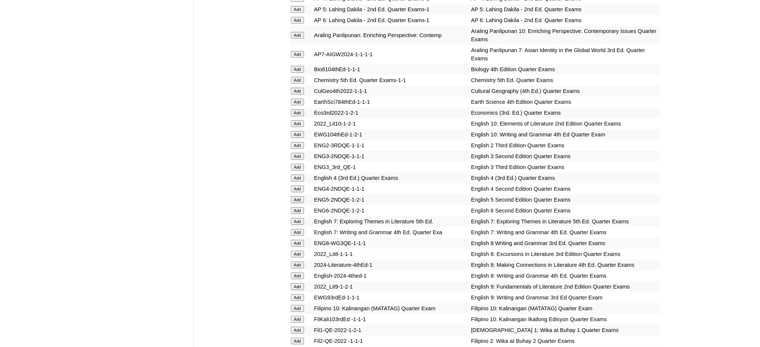
click at [293, 120] on input "Add" at bounding box center [297, 123] width 13 height 7
click at [294, 131] on input "Add" at bounding box center [297, 134] width 13 height 7
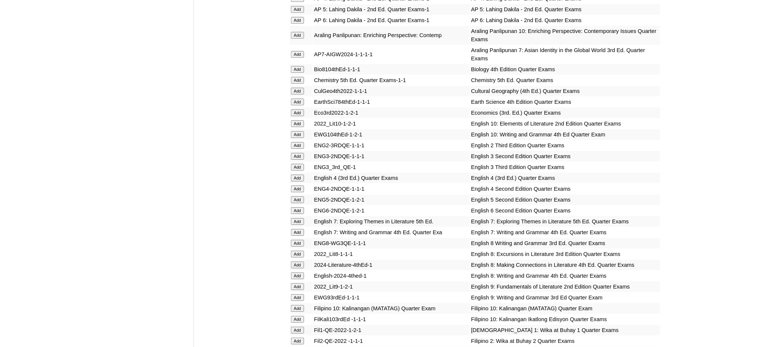
click at [294, 131] on input "Add" at bounding box center [297, 134] width 13 height 7
click at [293, 305] on input "Add" at bounding box center [297, 308] width 13 height 7
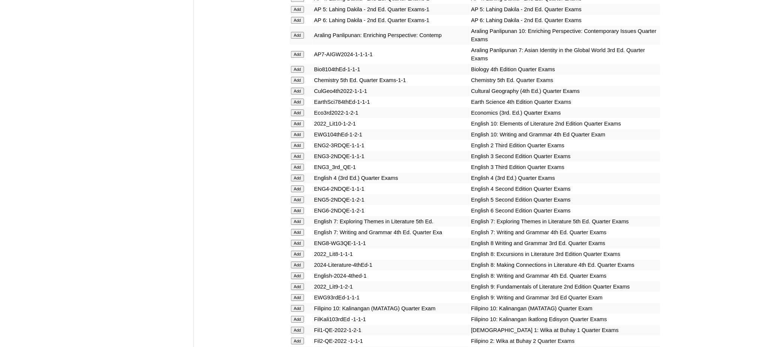
click at [293, 305] on input "Add" at bounding box center [297, 308] width 13 height 7
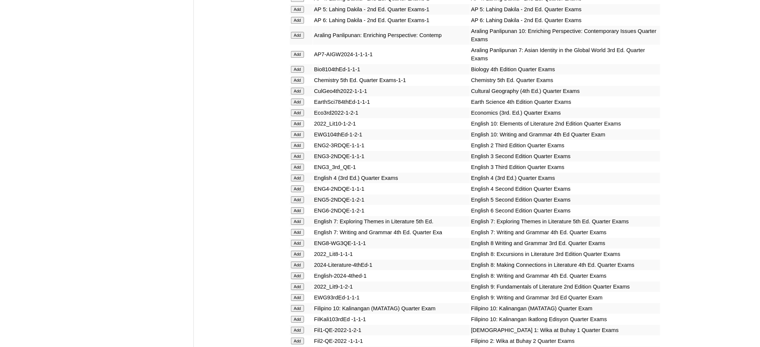
click at [293, 305] on input "Add" at bounding box center [297, 308] width 13 height 7
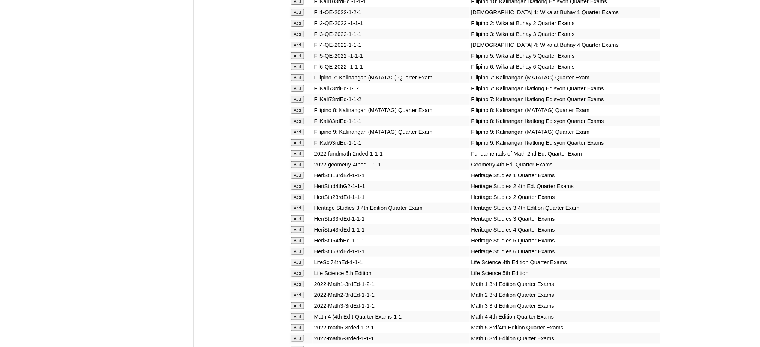
scroll to position [1200, 0]
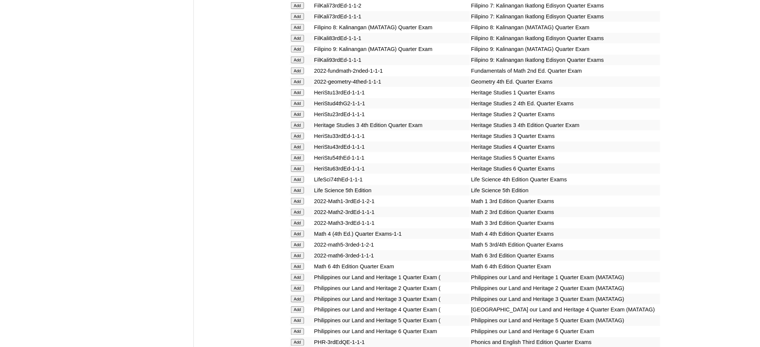
scroll to position [1250, 0]
click at [296, 79] on input "Add" at bounding box center [297, 82] width 13 height 7
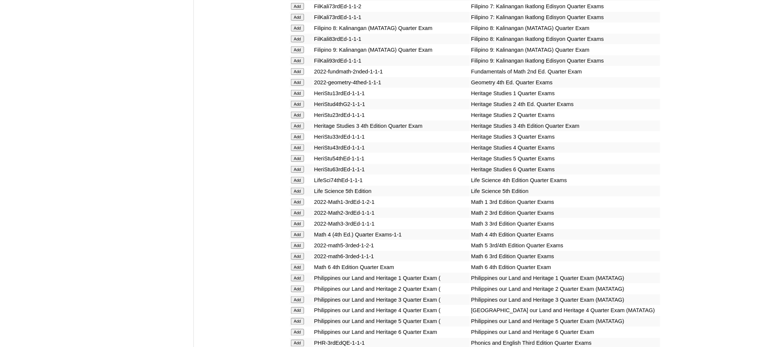
click at [296, 79] on input "Add" at bounding box center [297, 82] width 13 height 7
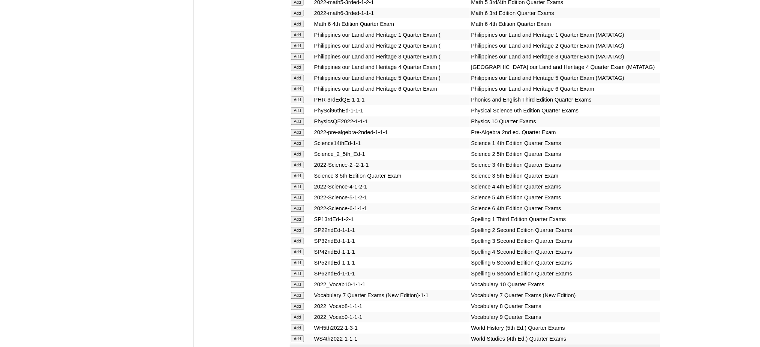
scroll to position [1500, 0]
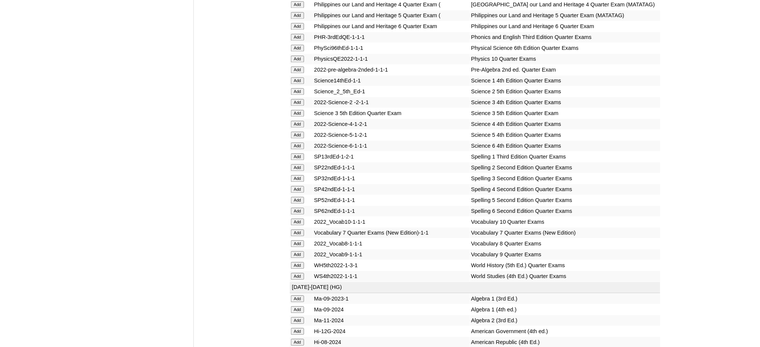
scroll to position [1600, 0]
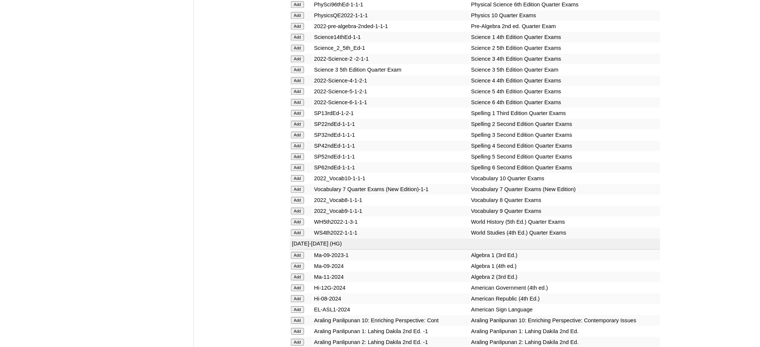
click at [298, 12] on input "Add" at bounding box center [297, 15] width 13 height 7
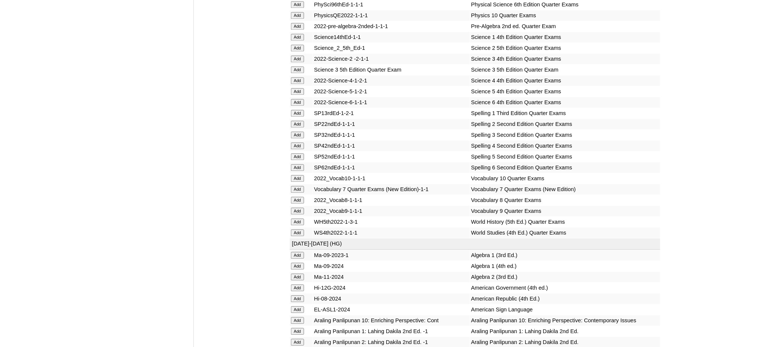
click at [298, 12] on input "Add" at bounding box center [297, 15] width 13 height 7
click at [300, 175] on input "Add" at bounding box center [297, 178] width 13 height 7
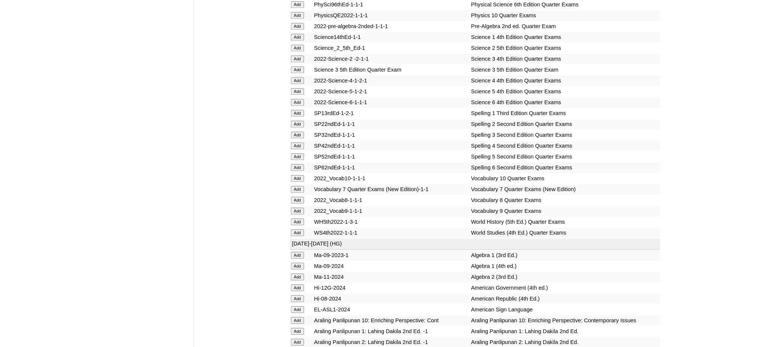
click at [300, 175] on input "Add" at bounding box center [297, 178] width 13 height 7
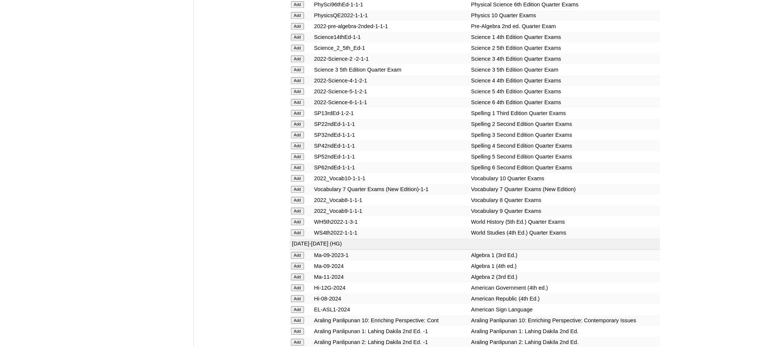
click at [297, 317] on input "Add" at bounding box center [297, 320] width 13 height 7
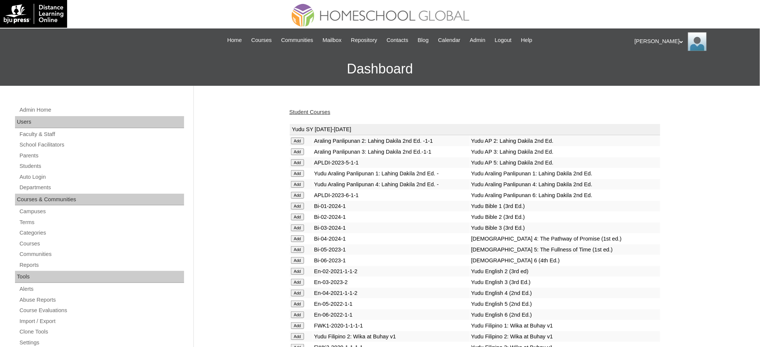
click at [297, 112] on link "Student Courses" at bounding box center [309, 112] width 41 height 6
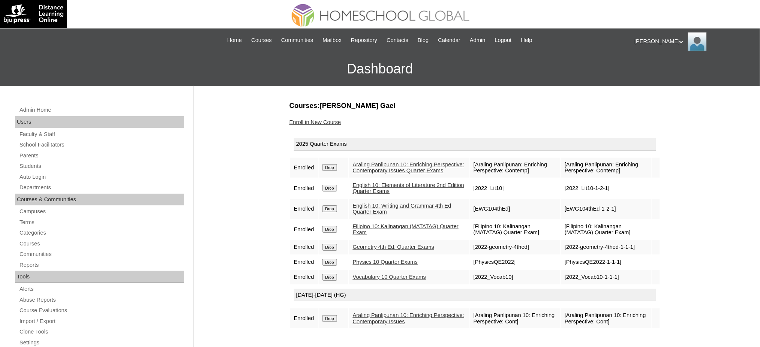
click at [307, 125] on div "Enroll in New Course" at bounding box center [474, 122] width 371 height 8
click at [307, 122] on link "Enroll in New Course" at bounding box center [315, 122] width 52 height 6
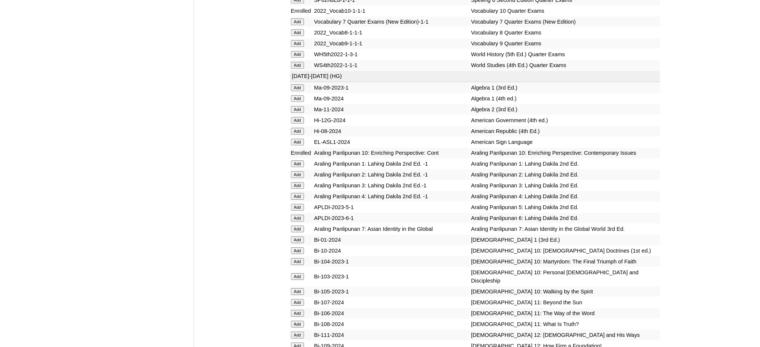
scroll to position [1900, 0]
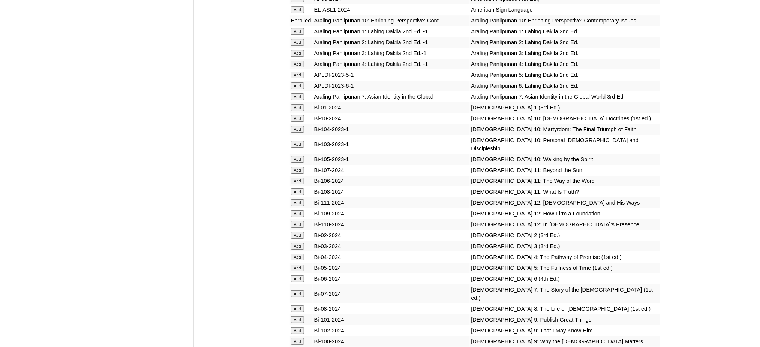
click at [301, 115] on input "Add" at bounding box center [297, 118] width 13 height 7
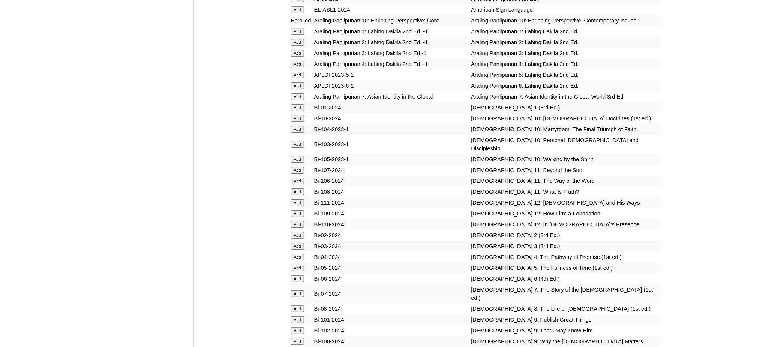
click at [301, 115] on input "Add" at bounding box center [297, 118] width 13 height 7
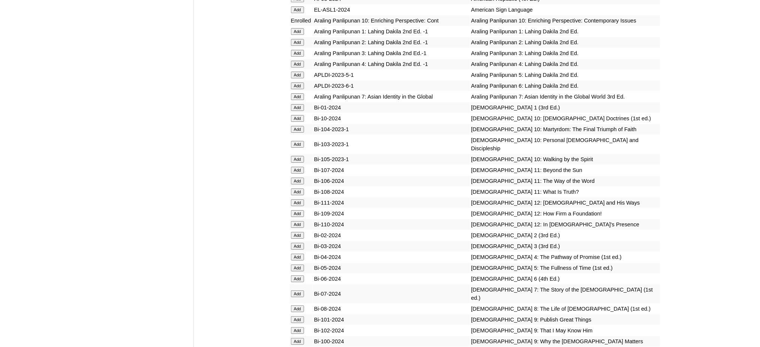
click at [301, 115] on input "Add" at bounding box center [297, 118] width 13 height 7
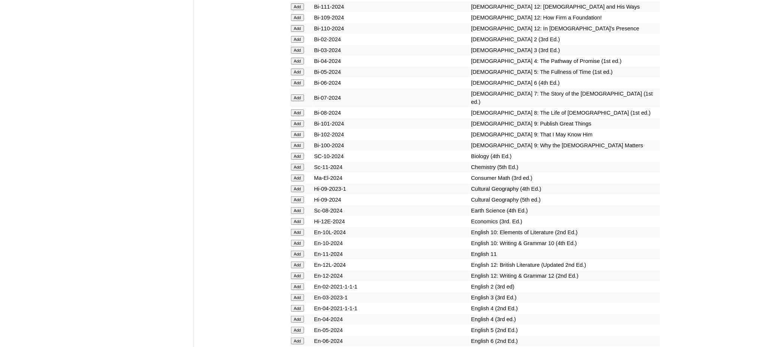
scroll to position [2100, 0]
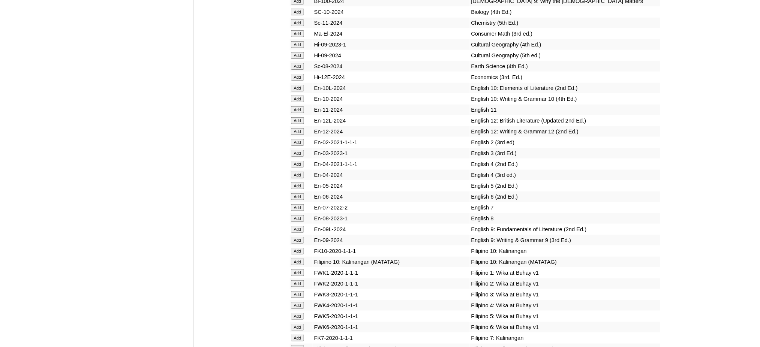
scroll to position [2250, 0]
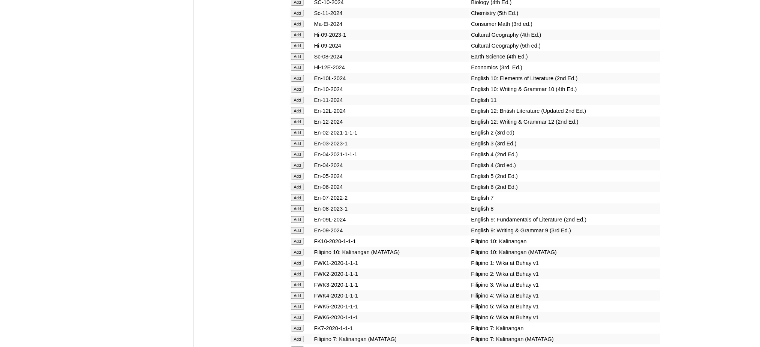
click at [293, 75] on input "Add" at bounding box center [297, 78] width 13 height 7
click at [295, 86] on input "Add" at bounding box center [297, 89] width 13 height 7
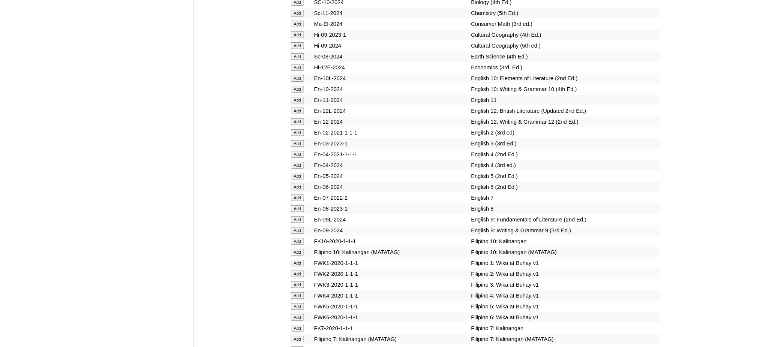
click at [295, 86] on input "Add" at bounding box center [297, 89] width 13 height 7
click at [296, 249] on input "Add" at bounding box center [297, 252] width 13 height 7
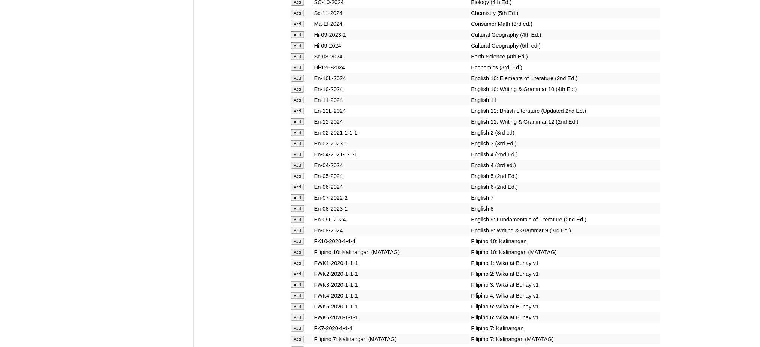
click at [296, 249] on input "Add" at bounding box center [297, 252] width 13 height 7
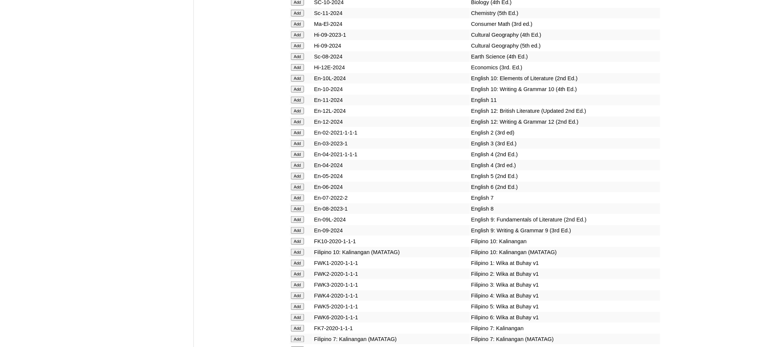
click at [296, 249] on input "Add" at bounding box center [297, 252] width 13 height 7
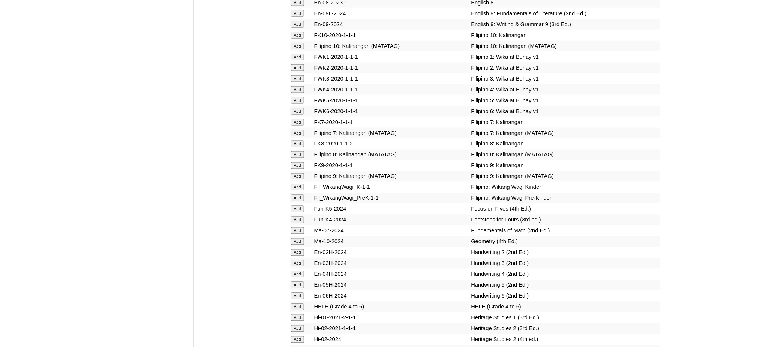
scroll to position [2500, 0]
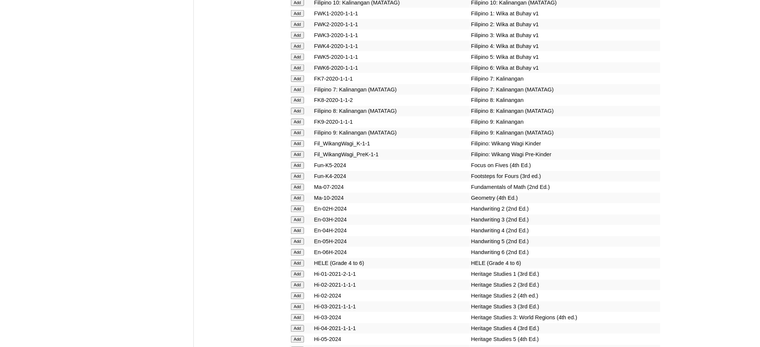
click at [298, 195] on input "Add" at bounding box center [297, 198] width 13 height 7
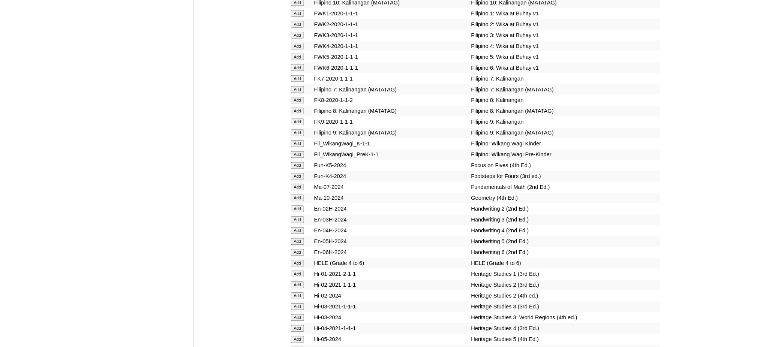
click at [298, 195] on input "Add" at bounding box center [297, 198] width 13 height 7
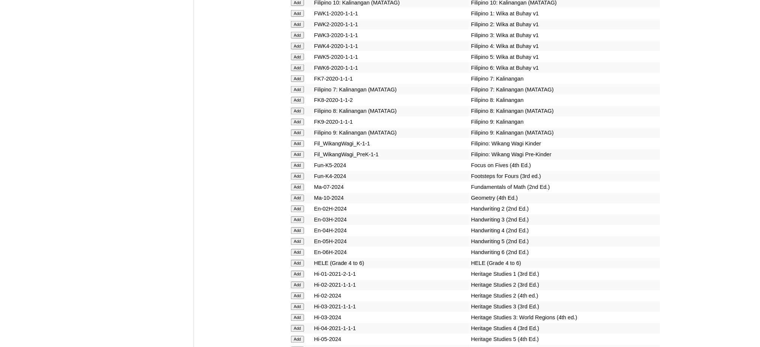
click at [298, 195] on input "Add" at bounding box center [297, 198] width 13 height 7
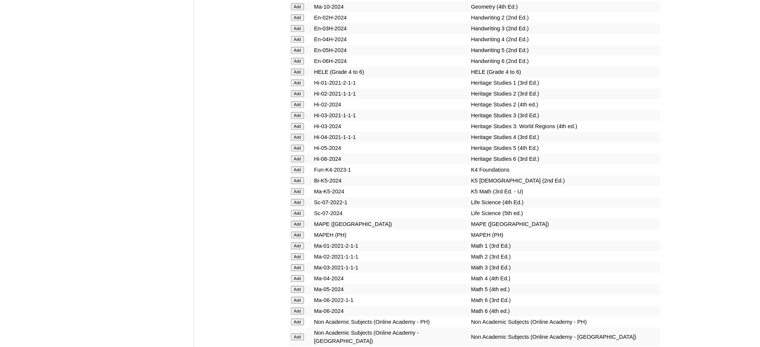
scroll to position [2700, 0]
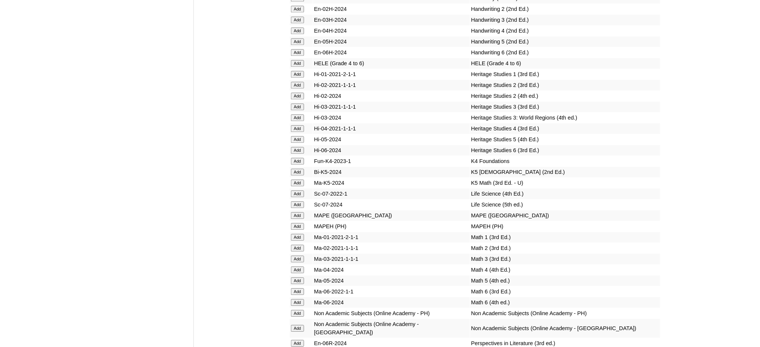
click at [294, 223] on input "Add" at bounding box center [297, 226] width 13 height 7
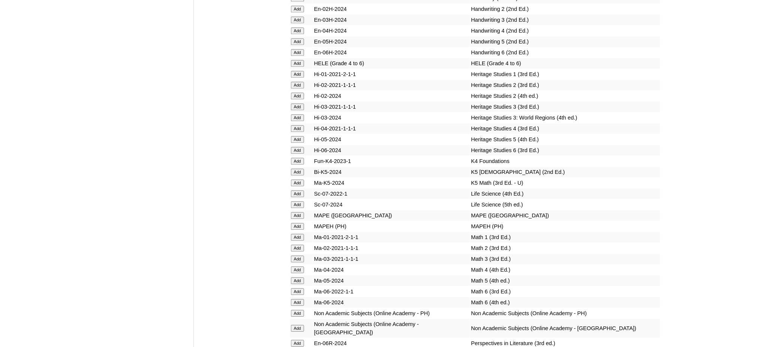
click at [294, 223] on input "Add" at bounding box center [297, 226] width 13 height 7
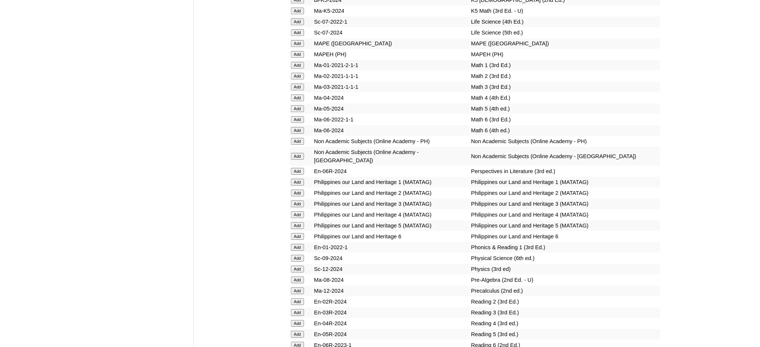
scroll to position [2900, 0]
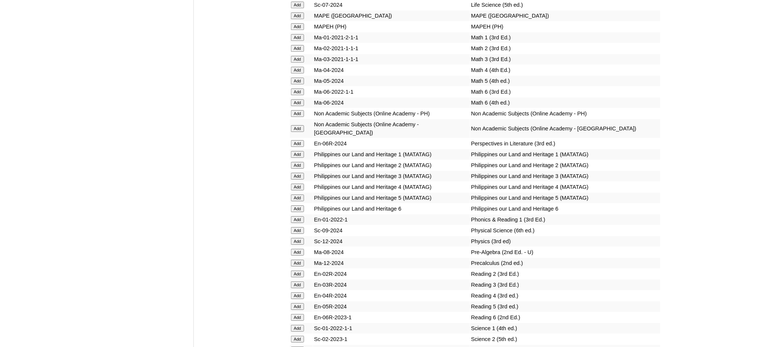
click at [296, 238] on input "Add" at bounding box center [297, 241] width 13 height 7
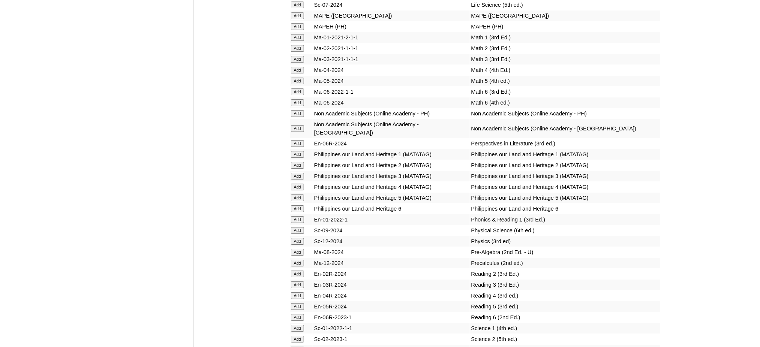
click at [296, 238] on input "Add" at bounding box center [297, 241] width 13 height 7
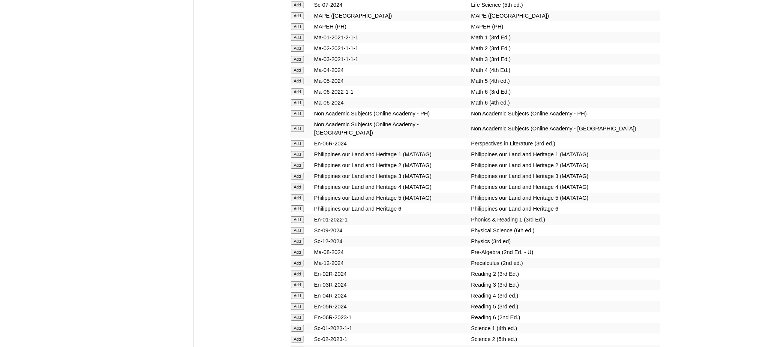
click at [296, 238] on input "Add" at bounding box center [297, 241] width 13 height 7
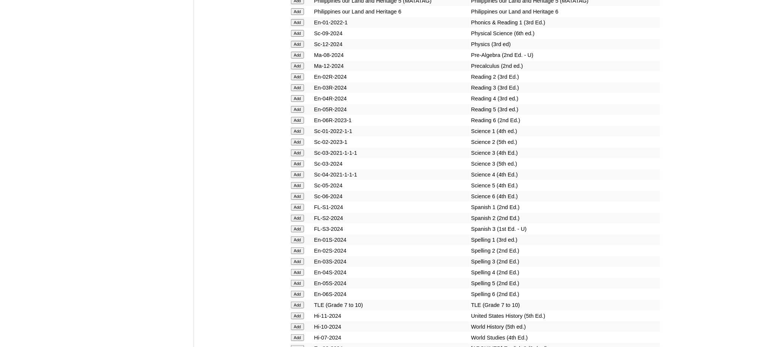
scroll to position [3100, 0]
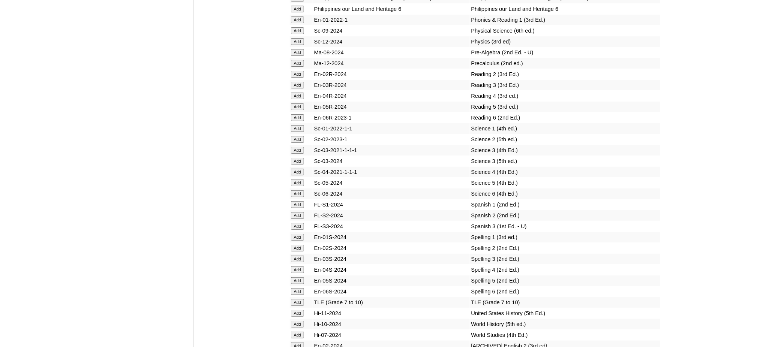
click at [295, 299] on input "Add" at bounding box center [297, 302] width 13 height 7
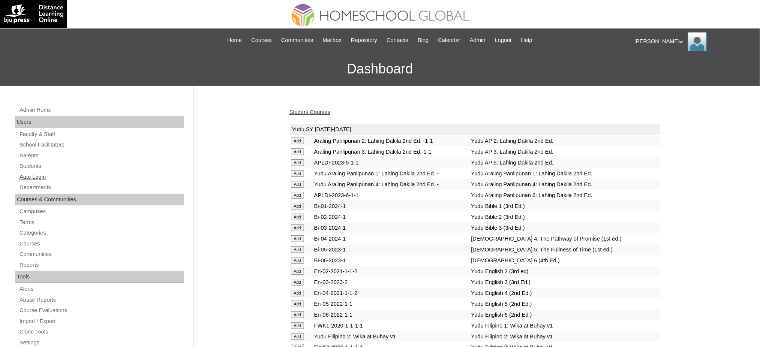
click at [31, 181] on div "Admin Home Users Faculty & Staff School Facilitators Parents Students Auto Logi…" at bounding box center [100, 347] width 178 height 485
click at [32, 177] on link "Auto Login" at bounding box center [101, 176] width 165 height 9
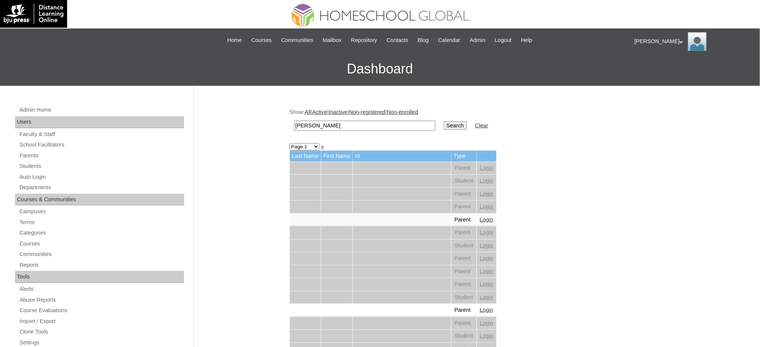
type input "[PERSON_NAME]"
click at [444, 121] on input "Search" at bounding box center [455, 125] width 23 height 8
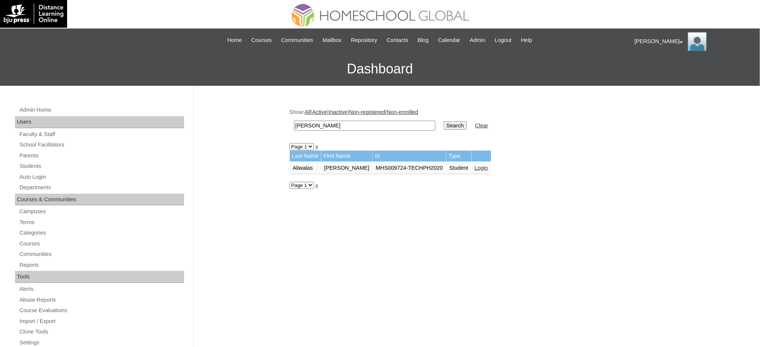
click at [475, 166] on link "Login" at bounding box center [481, 168] width 13 height 6
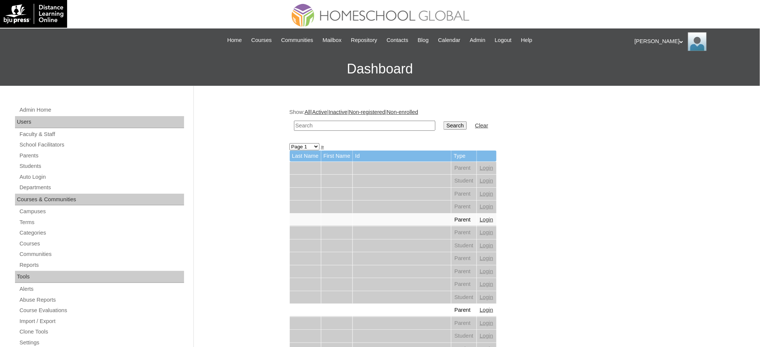
click at [320, 126] on input "text" at bounding box center [364, 126] width 141 height 10
paste input "Toloko"
type input "Toloko"
click at [38, 167] on link "Students" at bounding box center [101, 166] width 165 height 9
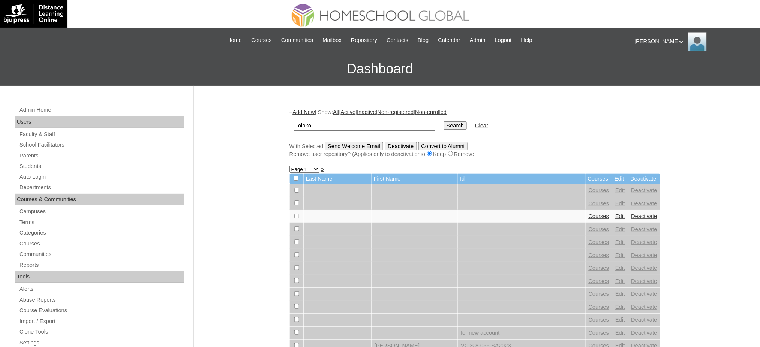
type input "Toloko"
click at [444, 122] on input "Search" at bounding box center [455, 125] width 23 height 8
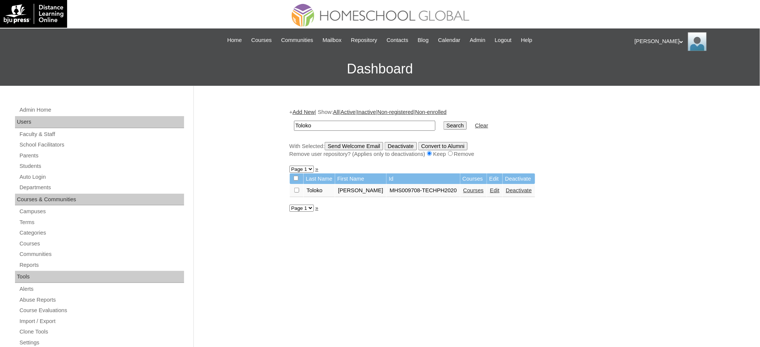
click at [463, 190] on link "Courses" at bounding box center [473, 190] width 21 height 6
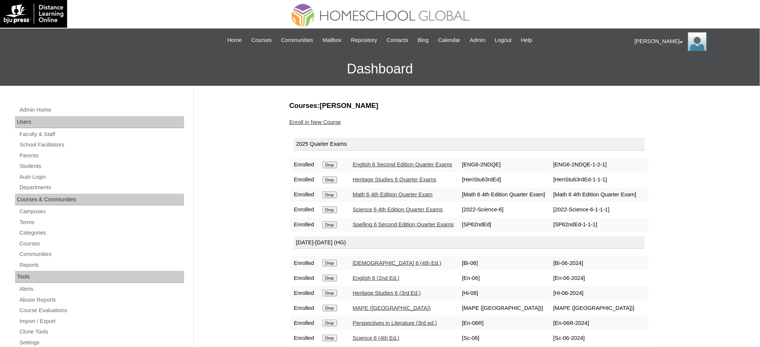
click at [333, 123] on link "Enroll in New Course" at bounding box center [315, 122] width 52 height 6
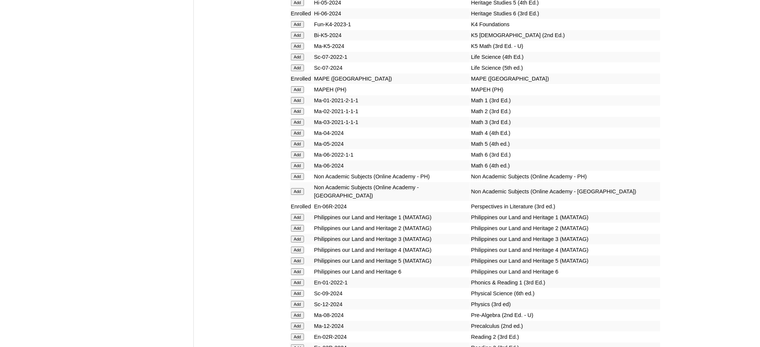
scroll to position [2850, 0]
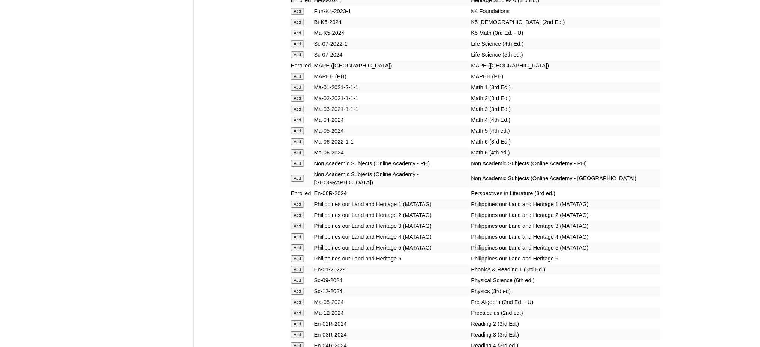
click at [296, 149] on input "Add" at bounding box center [297, 152] width 13 height 7
